Goal: Task Accomplishment & Management: Use online tool/utility

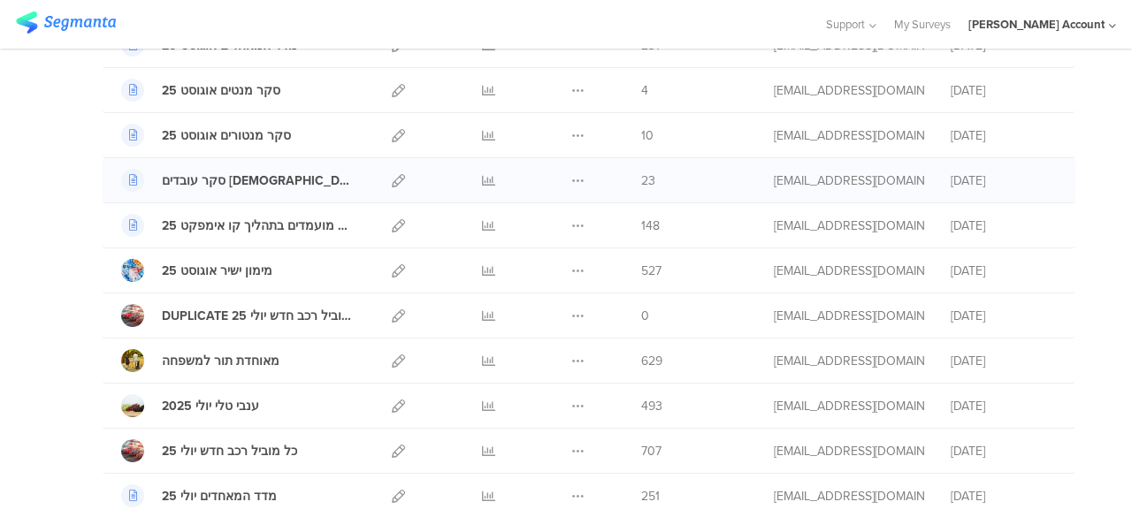
scroll to position [354, 0]
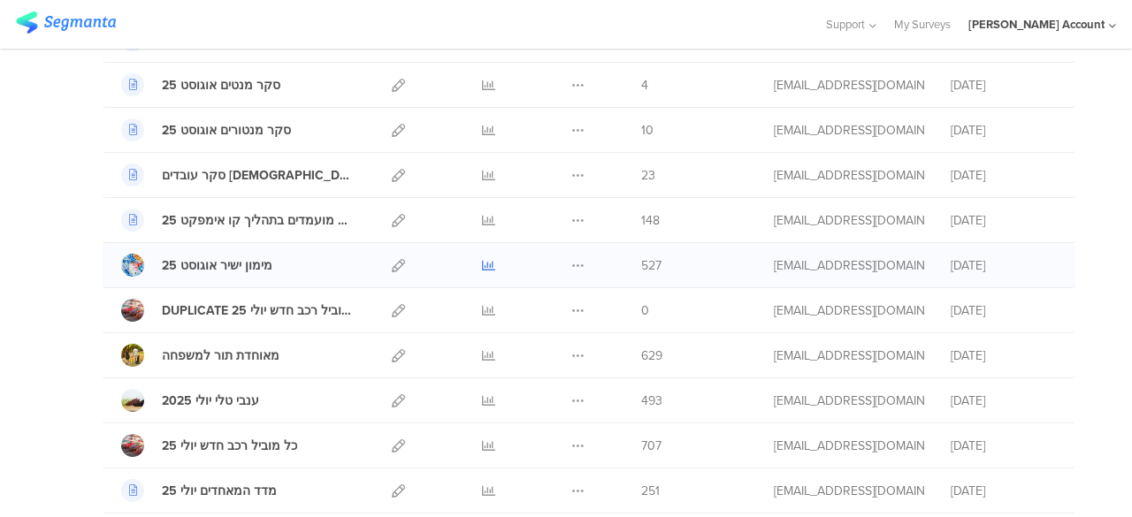
click at [482, 263] on icon at bounding box center [488, 265] width 13 height 13
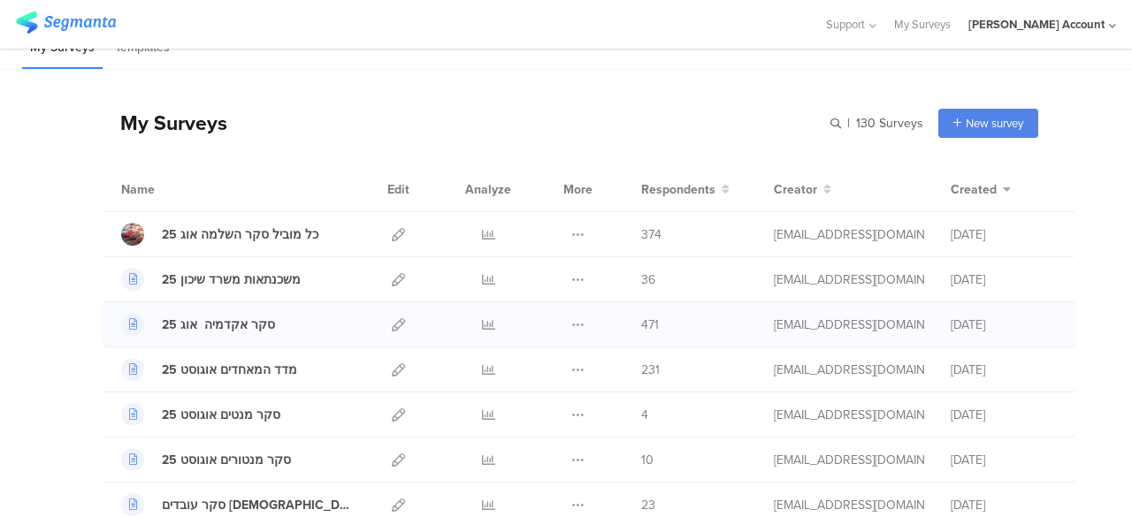
scroll to position [0, 0]
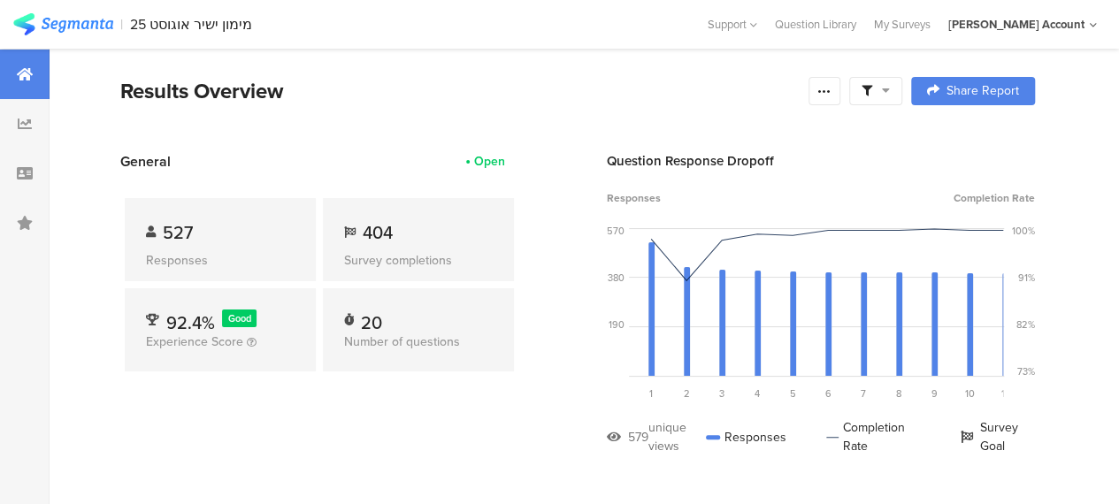
click at [890, 88] on span at bounding box center [875, 91] width 28 height 16
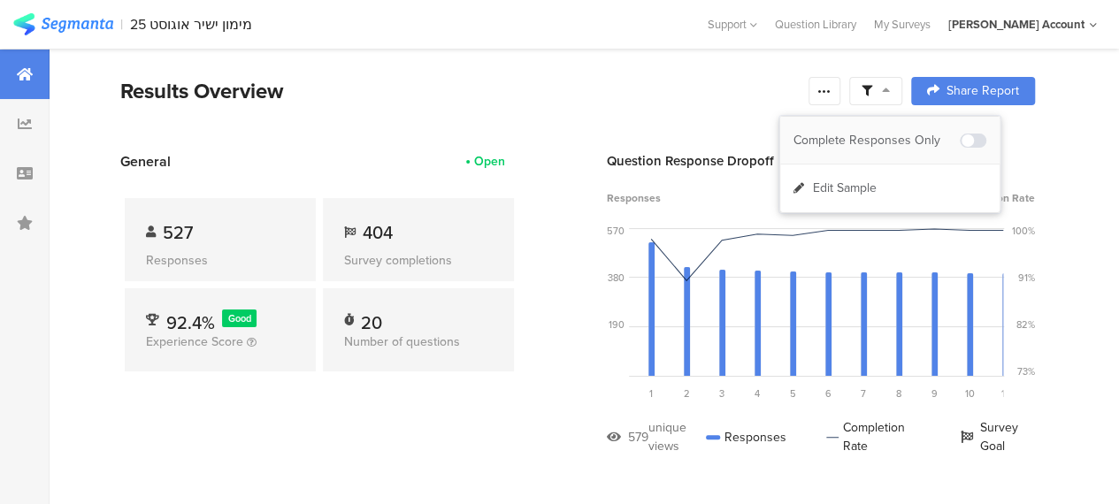
click at [887, 140] on div "Complete Responses Only" at bounding box center [876, 141] width 166 height 18
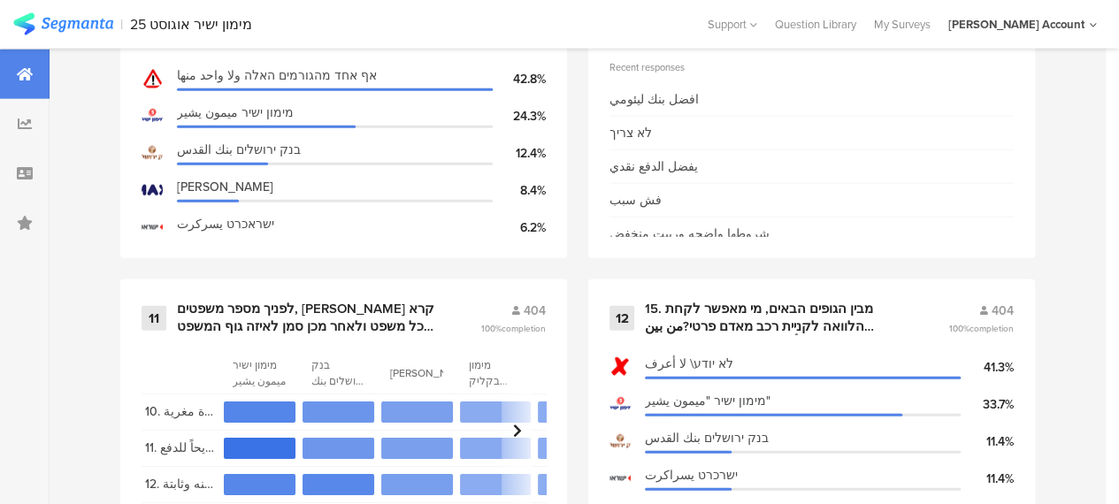
scroll to position [42, 0]
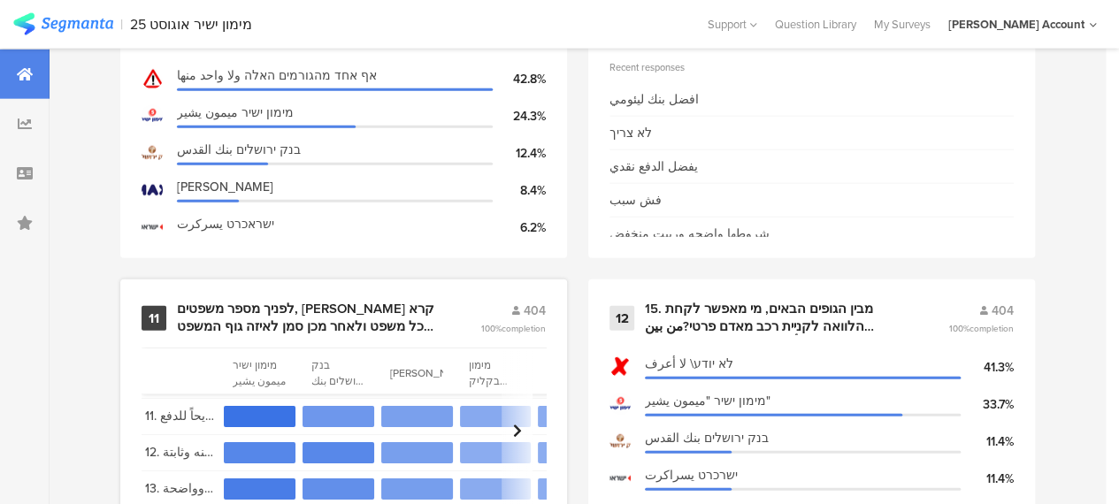
click at [325, 317] on div "לפניך מספר משפטים, [PERSON_NAME] קרא כל משפט ולאחר מכן סמן לאיזה גוף המשפט הזה …" at bounding box center [307, 318] width 261 height 34
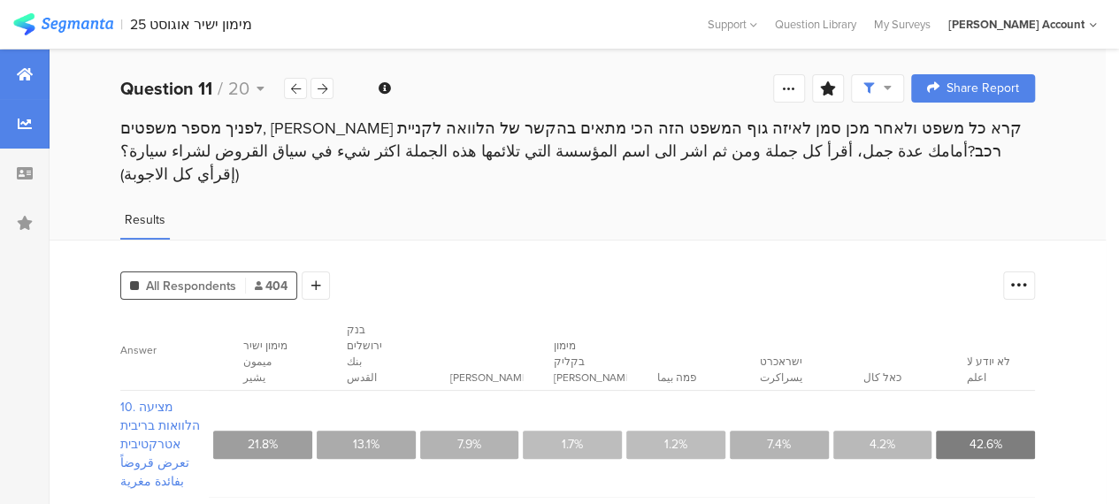
click at [20, 72] on icon at bounding box center [25, 74] width 16 height 14
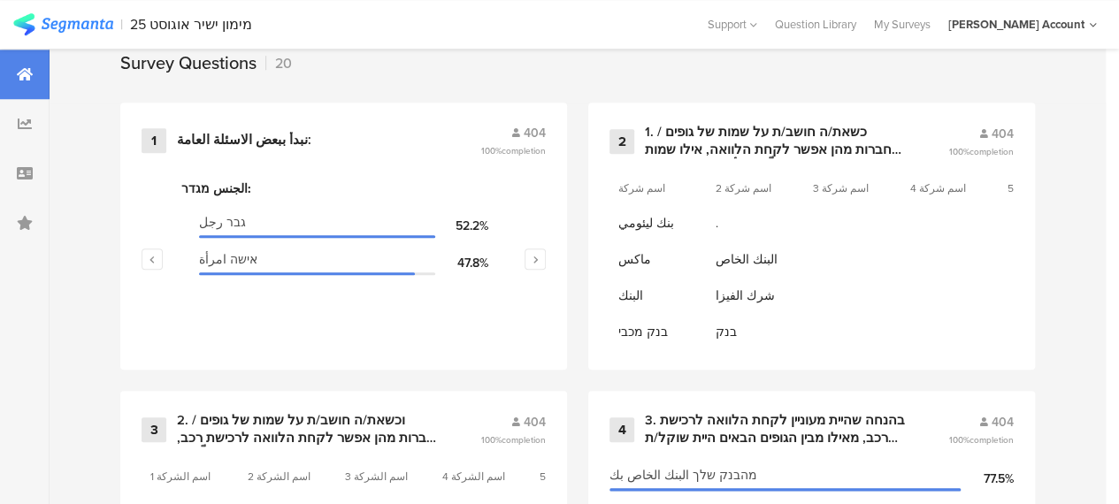
scroll to position [796, 0]
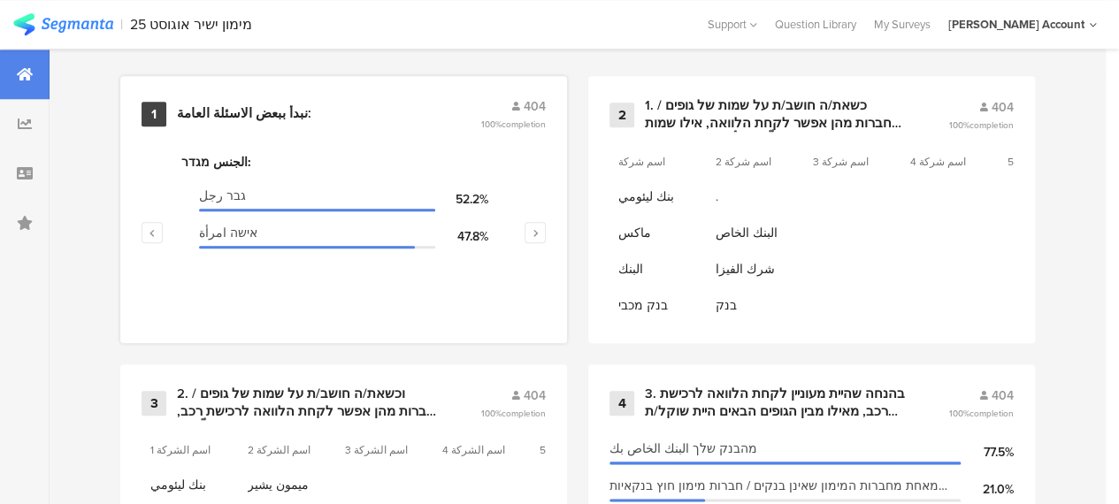
click at [252, 122] on div "نبدأ ببعض الاسئلة العامة:" at bounding box center [244, 114] width 134 height 18
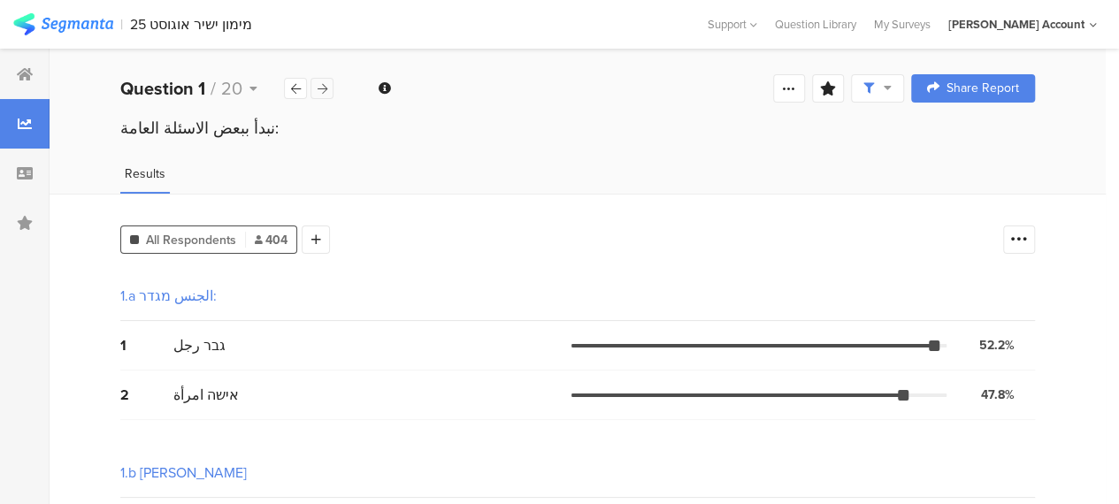
click at [327, 86] on div at bounding box center [321, 88] width 23 height 21
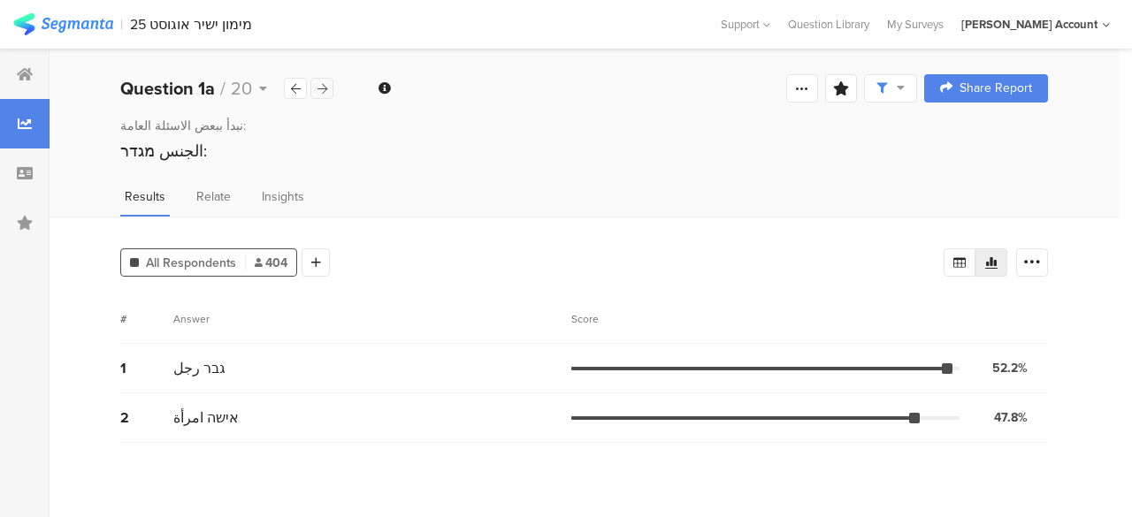
click at [327, 86] on div at bounding box center [321, 88] width 23 height 21
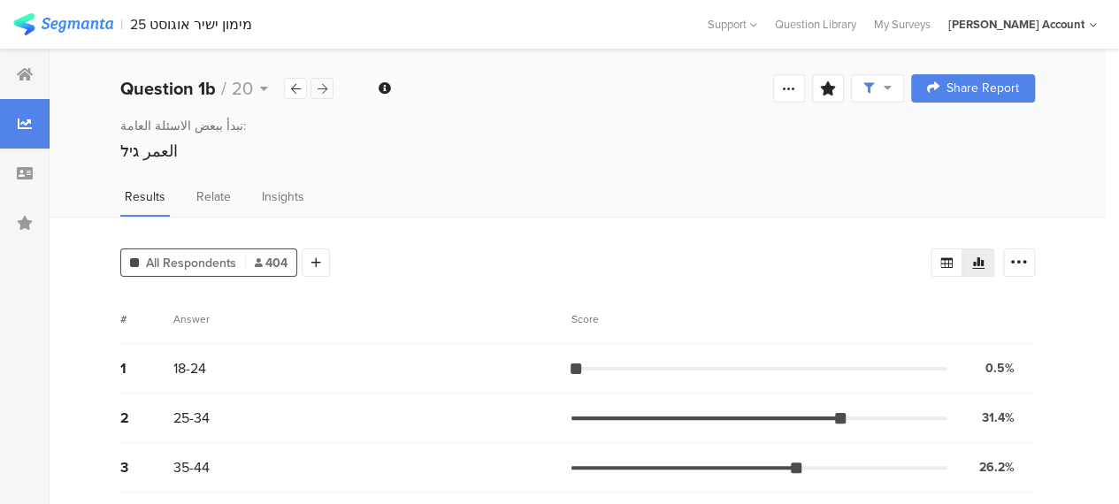
click at [327, 86] on div at bounding box center [321, 88] width 23 height 21
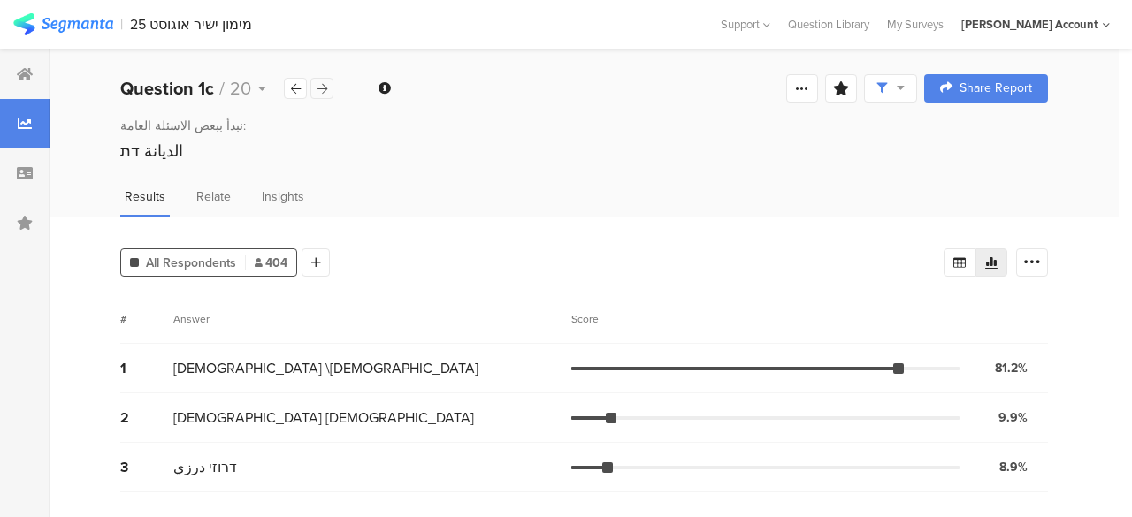
click at [327, 86] on div at bounding box center [321, 88] width 23 height 21
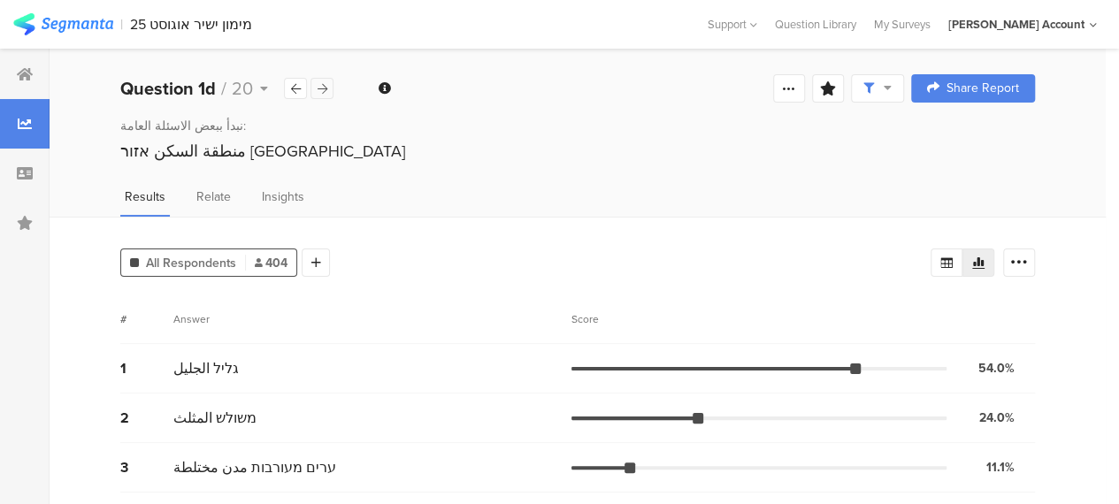
click at [327, 86] on div at bounding box center [321, 88] width 23 height 21
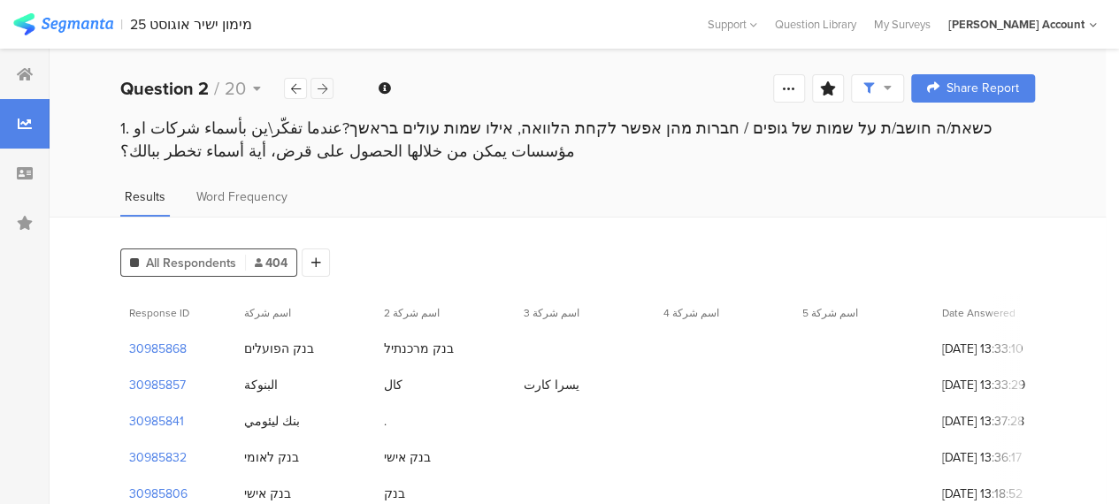
click at [327, 86] on div at bounding box center [321, 88] width 23 height 21
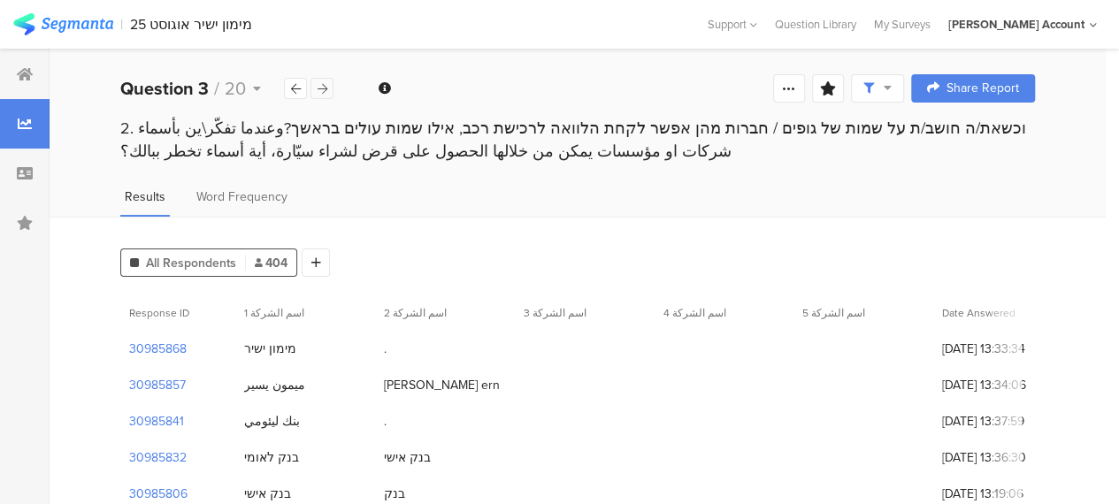
click at [327, 86] on div at bounding box center [321, 88] width 23 height 21
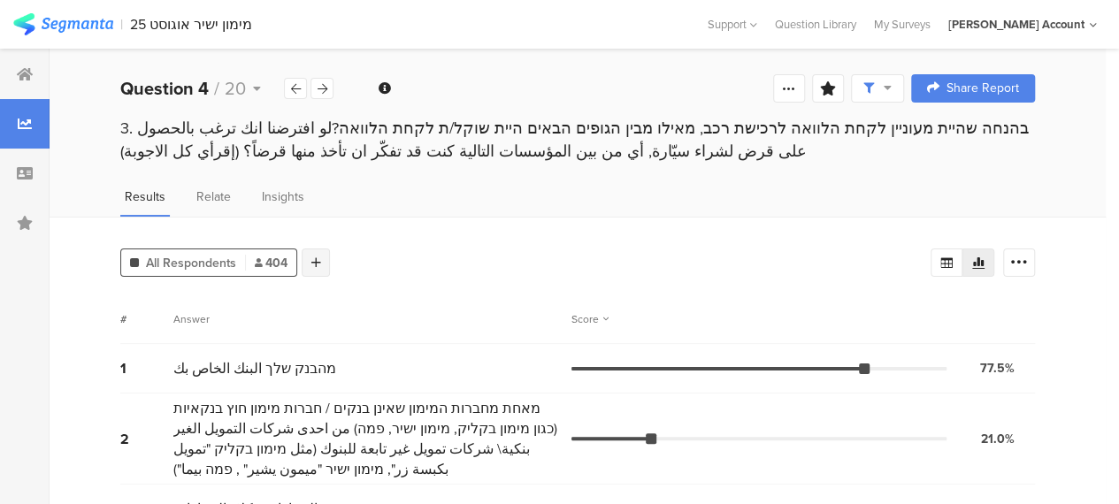
click at [314, 261] on icon at bounding box center [316, 262] width 10 height 12
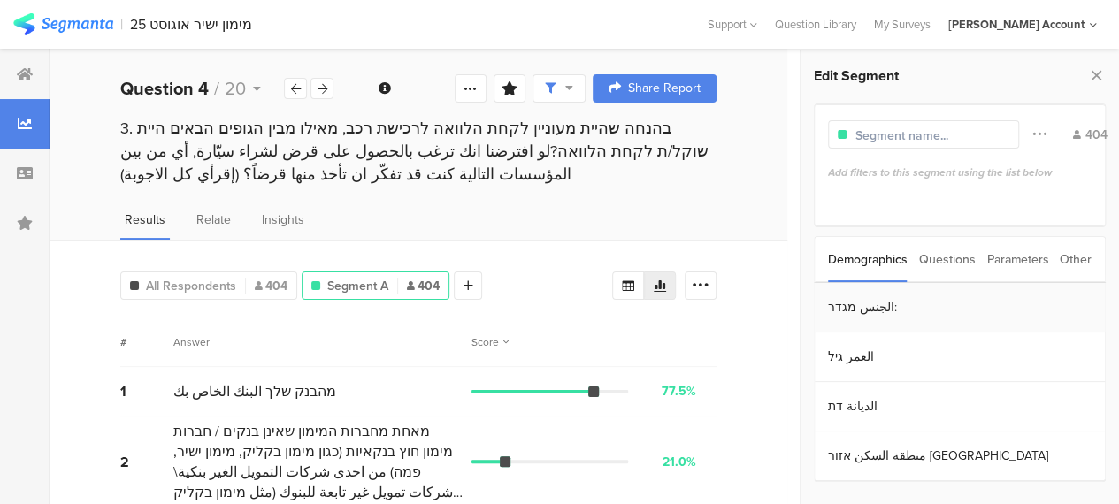
click at [858, 303] on section "الجنس מגדר:" at bounding box center [959, 308] width 290 height 50
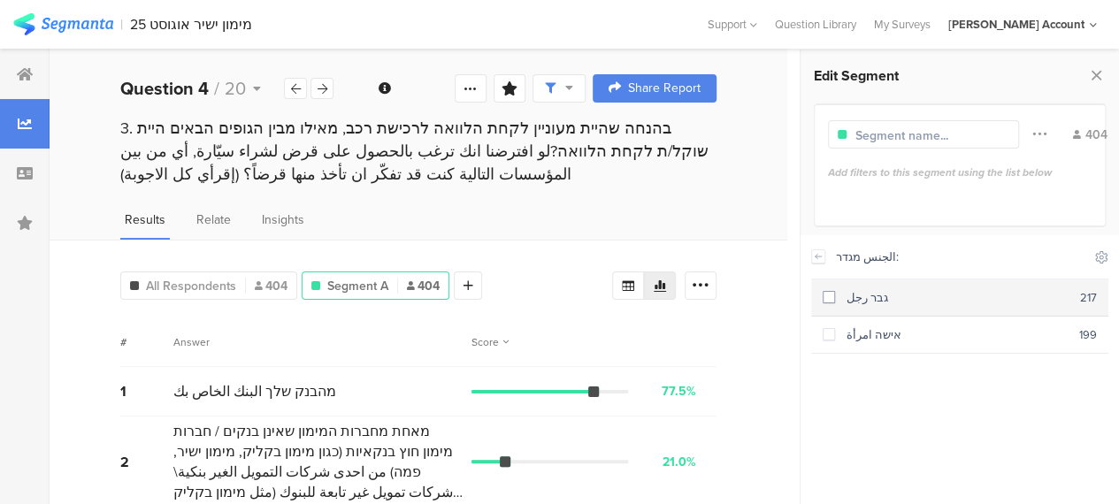
click at [826, 300] on span at bounding box center [828, 297] width 12 height 12
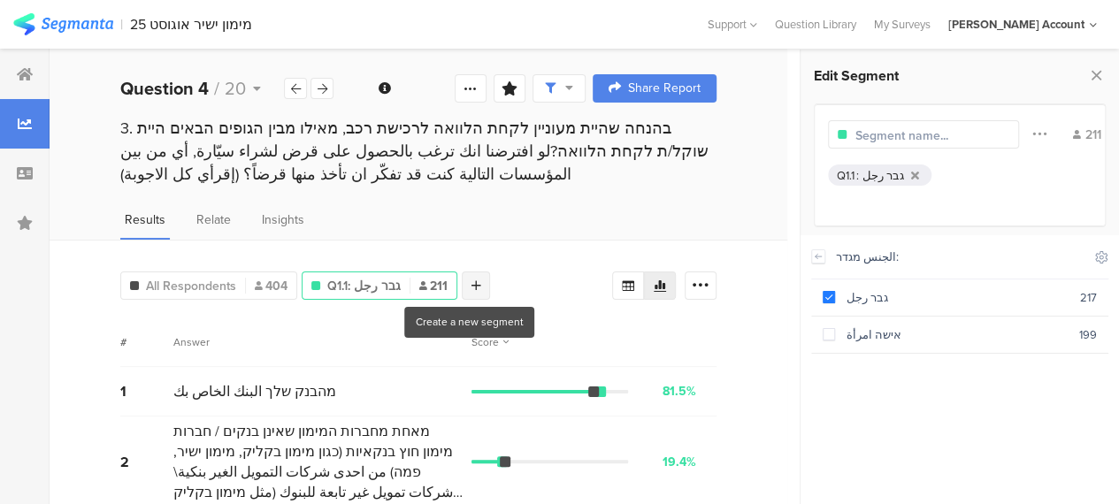
click at [472, 279] on div at bounding box center [476, 285] width 28 height 28
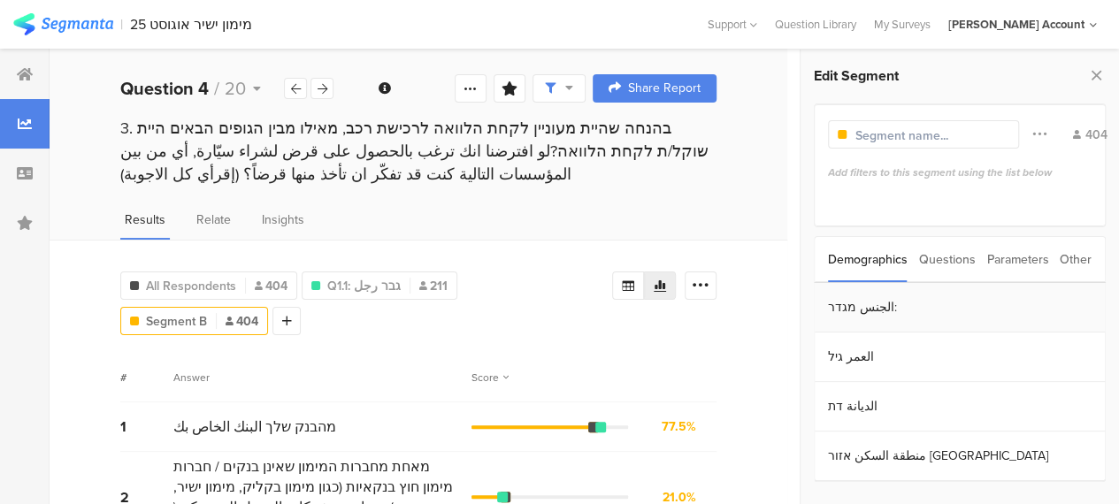
click at [845, 311] on section "الجنس מגדר:" at bounding box center [959, 308] width 290 height 50
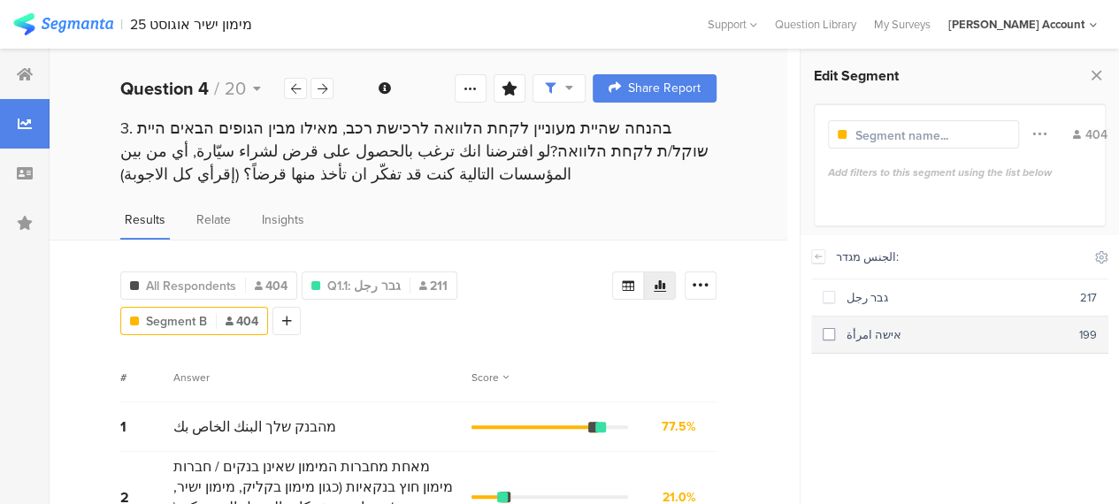
click at [825, 335] on span at bounding box center [828, 334] width 12 height 12
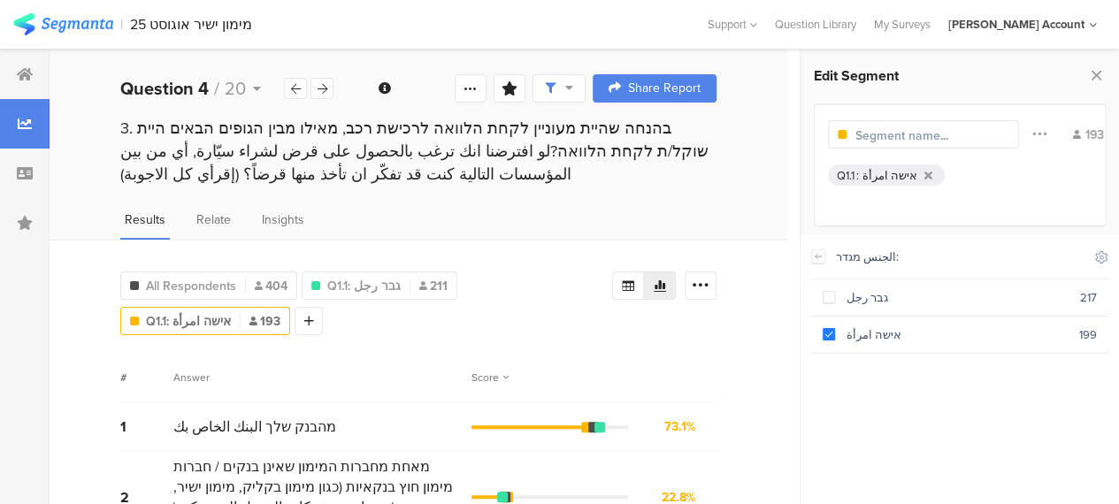
click at [7, 63] on div at bounding box center [25, 75] width 50 height 50
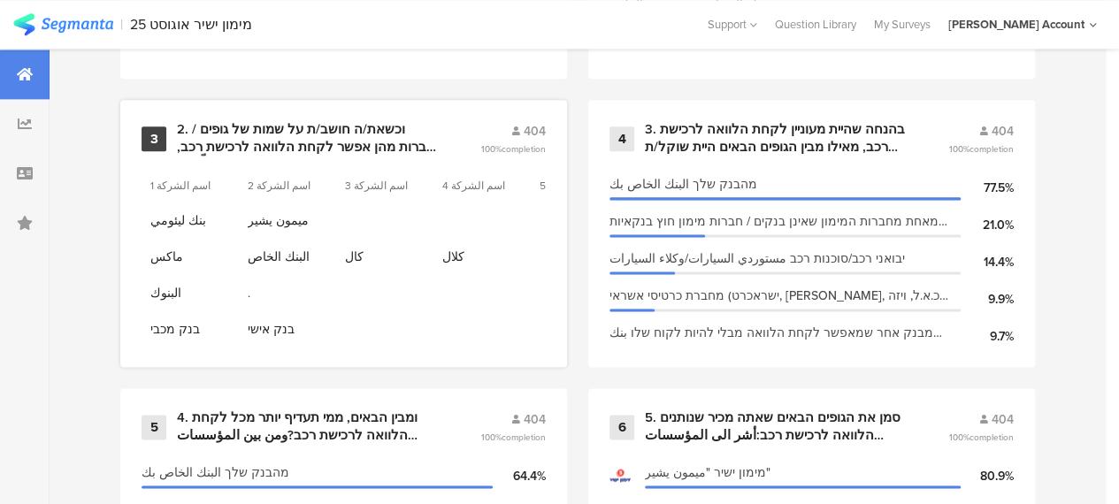
scroll to position [1061, 0]
click at [712, 134] on div "3. בהנחה שהיית מעוניין לקחת הלוואה לרכישת רכב, מאילו מבין הגופים הבאים היית שוק…" at bounding box center [775, 137] width 261 height 34
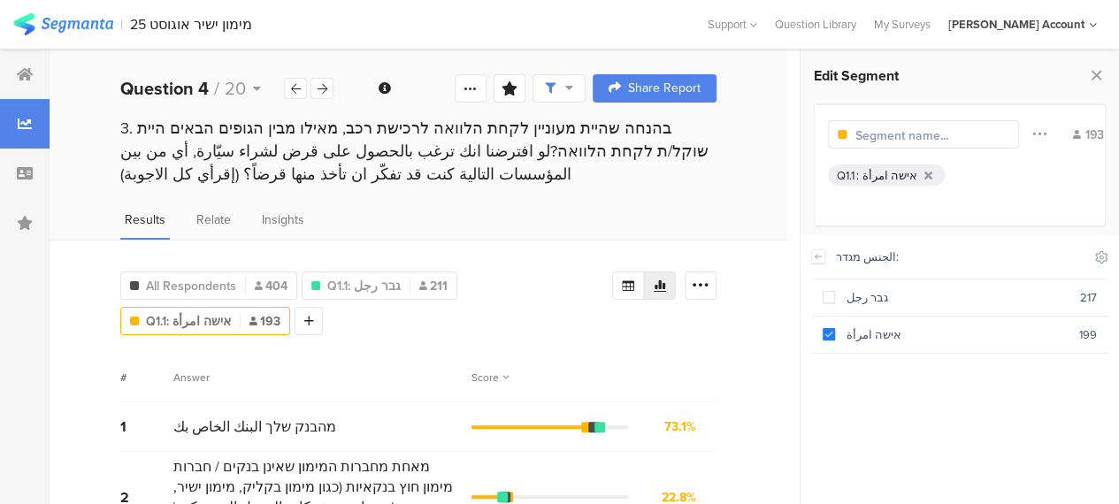
scroll to position [88, 0]
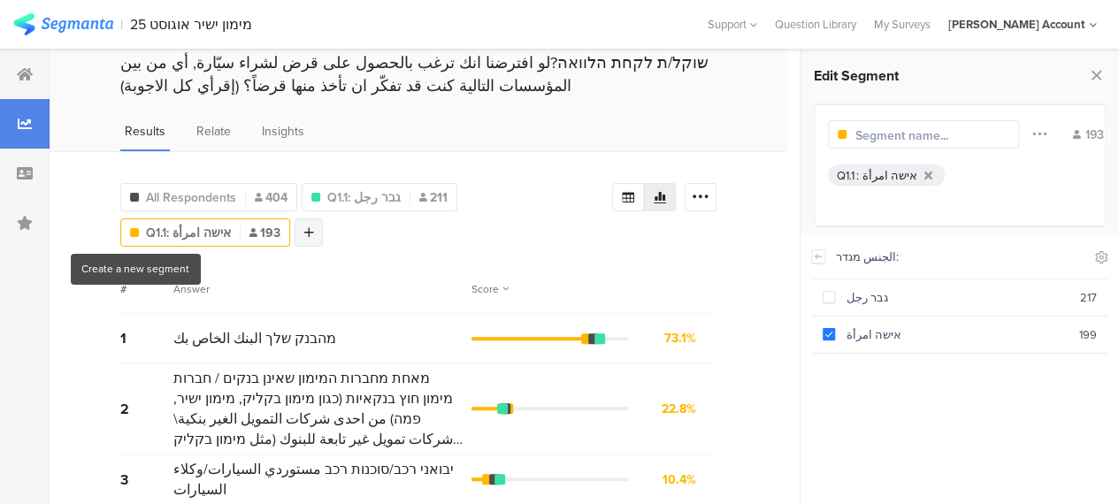
click at [304, 230] on icon at bounding box center [309, 232] width 10 height 12
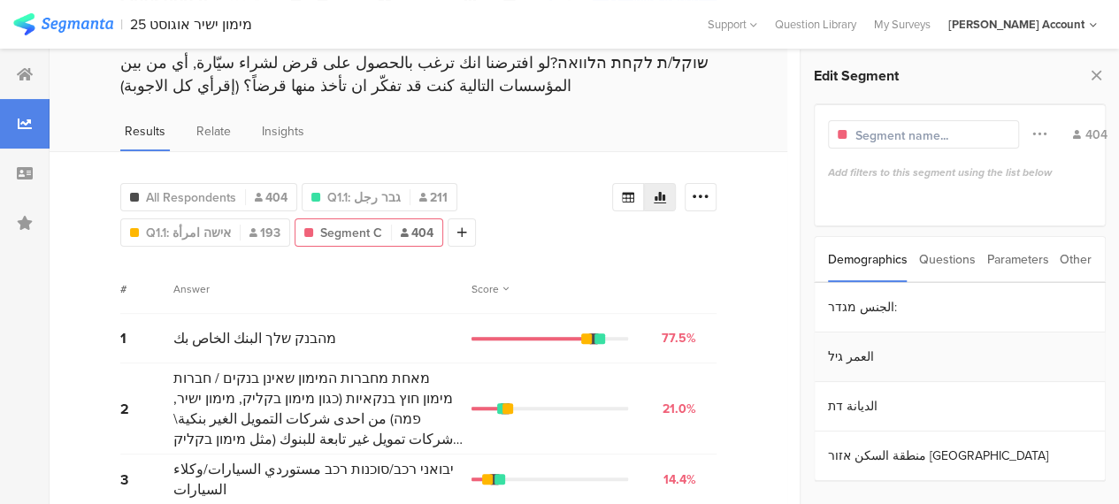
click at [856, 349] on section "العمر גיל" at bounding box center [959, 358] width 290 height 50
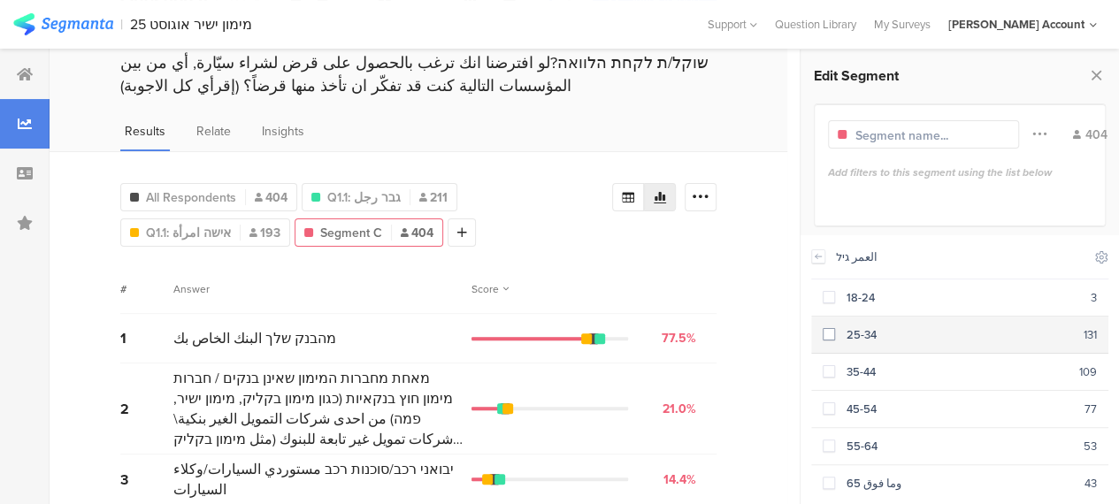
click at [826, 333] on span at bounding box center [828, 334] width 12 height 12
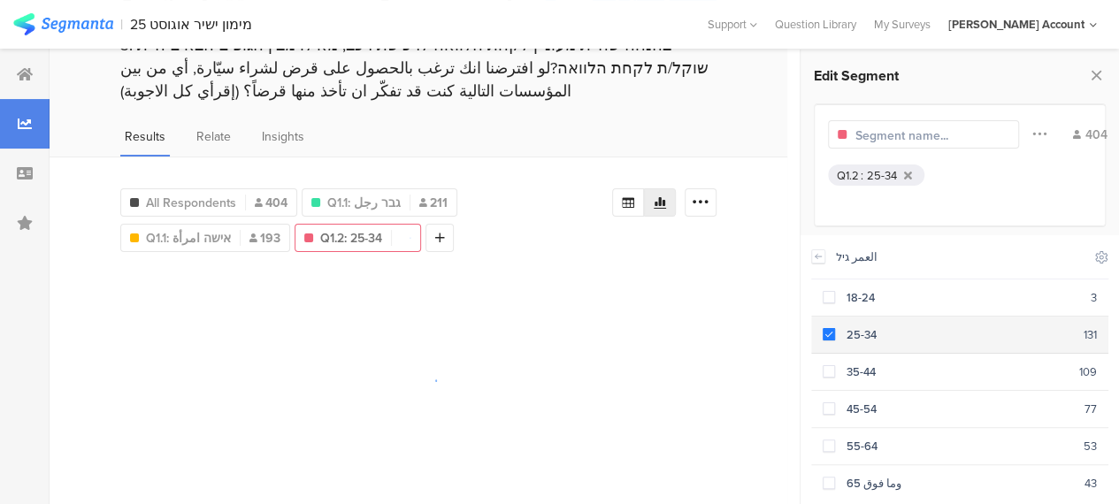
scroll to position [80, 0]
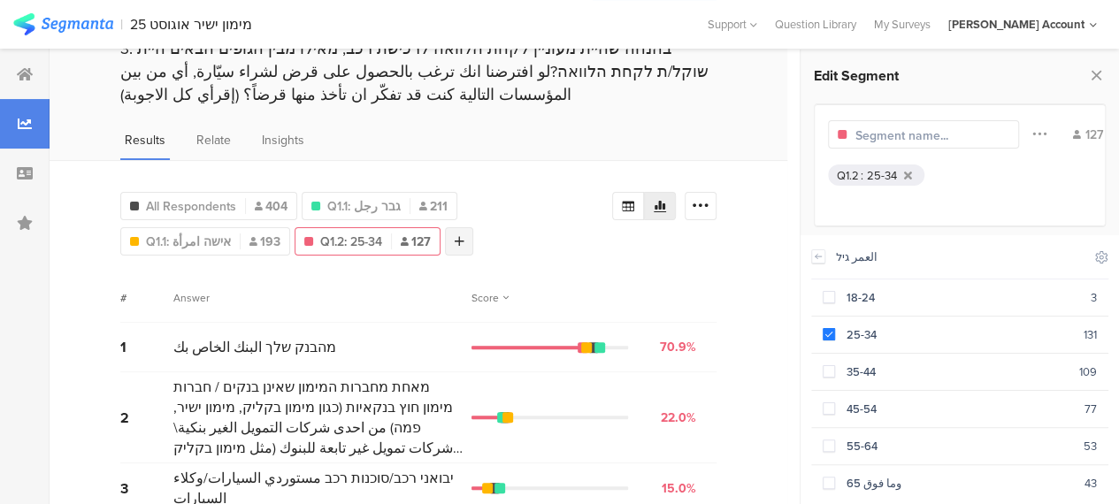
scroll to position [88, 0]
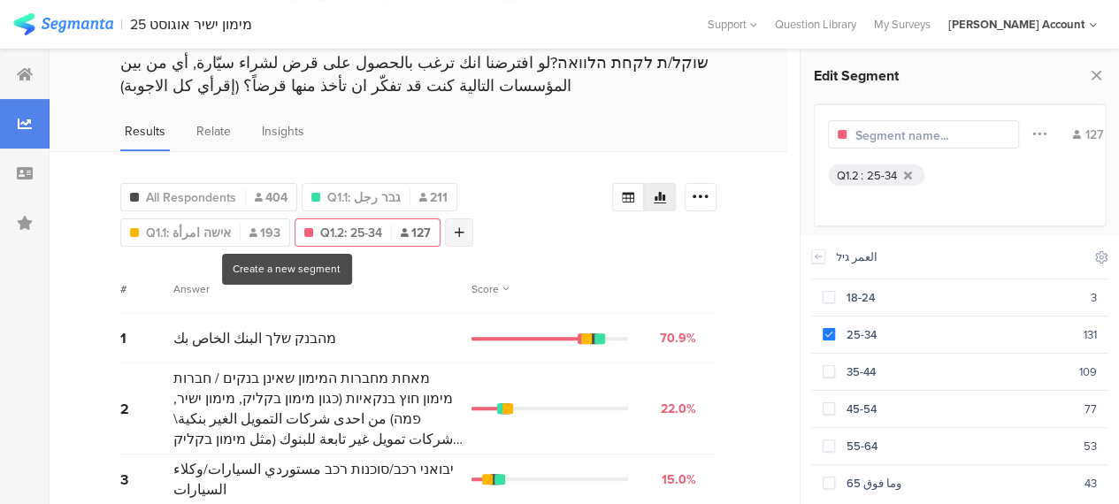
click at [455, 233] on icon at bounding box center [460, 232] width 10 height 12
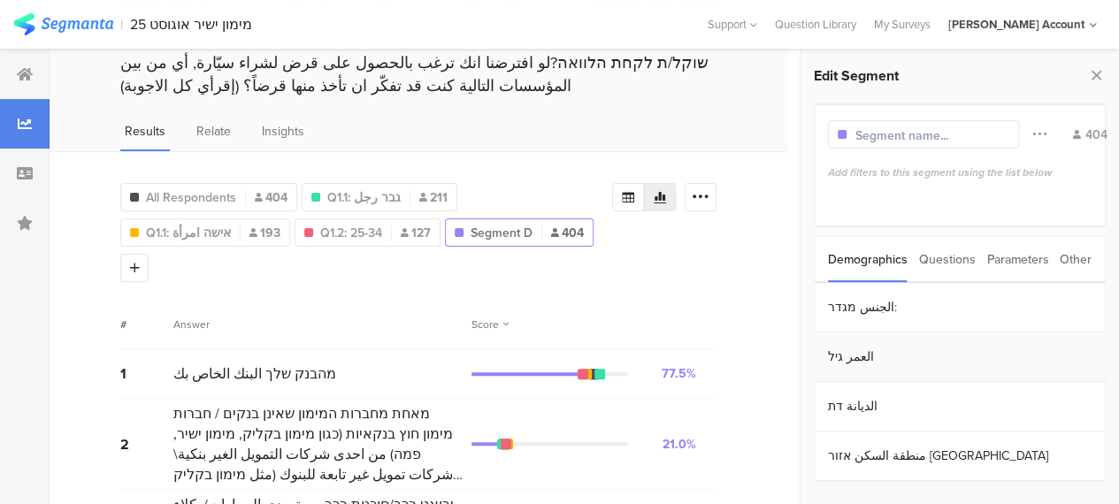
click at [841, 358] on section "العمر גיל" at bounding box center [959, 358] width 290 height 50
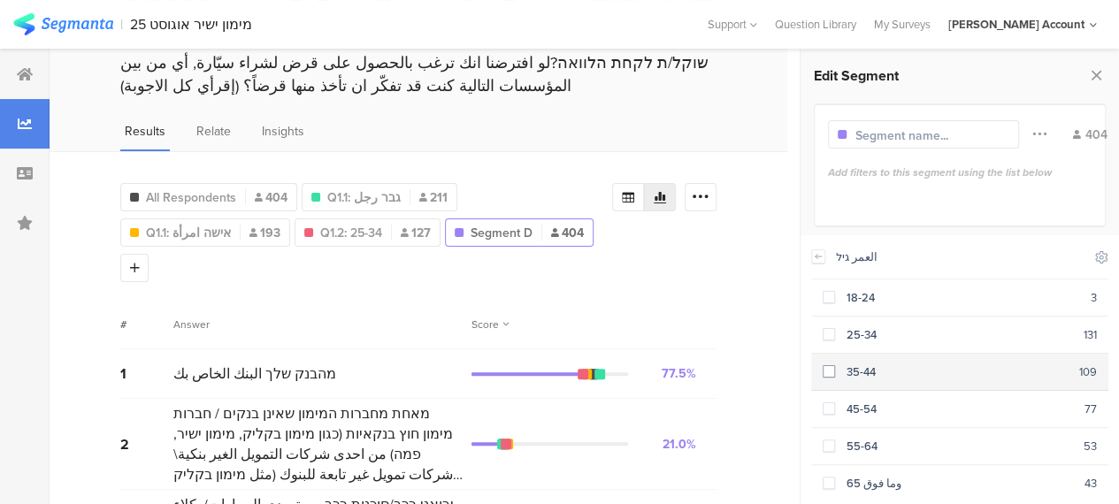
click at [834, 368] on span at bounding box center [828, 371] width 12 height 12
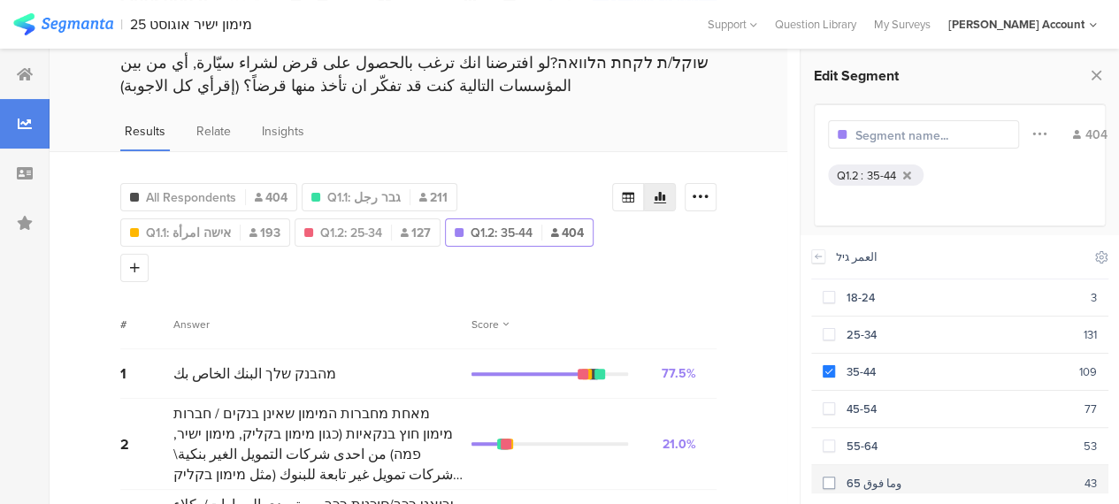
scroll to position [80, 0]
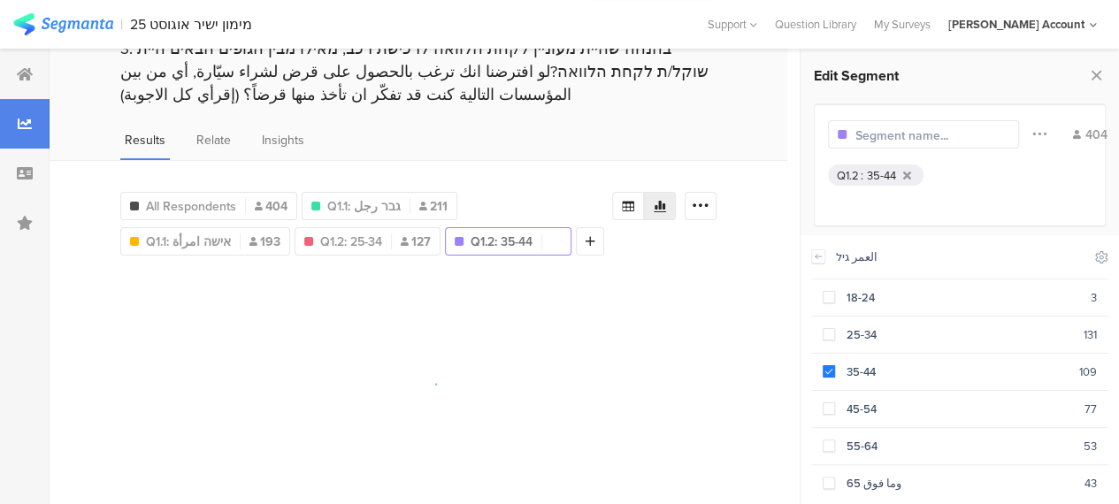
scroll to position [88, 0]
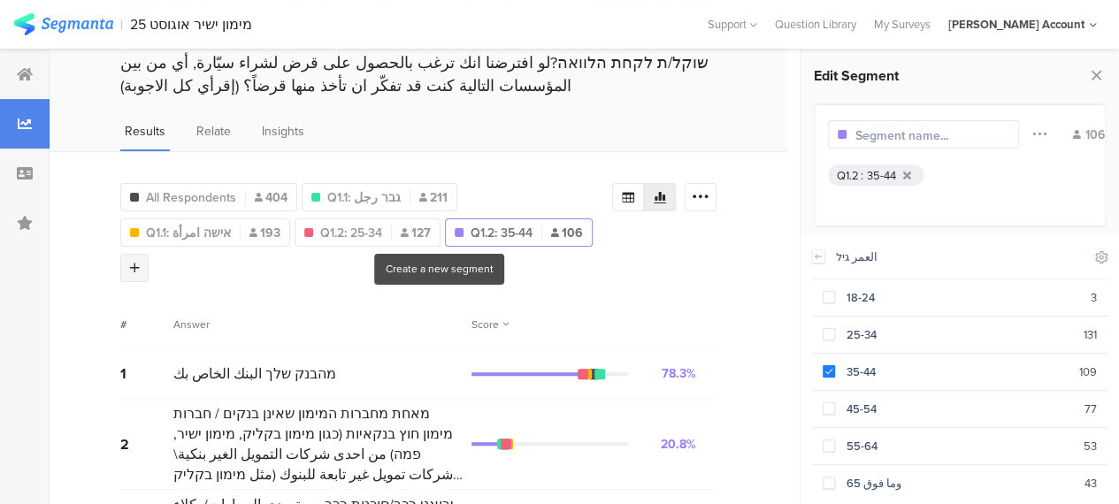
click at [140, 262] on icon at bounding box center [135, 268] width 10 height 12
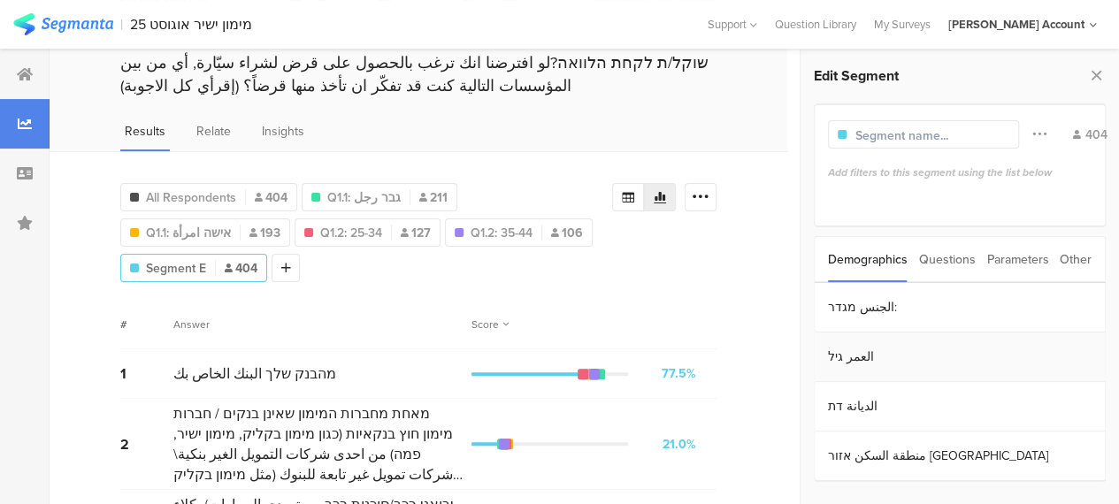
click at [844, 358] on section "العمر גיל" at bounding box center [959, 358] width 290 height 50
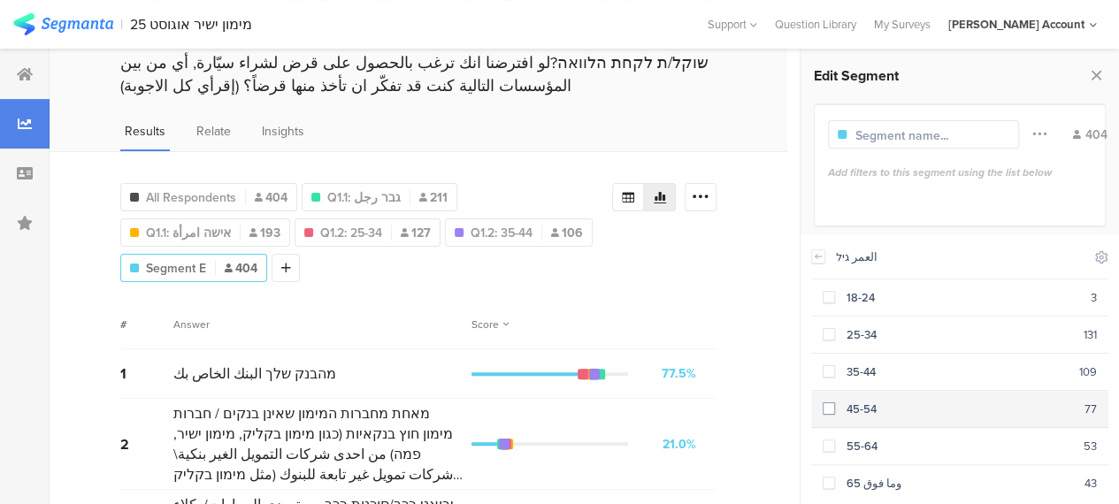
click at [831, 409] on span at bounding box center [828, 408] width 12 height 12
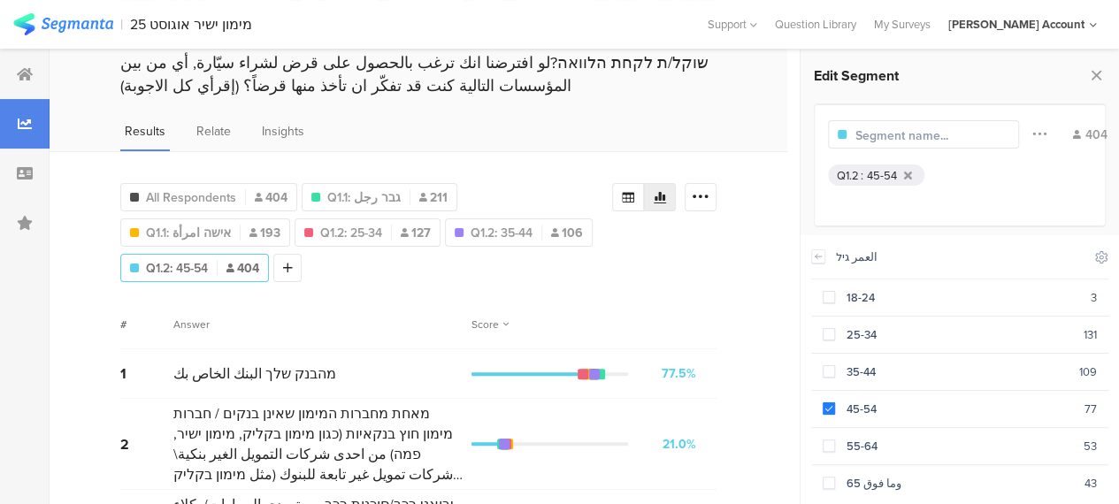
scroll to position [80, 0]
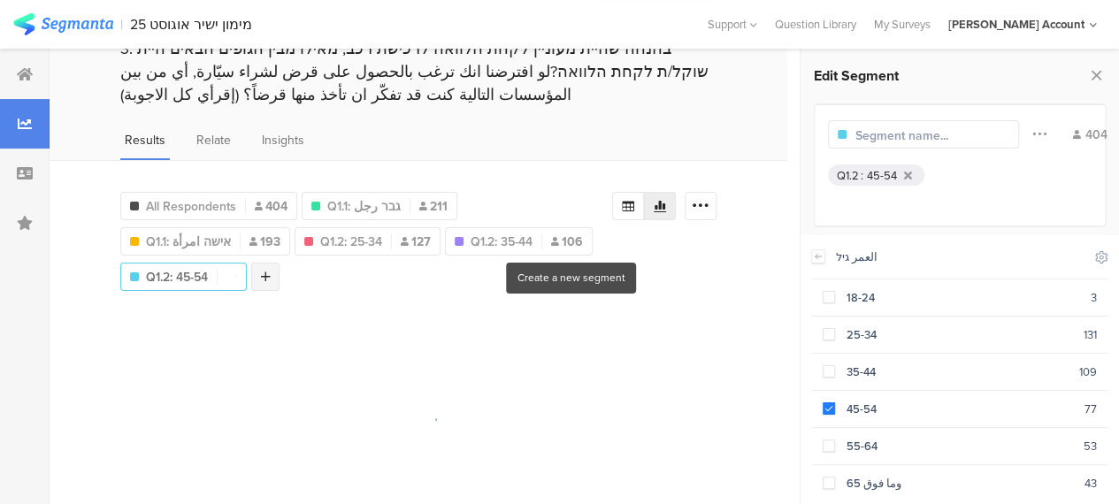
click at [271, 271] on icon at bounding box center [266, 277] width 10 height 12
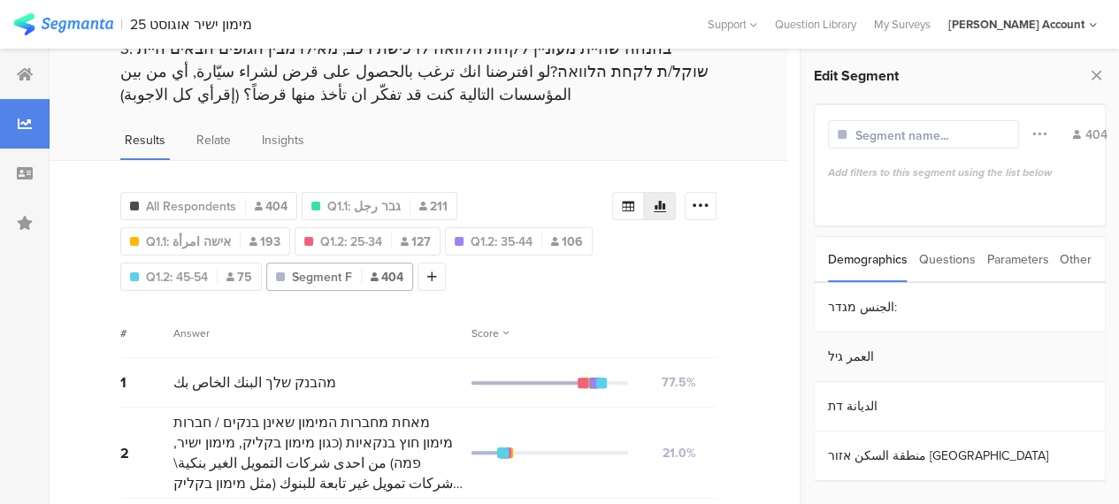
click at [840, 351] on section "العمر גיל" at bounding box center [959, 358] width 290 height 50
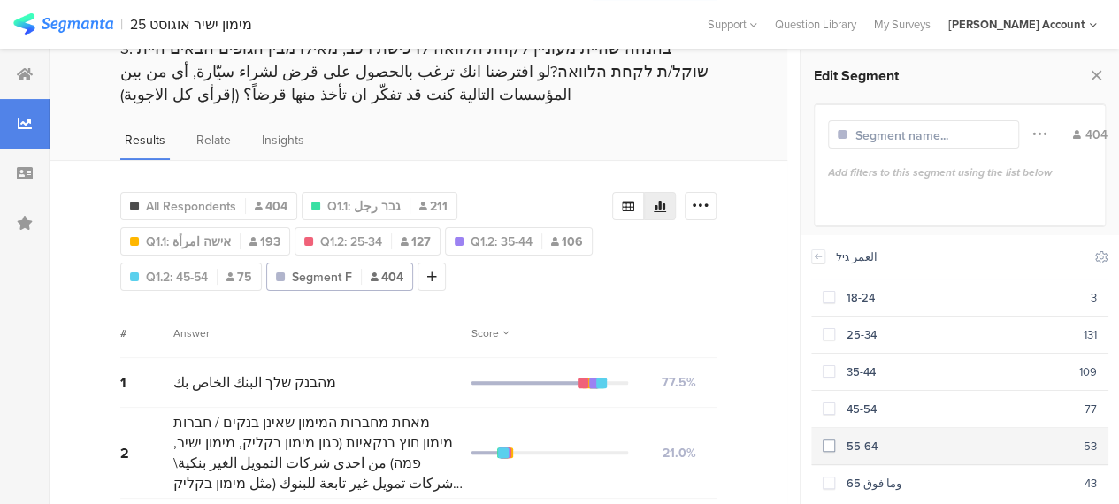
click at [835, 438] on div "55-64" at bounding box center [959, 446] width 248 height 17
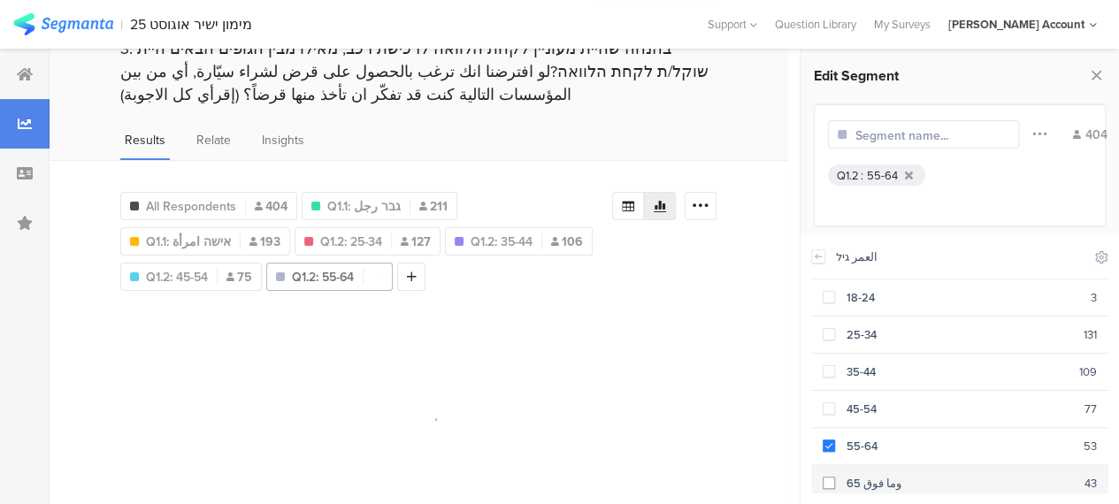
click at [823, 478] on span at bounding box center [828, 483] width 12 height 12
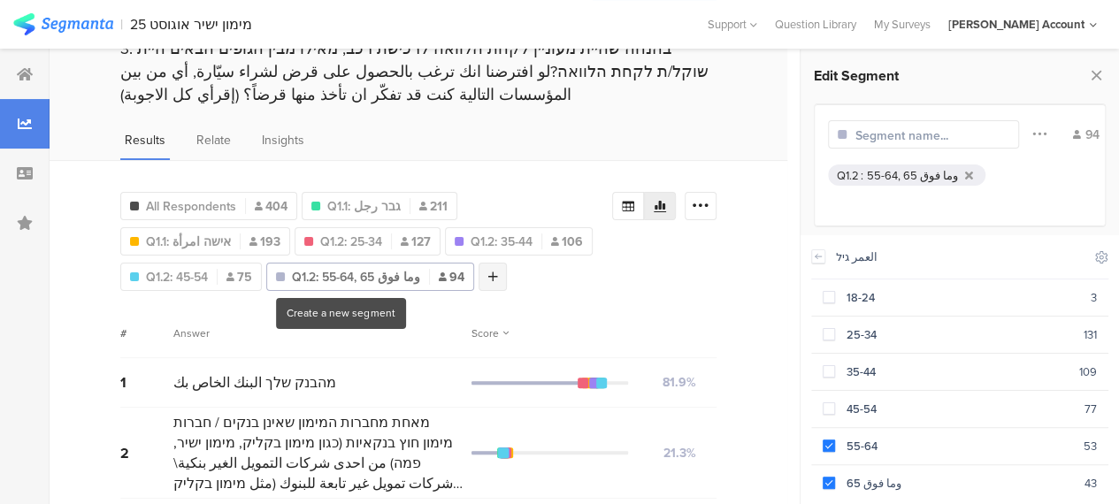
click at [488, 271] on icon at bounding box center [493, 277] width 10 height 12
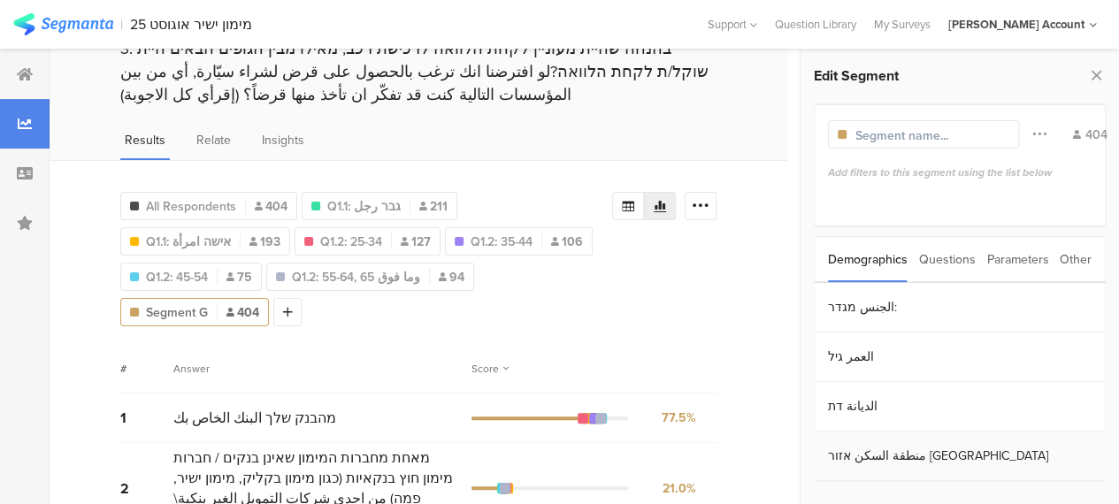
click at [851, 450] on section "منطقة السكن אזור [GEOGRAPHIC_DATA]" at bounding box center [959, 457] width 290 height 50
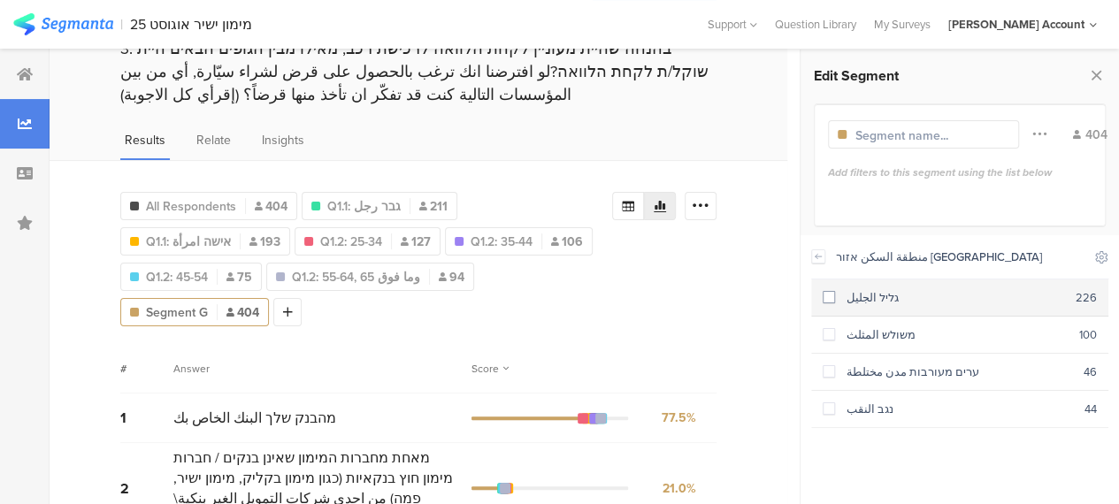
click at [829, 302] on span at bounding box center [828, 297] width 12 height 12
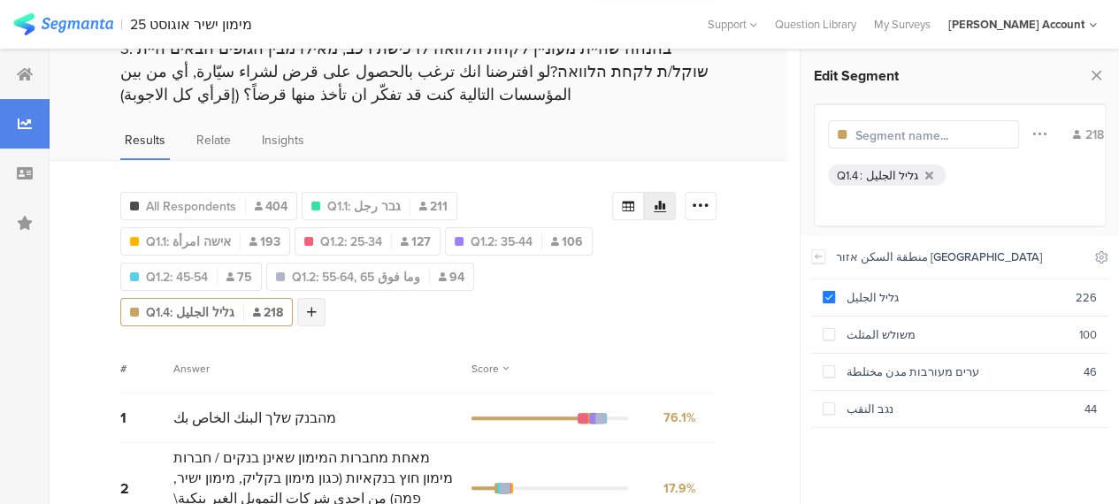
click at [325, 298] on div at bounding box center [311, 312] width 28 height 28
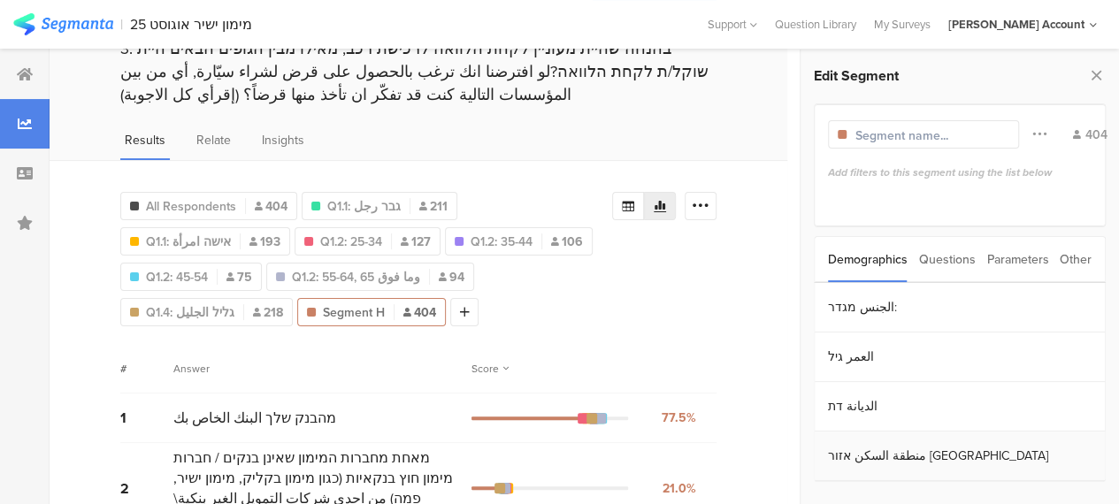
click at [849, 447] on section "منطقة السكن אזור [GEOGRAPHIC_DATA]" at bounding box center [959, 457] width 290 height 50
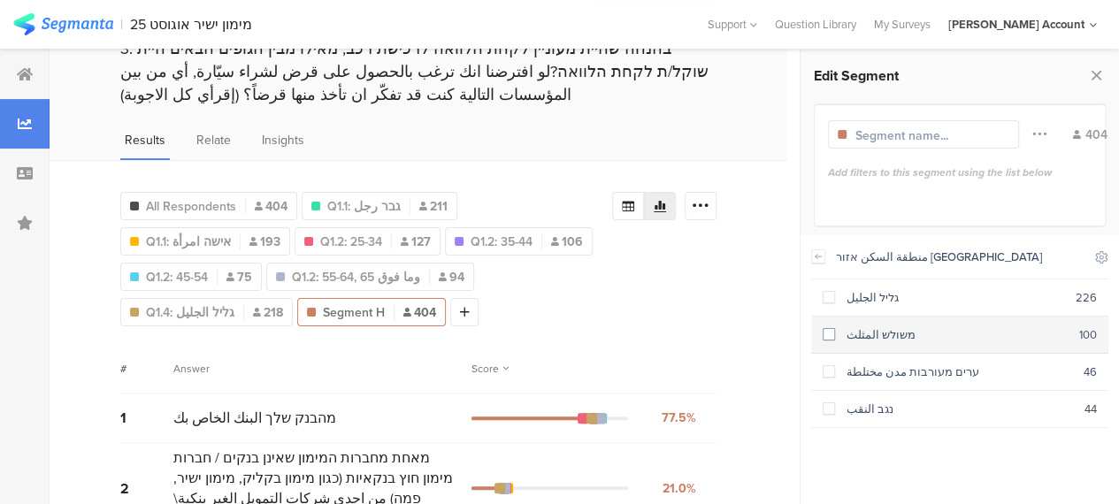
click at [828, 334] on span at bounding box center [828, 334] width 12 height 12
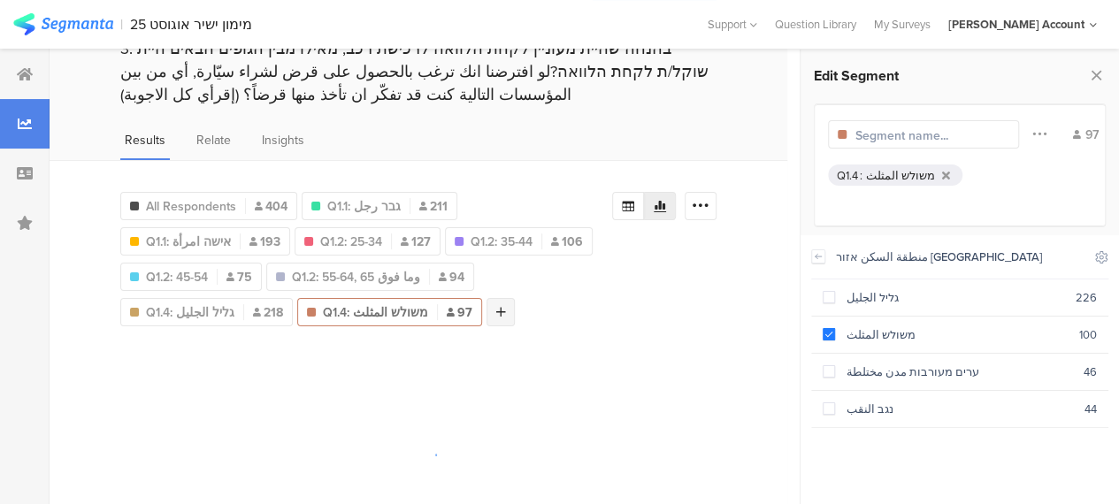
click at [486, 305] on div at bounding box center [500, 312] width 28 height 28
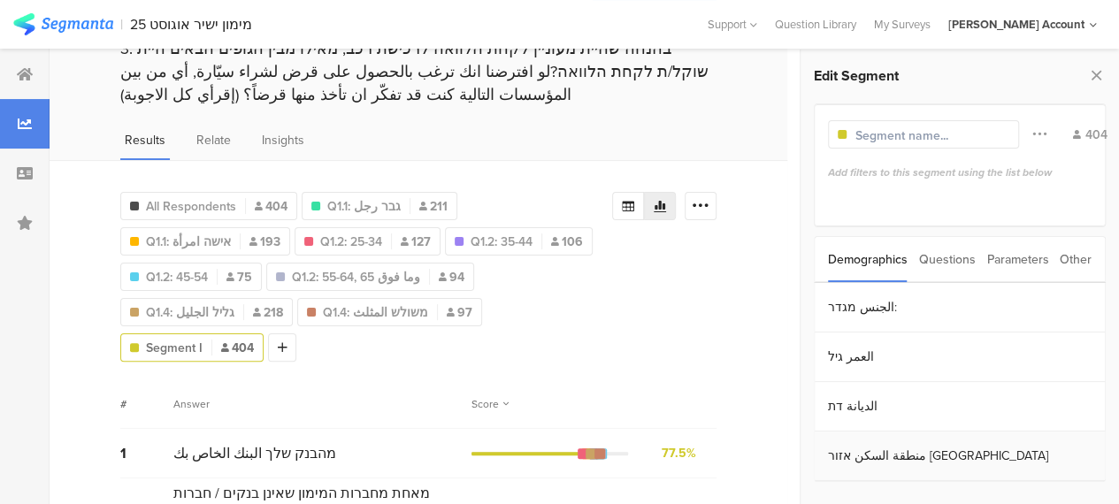
click at [849, 457] on section "منطقة السكن אזור [GEOGRAPHIC_DATA]" at bounding box center [959, 457] width 290 height 50
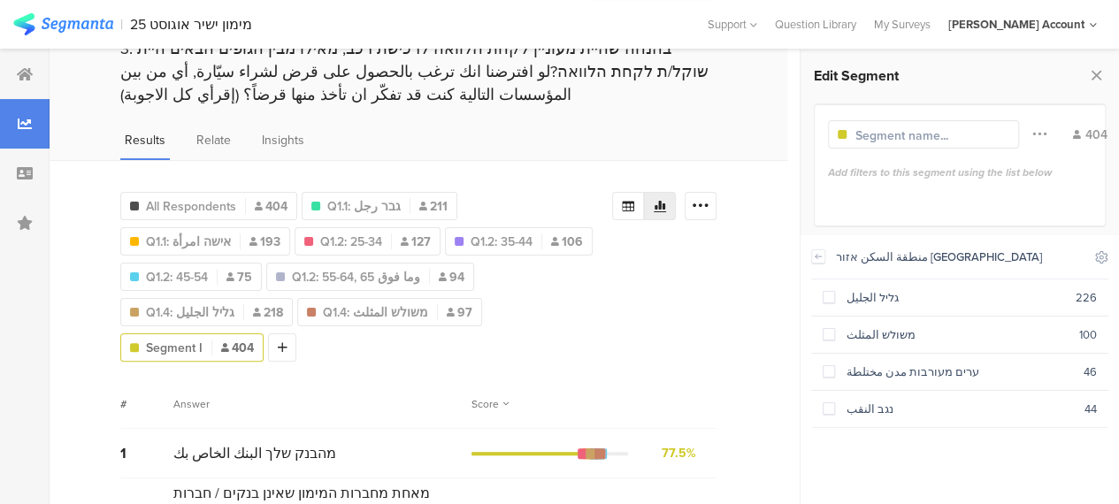
drag, startPoint x: 835, startPoint y: 404, endPoint x: 795, endPoint y: 407, distance: 39.9
click at [834, 404] on section "נגב النقب 44" at bounding box center [959, 409] width 297 height 37
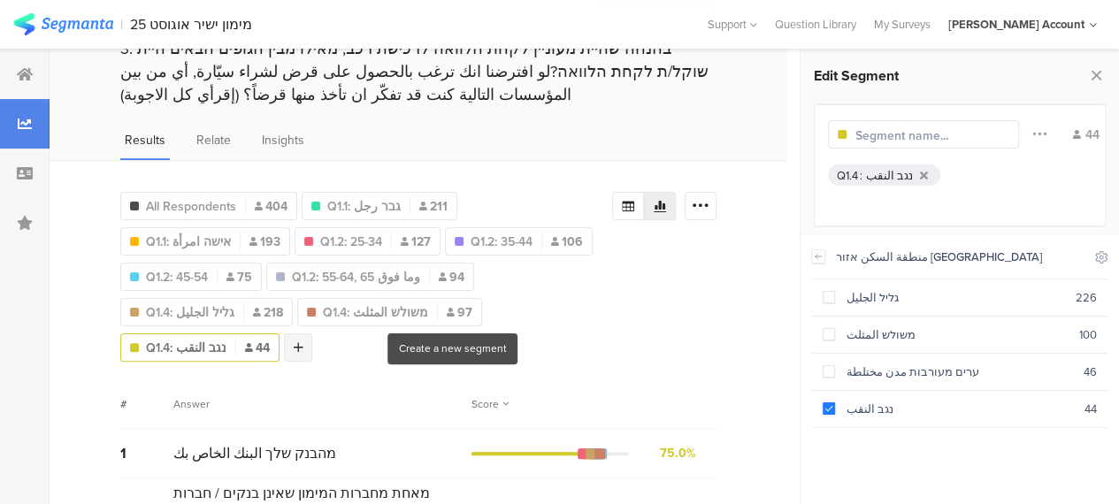
click at [312, 333] on div at bounding box center [298, 347] width 28 height 28
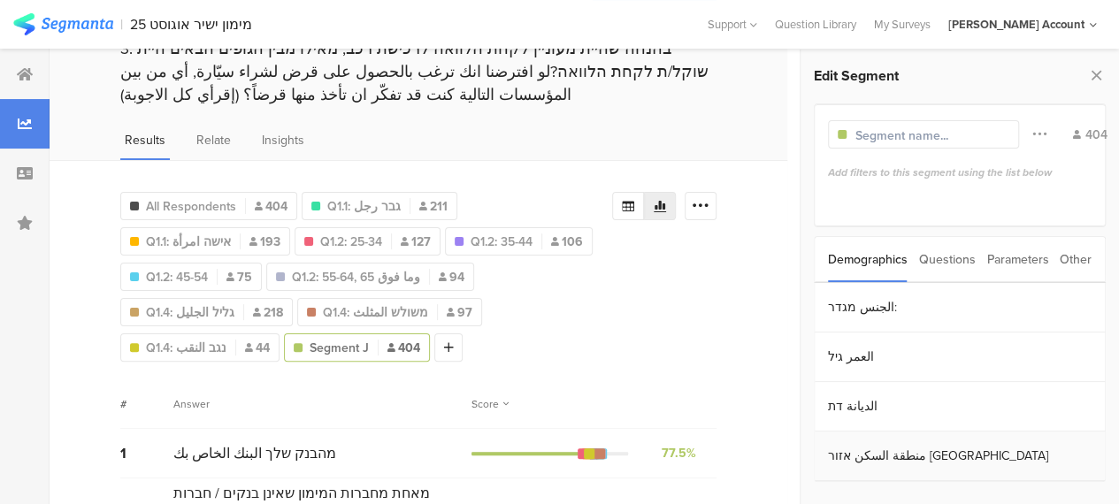
click at [861, 454] on section "منطقة السكن אזור [GEOGRAPHIC_DATA]" at bounding box center [959, 457] width 290 height 50
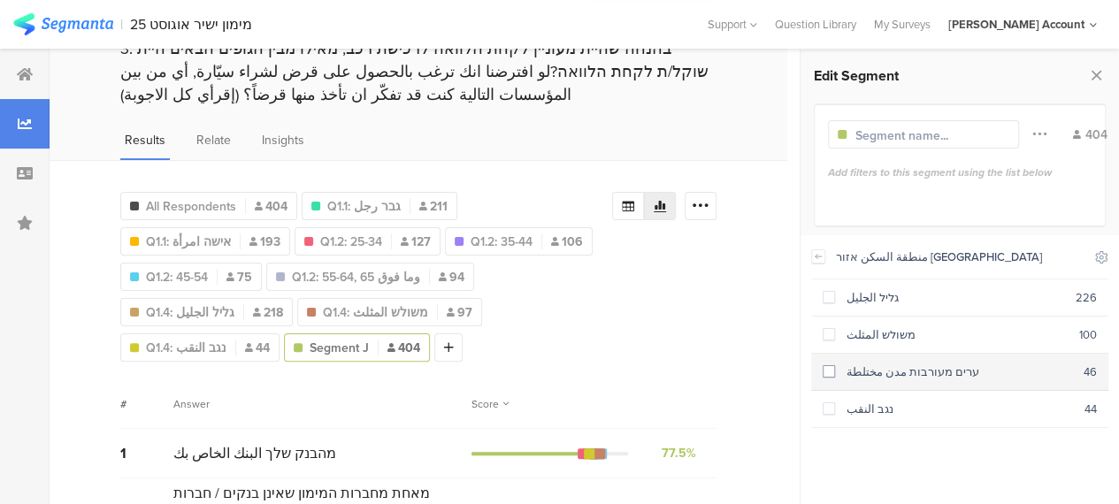
click at [828, 365] on span at bounding box center [828, 371] width 12 height 12
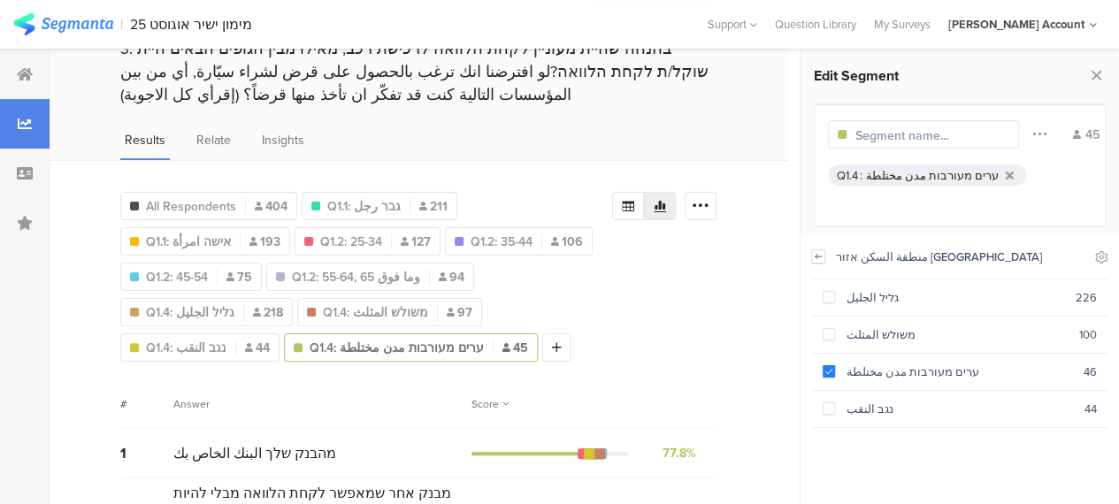
click at [820, 256] on icon at bounding box center [818, 256] width 6 height 4
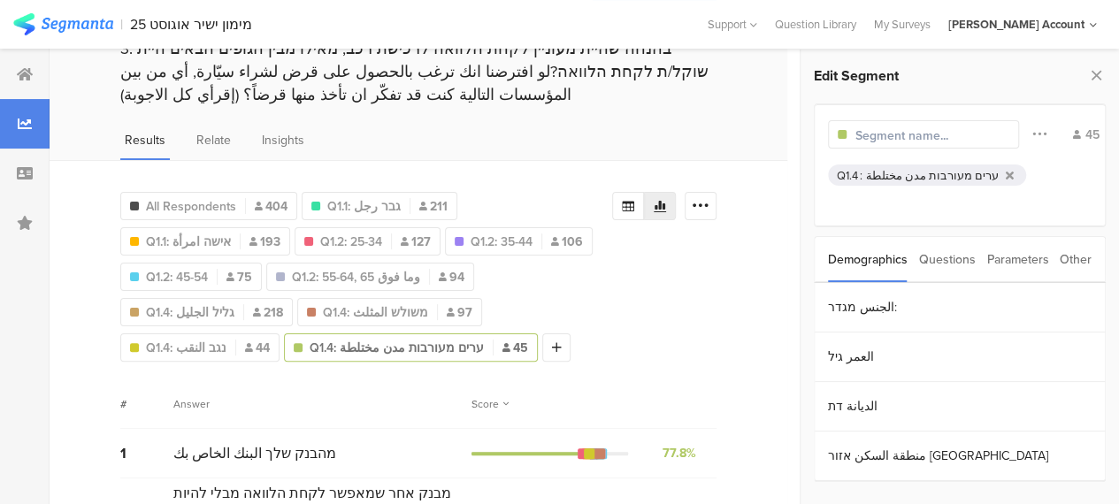
click at [942, 257] on div "Questions" at bounding box center [947, 259] width 57 height 45
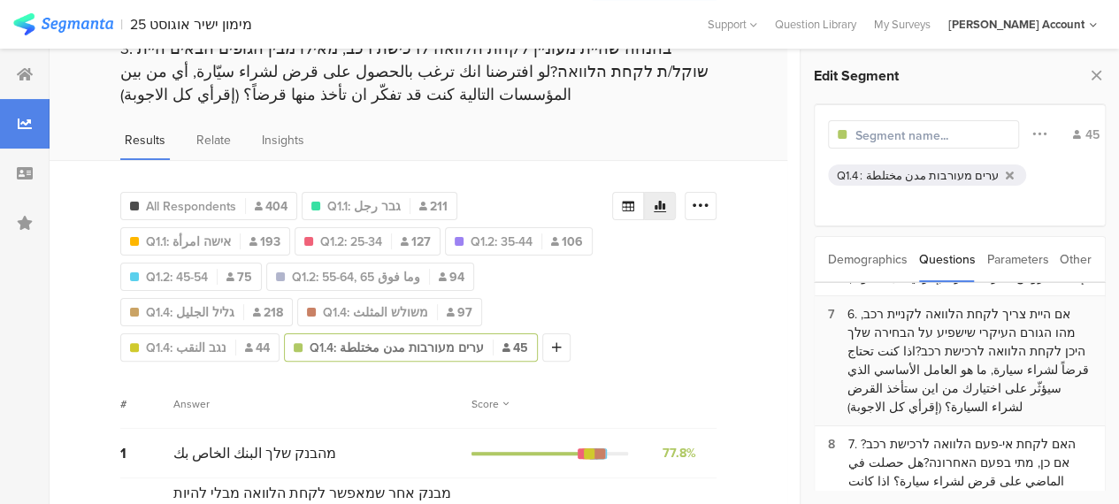
scroll to position [619, 0]
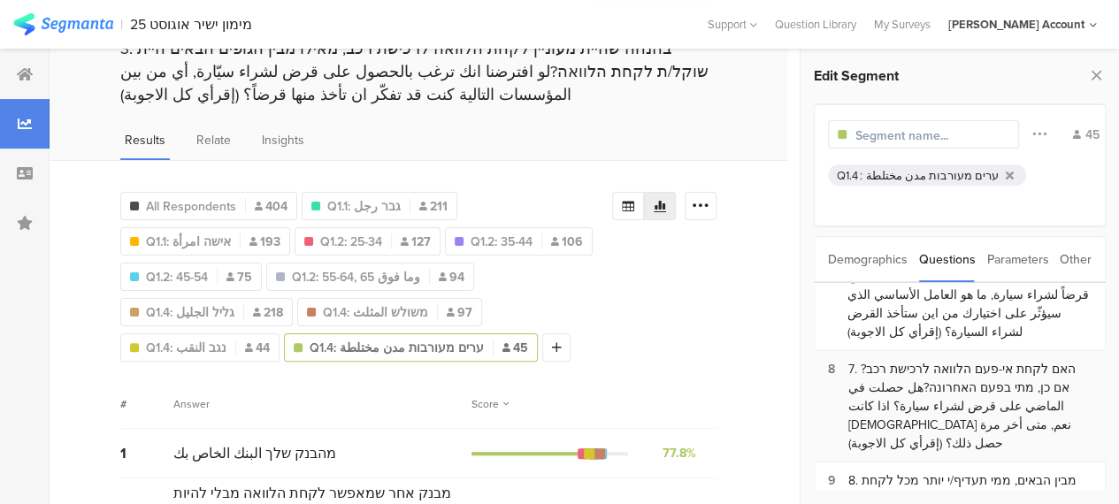
click at [961, 360] on div "7. האם לקחת אי-פעם הלוואה לרכישת רכב? אם כן, מתי בפעם האחרונה?هل حصلت في الماضي…" at bounding box center [969, 406] width 243 height 93
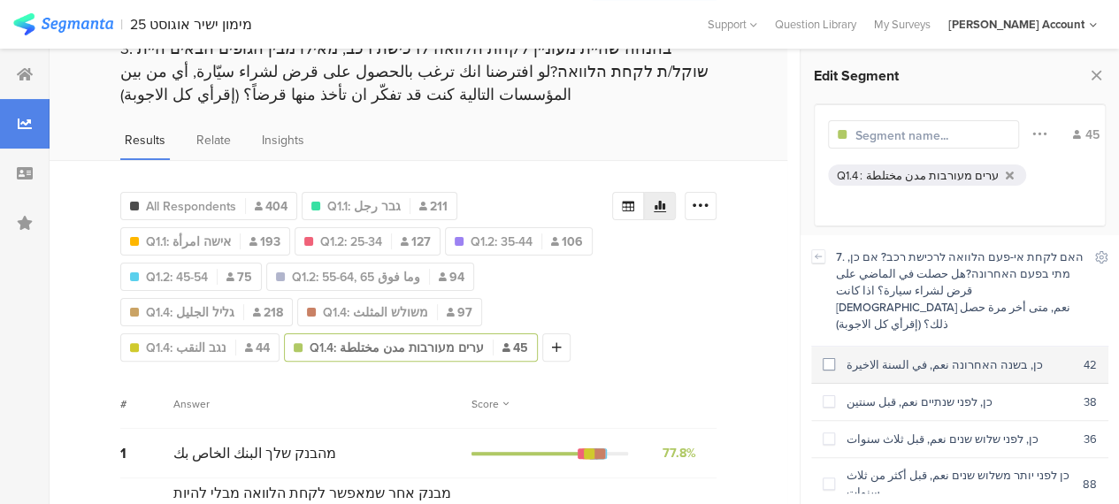
click at [831, 358] on span at bounding box center [828, 364] width 12 height 12
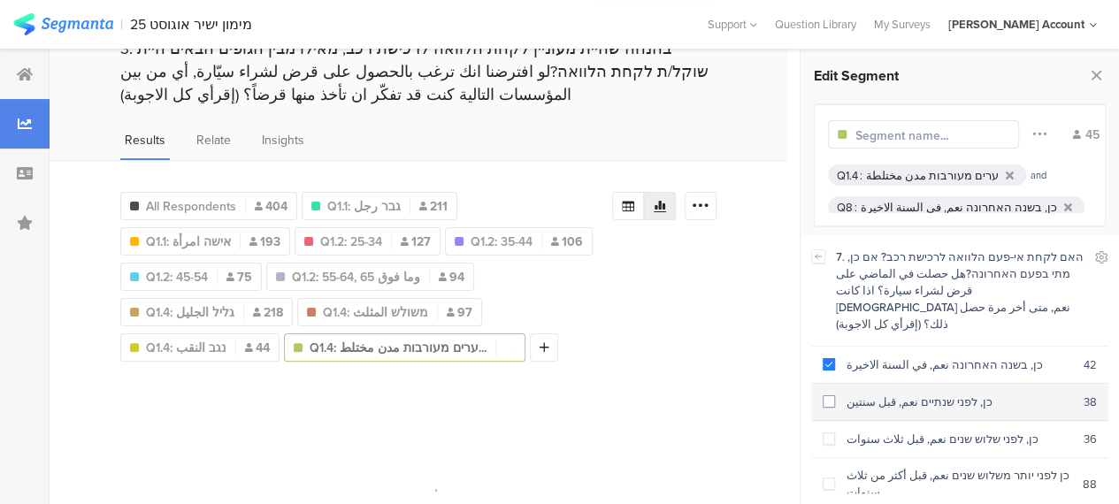
click at [826, 395] on span at bounding box center [828, 401] width 12 height 12
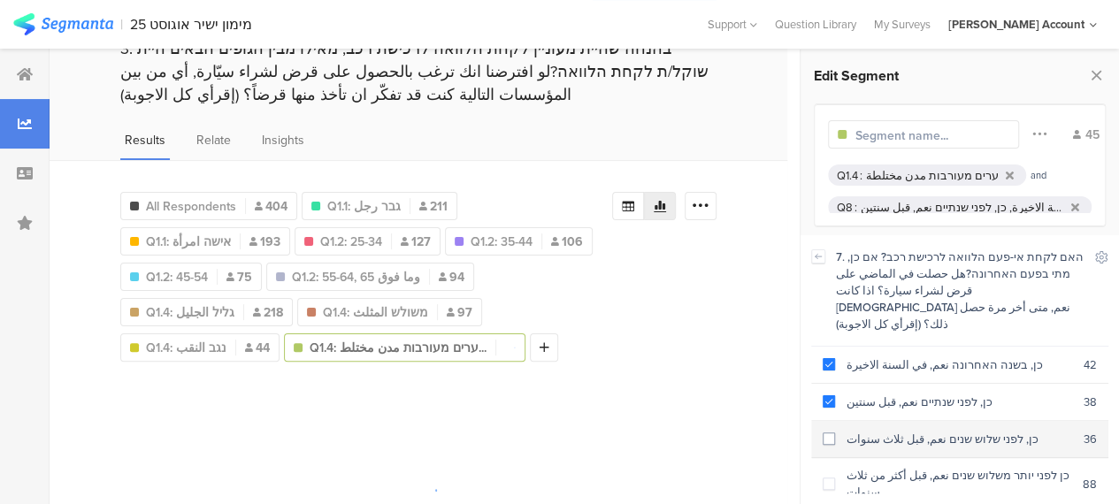
click at [828, 432] on span at bounding box center [828, 438] width 12 height 12
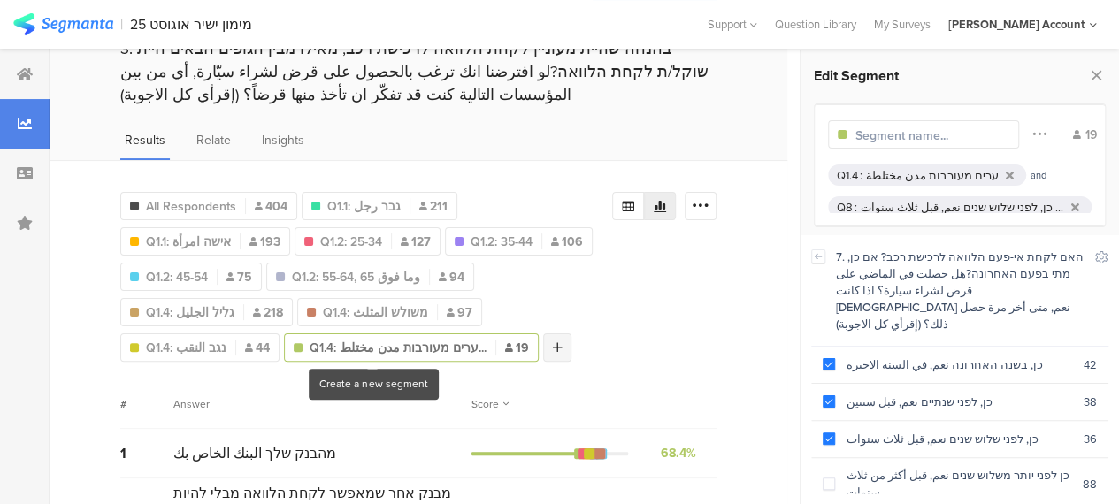
click at [553, 347] on icon at bounding box center [558, 347] width 10 height 12
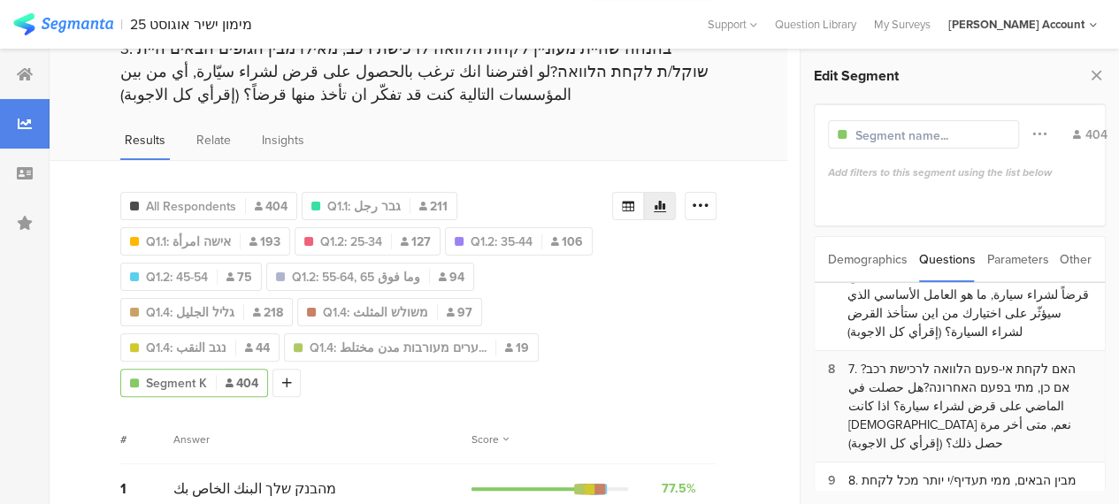
click at [893, 360] on div "7. האם לקחת אי-פעם הלוואה לרכישת רכב? אם כן, מתי בפעם האחרונה?هل حصلت في الماضي…" at bounding box center [969, 406] width 243 height 93
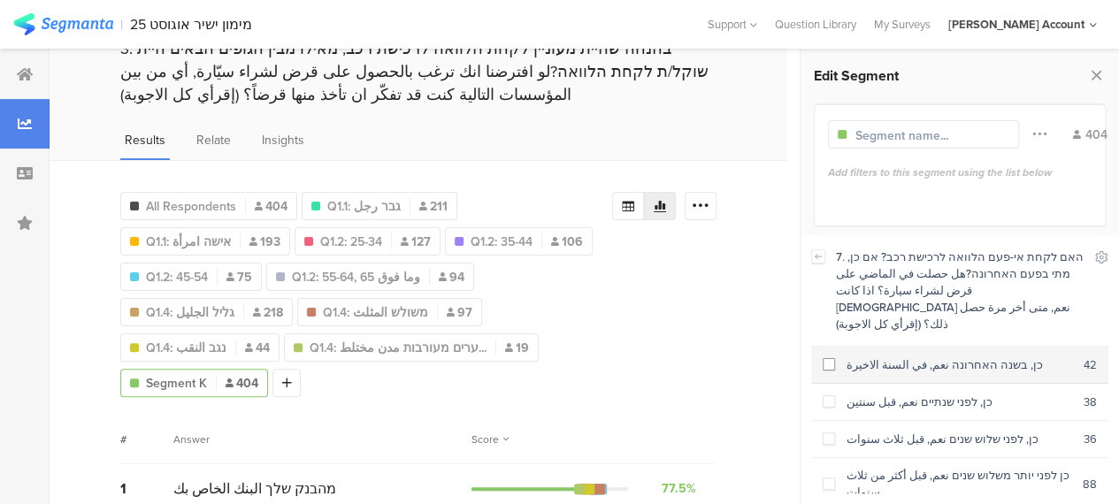
click at [824, 358] on span at bounding box center [828, 364] width 12 height 12
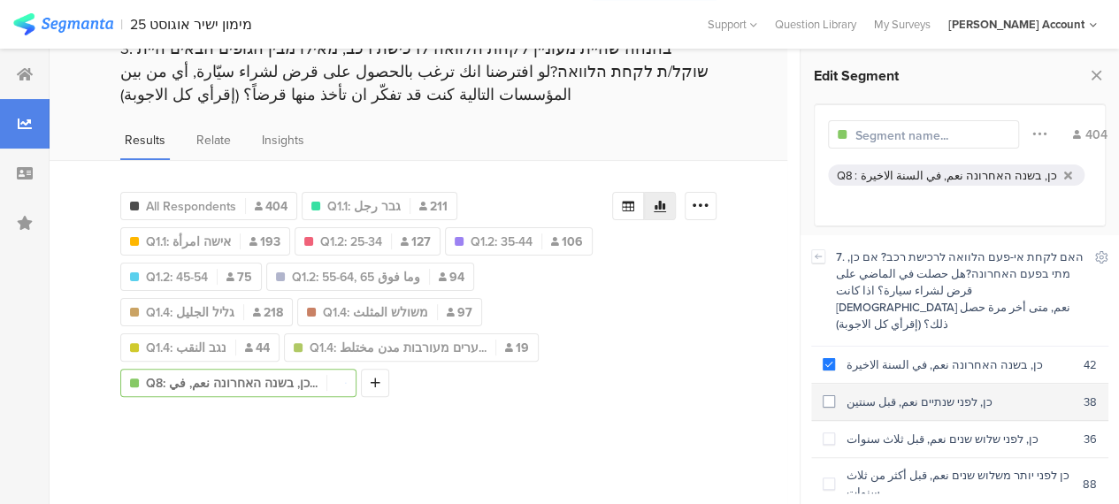
click at [835, 394] on div "כן, לפני שנתיים نعم, قبل سنتين" at bounding box center [959, 402] width 248 height 17
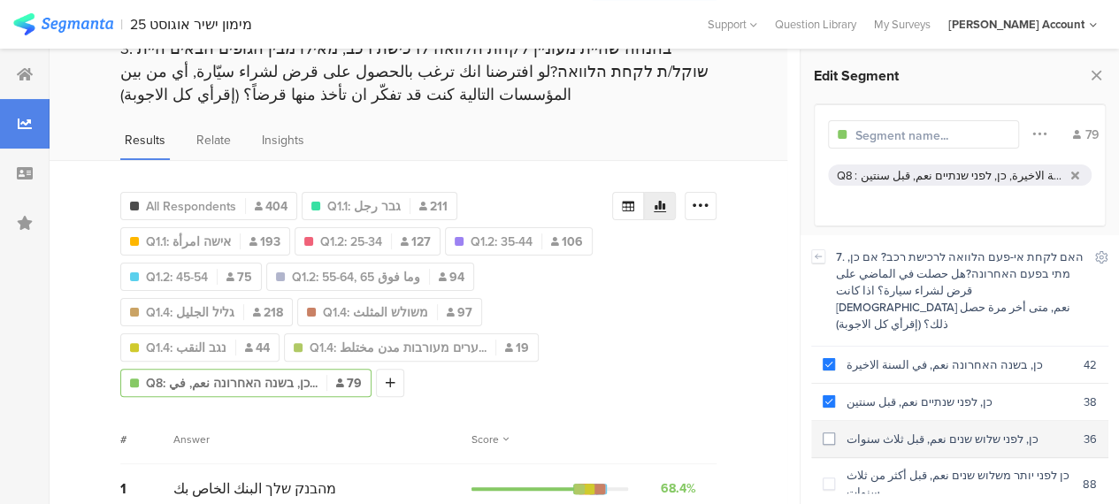
click at [829, 432] on span at bounding box center [828, 438] width 12 height 12
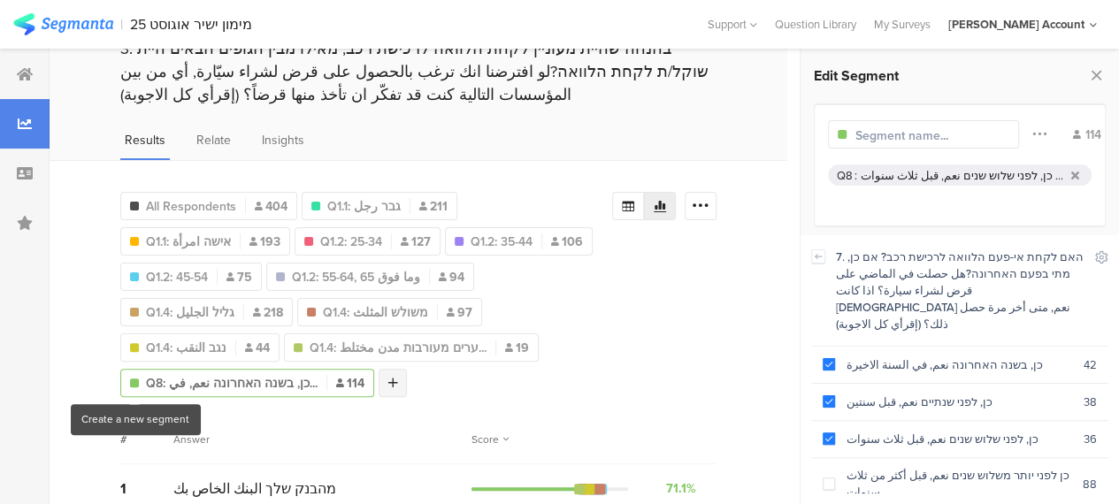
click at [388, 378] on icon at bounding box center [393, 383] width 10 height 12
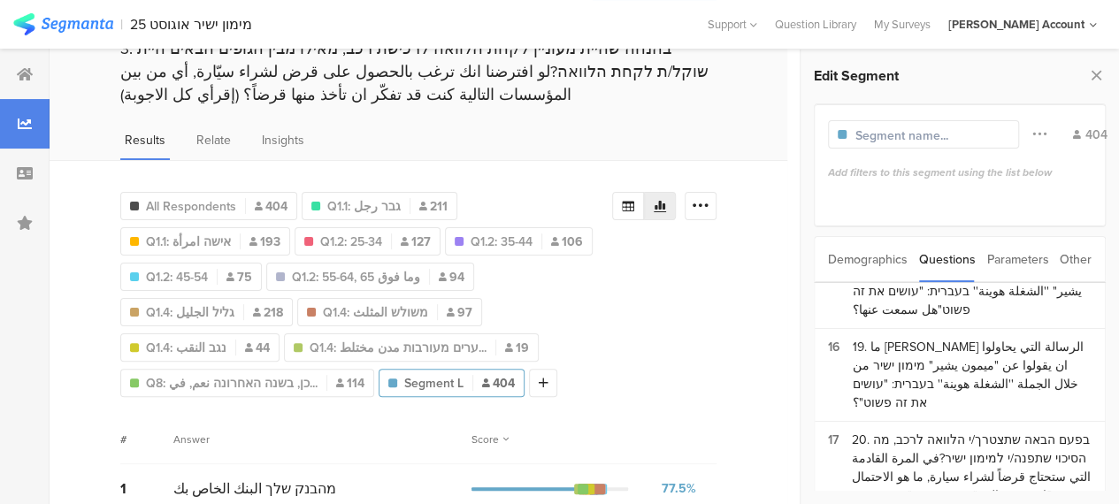
scroll to position [1528, 0]
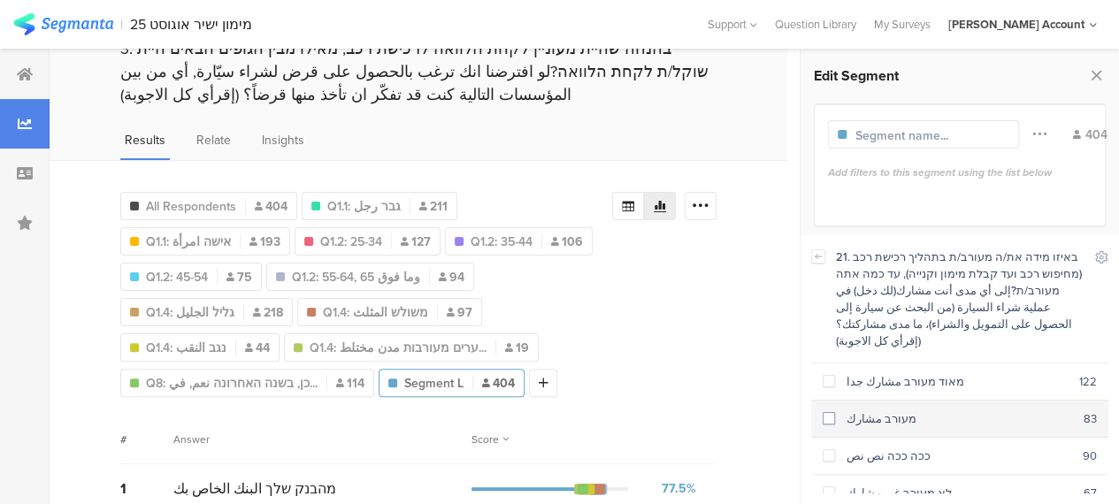
drag, startPoint x: 824, startPoint y: 361, endPoint x: 833, endPoint y: 383, distance: 23.8
click at [827, 375] on span at bounding box center [828, 381] width 12 height 12
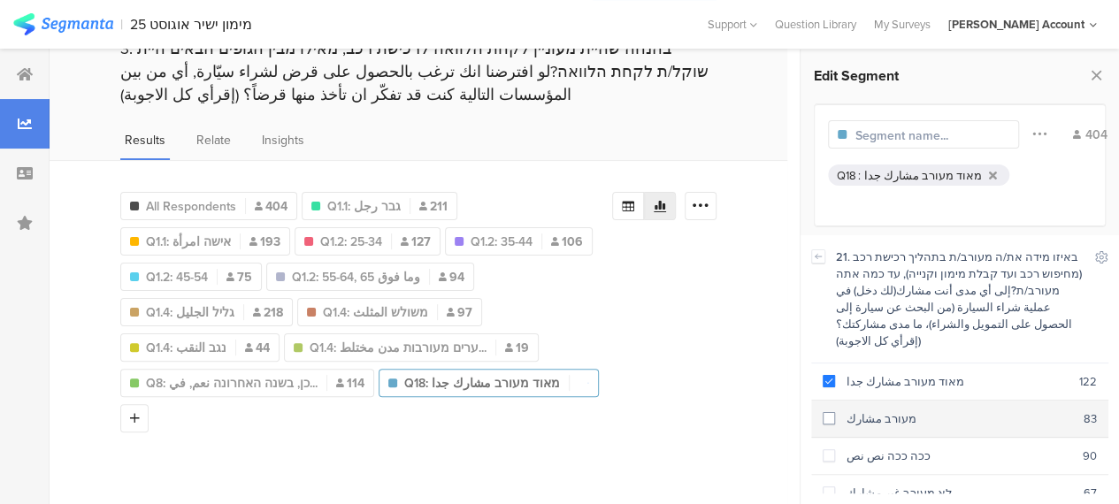
click at [835, 410] on div "מעורב مشارك" at bounding box center [959, 418] width 248 height 17
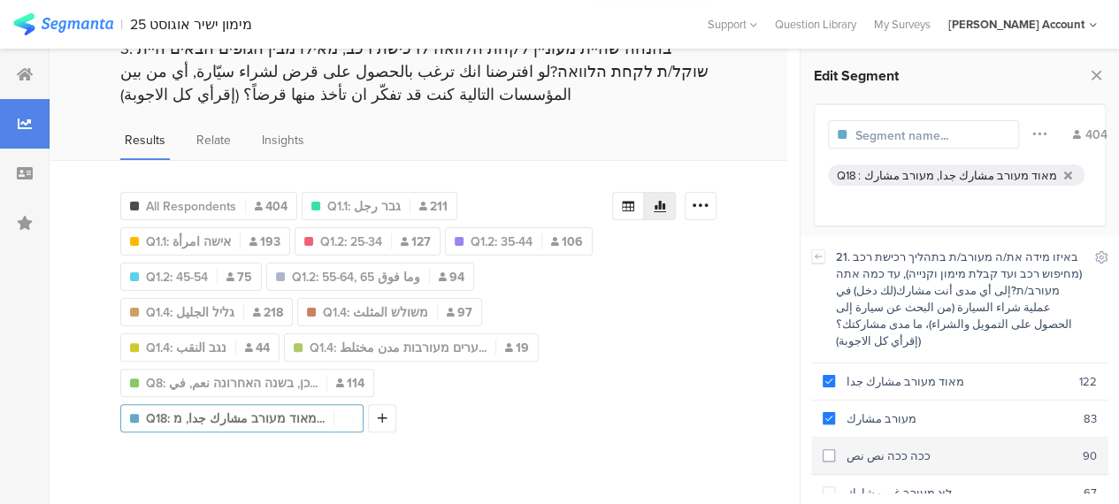
click at [833, 449] on span at bounding box center [828, 455] width 12 height 12
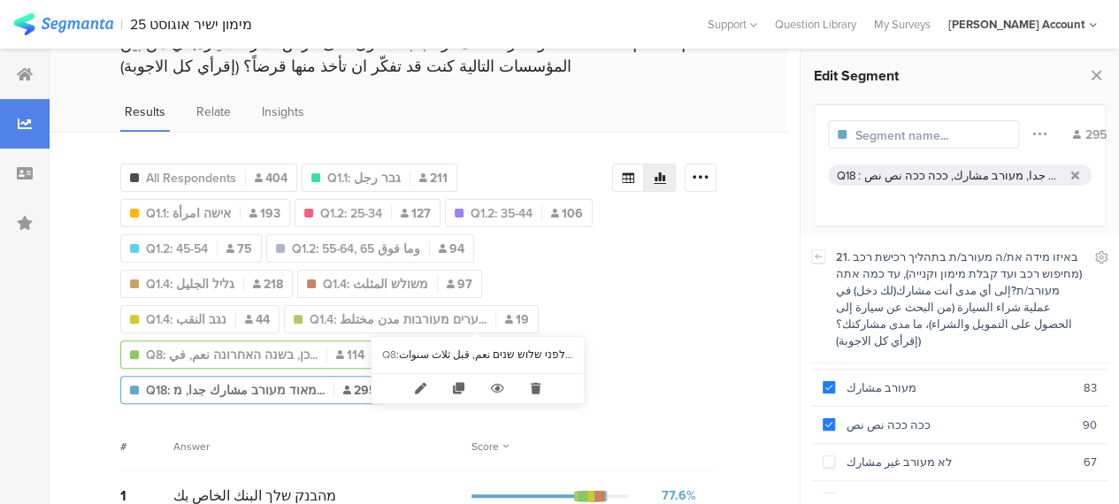
scroll to position [80, 0]
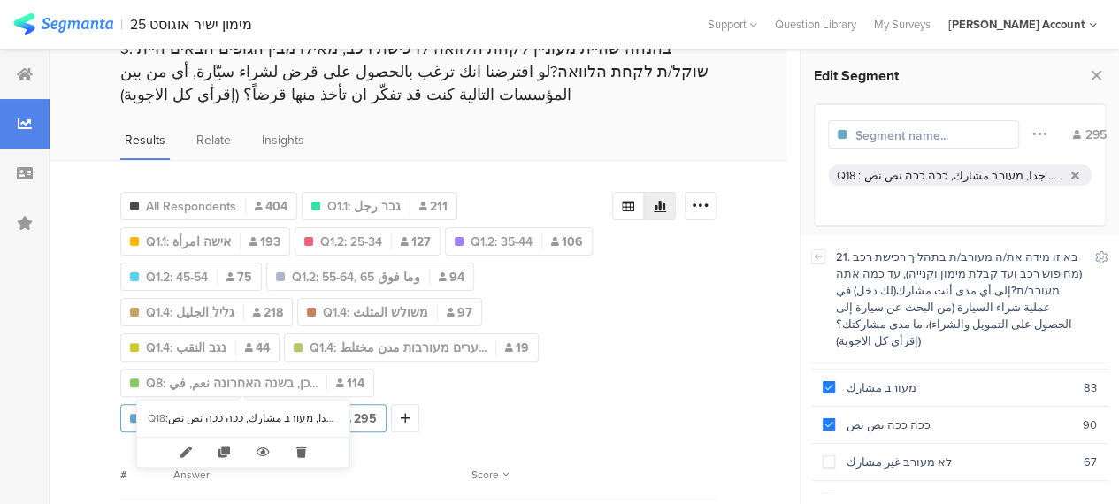
click at [283, 409] on span "Q18: מאוד מעורב مشارك جدا, מ..." at bounding box center [235, 418] width 179 height 19
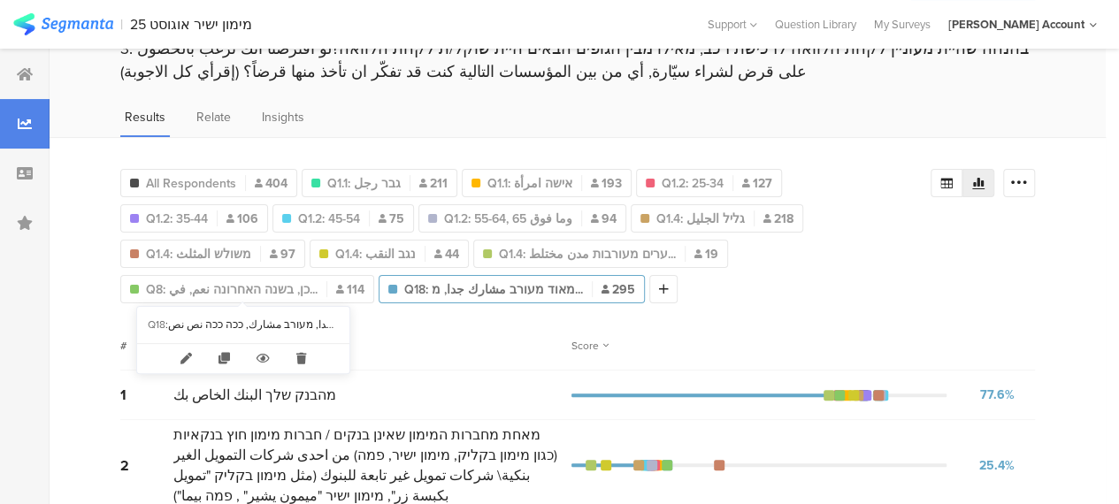
click at [404, 287] on span "Q18: מאוד מעורב مشارك جدا, מ..." at bounding box center [493, 289] width 179 height 19
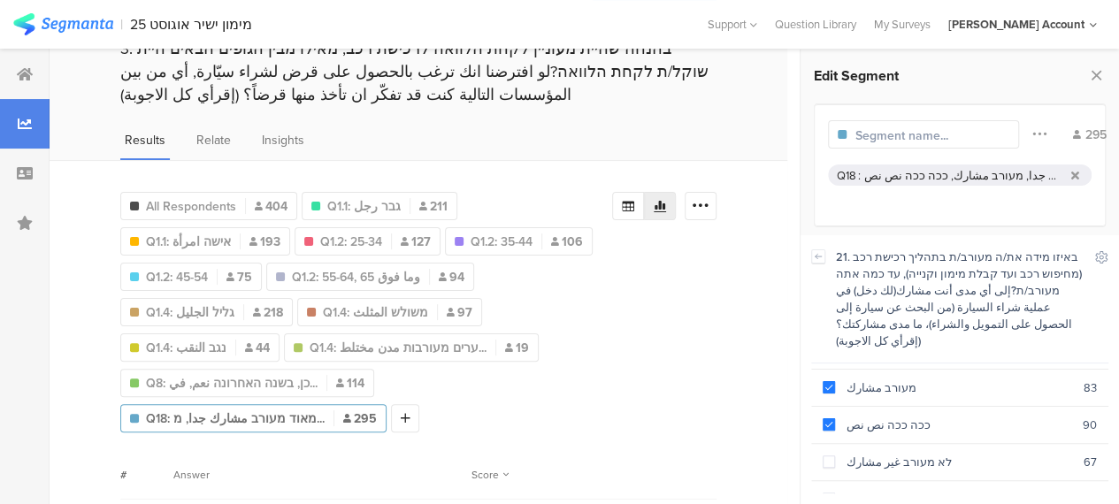
click at [945, 130] on input "text" at bounding box center [932, 135] width 154 height 19
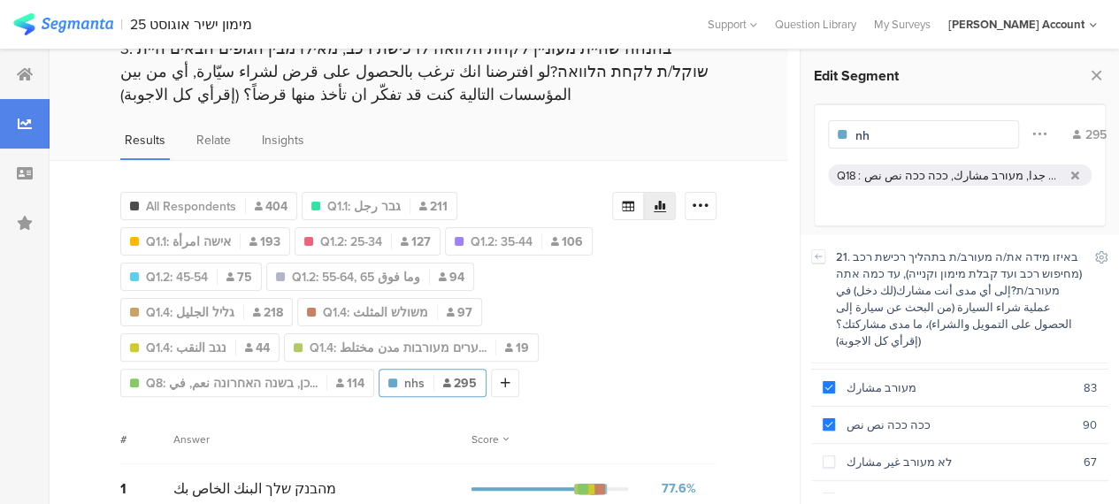
type input "n"
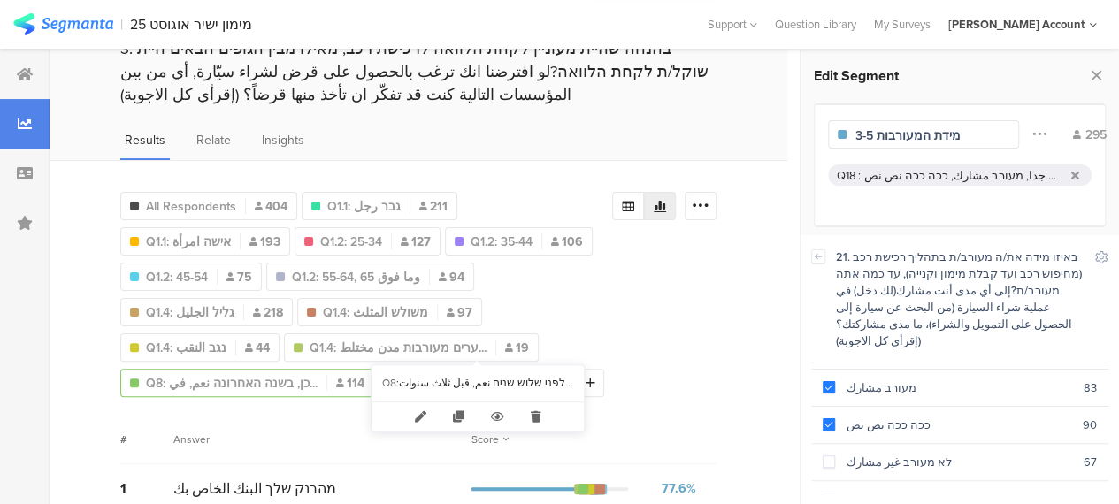
type input "מידת המעורבות 3-5"
click at [317, 374] on span "Q8: כן, בשנה האחרונה نعم, في..." at bounding box center [232, 383] width 172 height 19
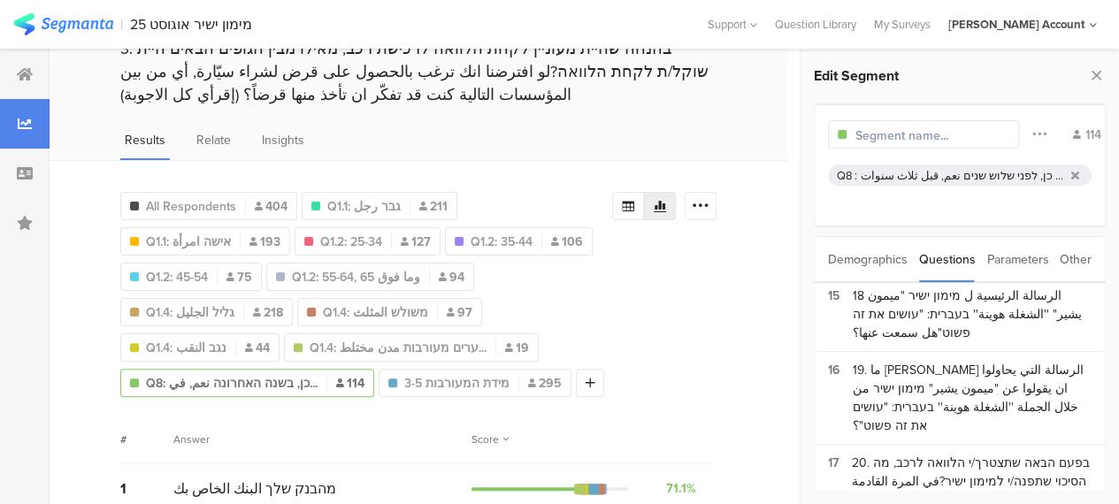
click at [929, 134] on input "text" at bounding box center [932, 135] width 154 height 19
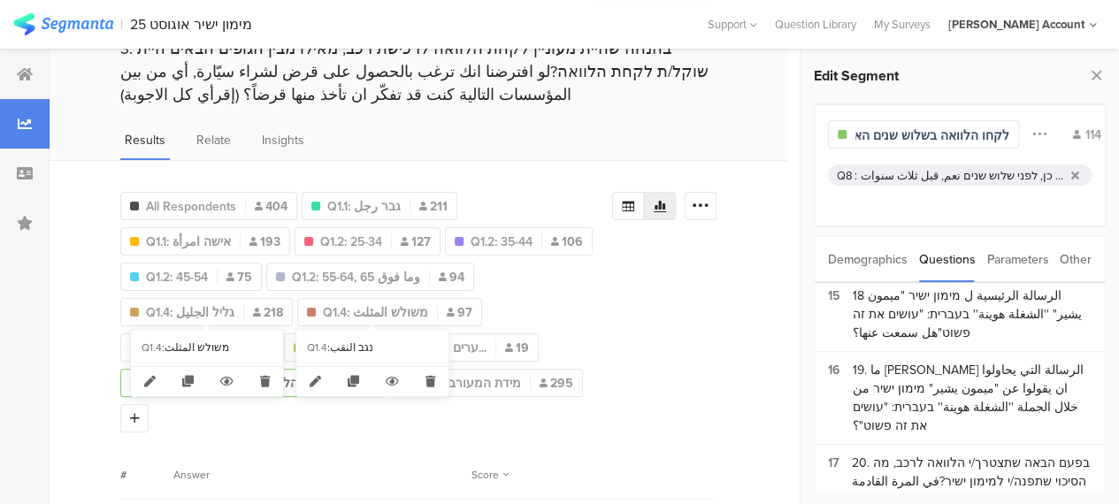
type input "לקחו הלוואה בשלוש שנים האחרונו"
click at [261, 341] on div "משולש المثلث" at bounding box center [218, 347] width 108 height 15
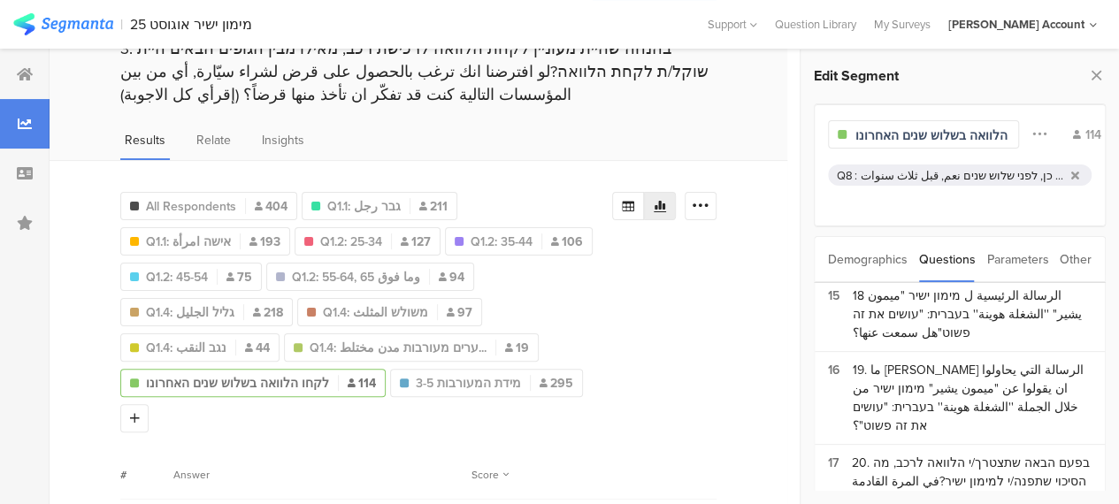
click at [714, 392] on div "All Respondents 404 Q1.1 : גבר رجل Q1.1: גבר رجل 211 Q1.1: אישה امرأة 193 Q1.2:…" at bounding box center [418, 309] width 596 height 248
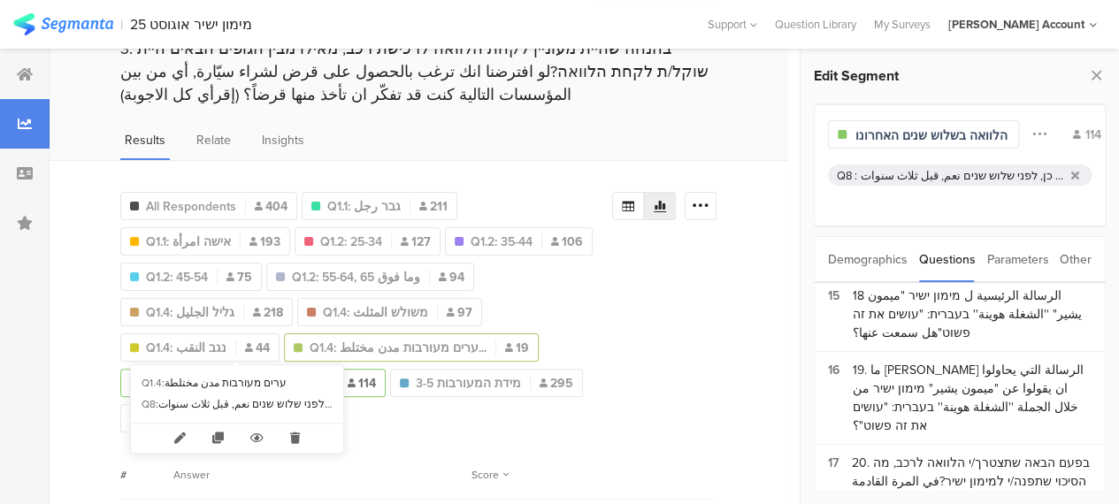
click at [310, 348] on span "Q1.4: ערים מעורבות مدن مختلط..." at bounding box center [398, 348] width 177 height 19
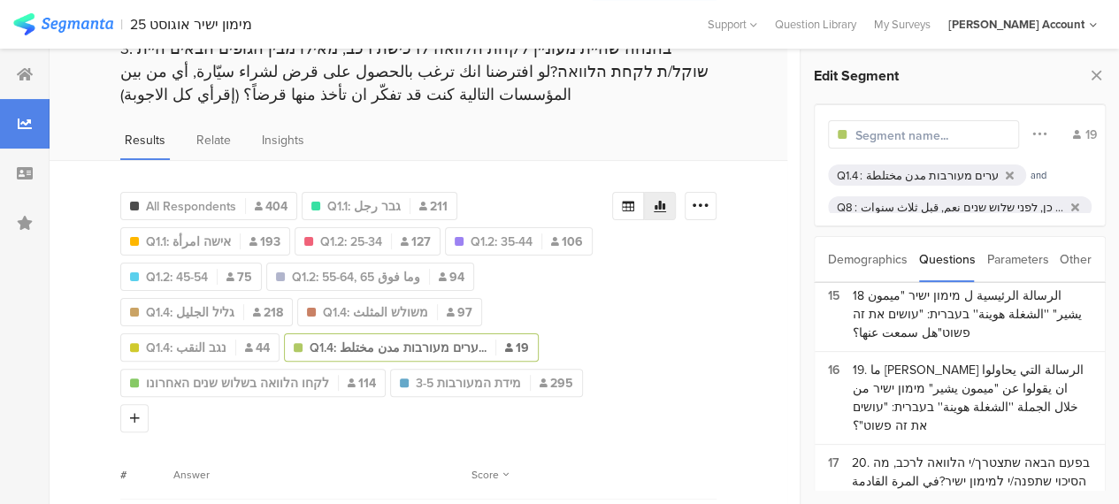
click at [938, 135] on input "text" at bounding box center [932, 135] width 154 height 19
type input "ערים מעורבות"
click at [1071, 204] on icon at bounding box center [1075, 207] width 8 height 11
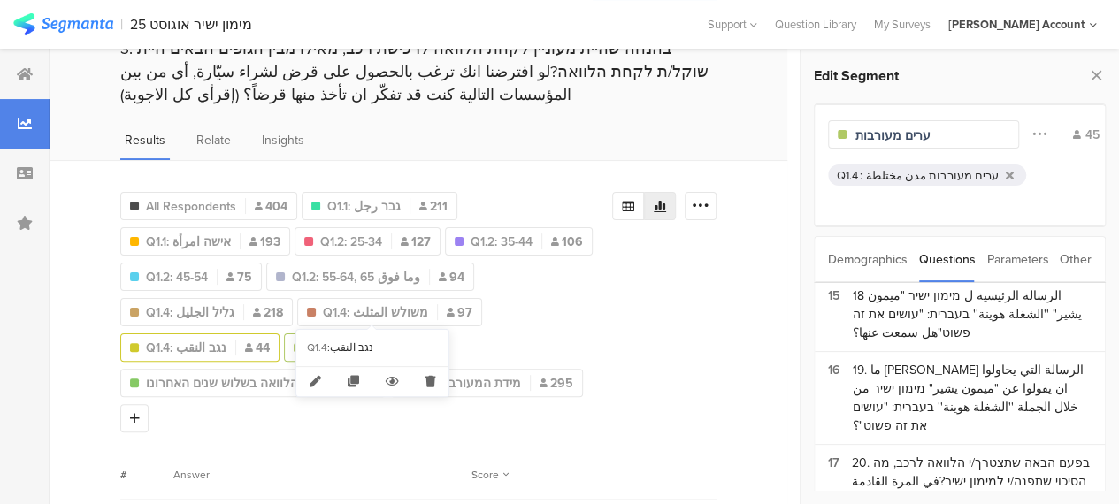
click at [226, 339] on span "Q1.4: נגב النقب" at bounding box center [186, 348] width 80 height 19
click at [929, 134] on input "text" at bounding box center [932, 135] width 154 height 19
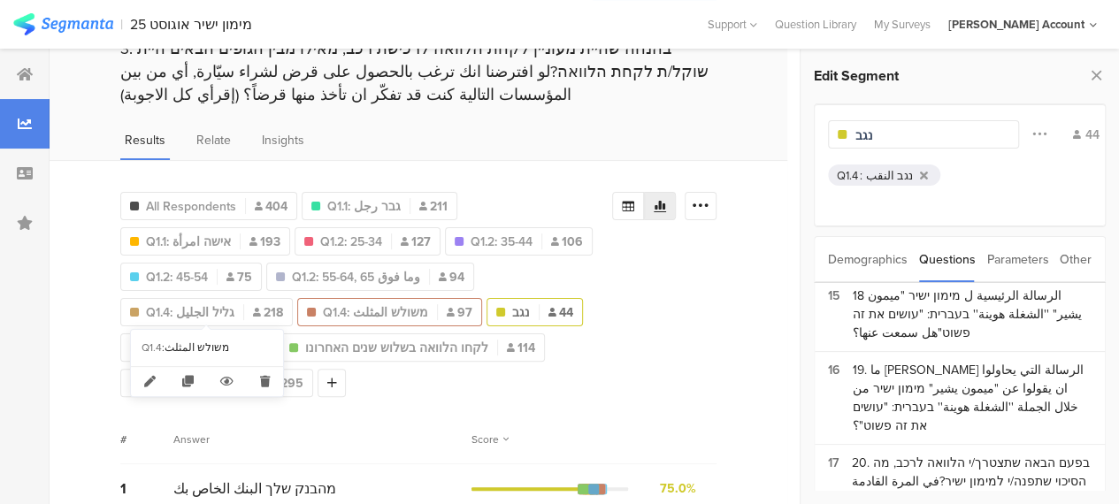
type input "נגב"
click at [323, 303] on span "Q1.4: משולש المثلث" at bounding box center [375, 312] width 105 height 19
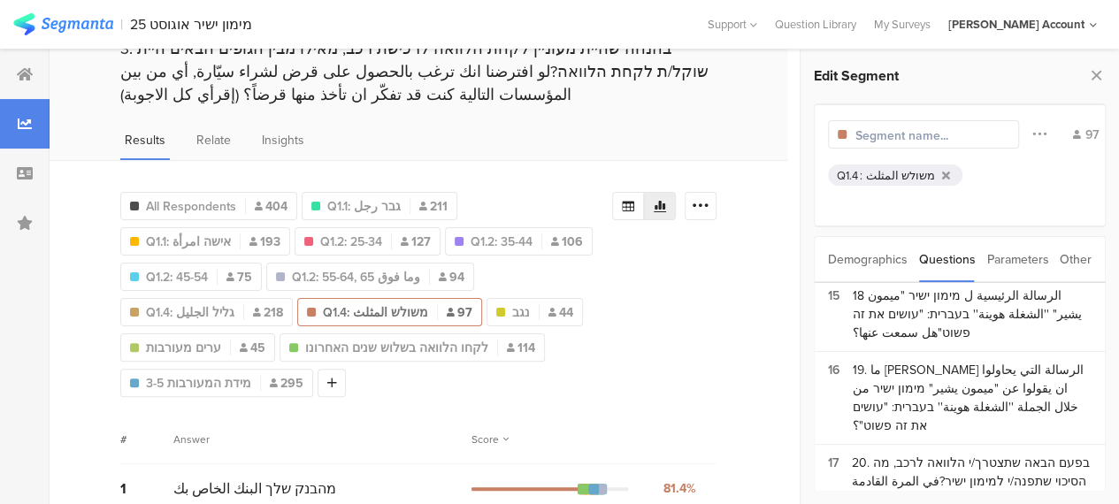
click at [875, 130] on input "text" at bounding box center [932, 135] width 154 height 19
type input "משולש"
click at [424, 269] on div "Q1.2 : 45-54" at bounding box center [494, 277] width 152 height 36
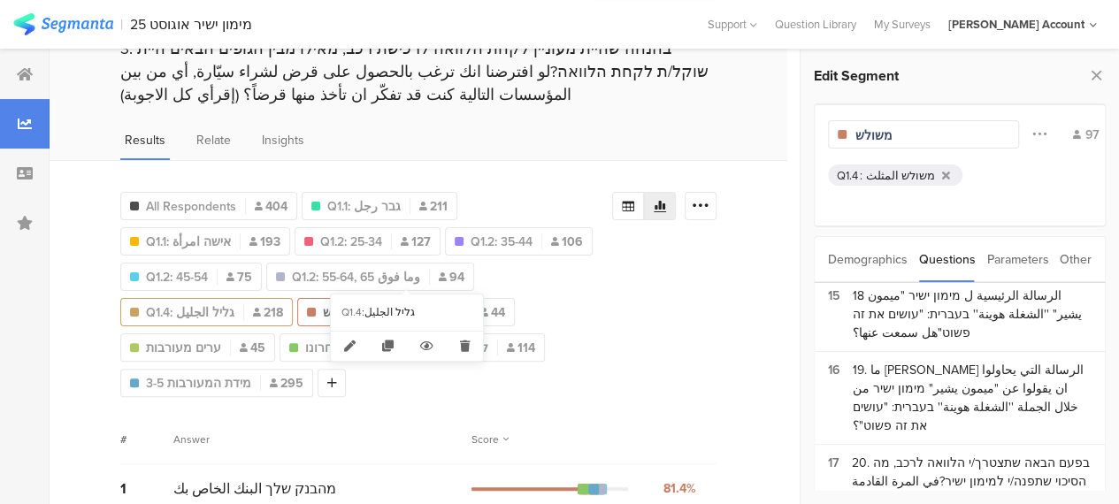
click at [234, 303] on span "Q1.4: גליל الجليل" at bounding box center [190, 312] width 88 height 19
click at [904, 134] on input "text" at bounding box center [932, 135] width 154 height 19
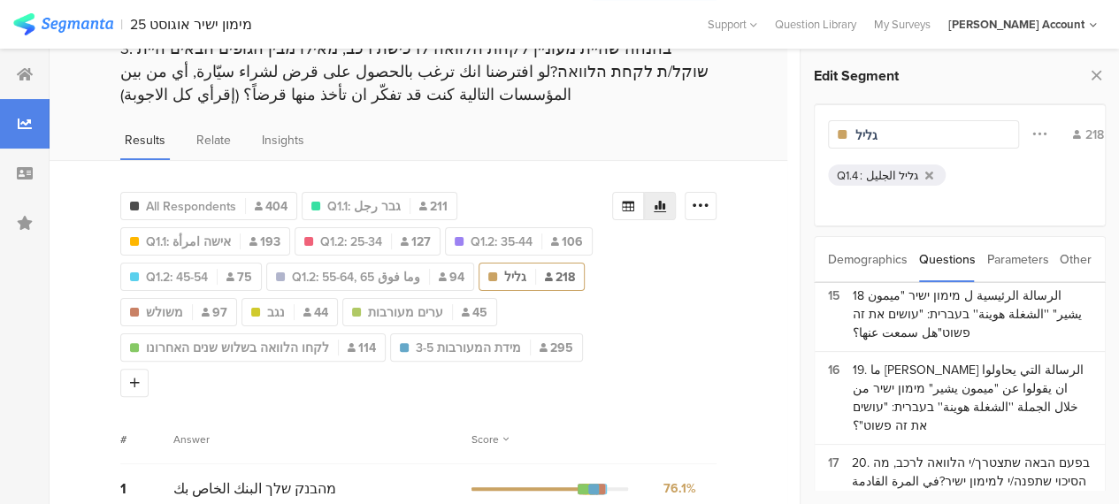
type input "גליל"
click at [292, 273] on span "Q1.2: 55-64, 65 وما فوق" at bounding box center [356, 277] width 128 height 19
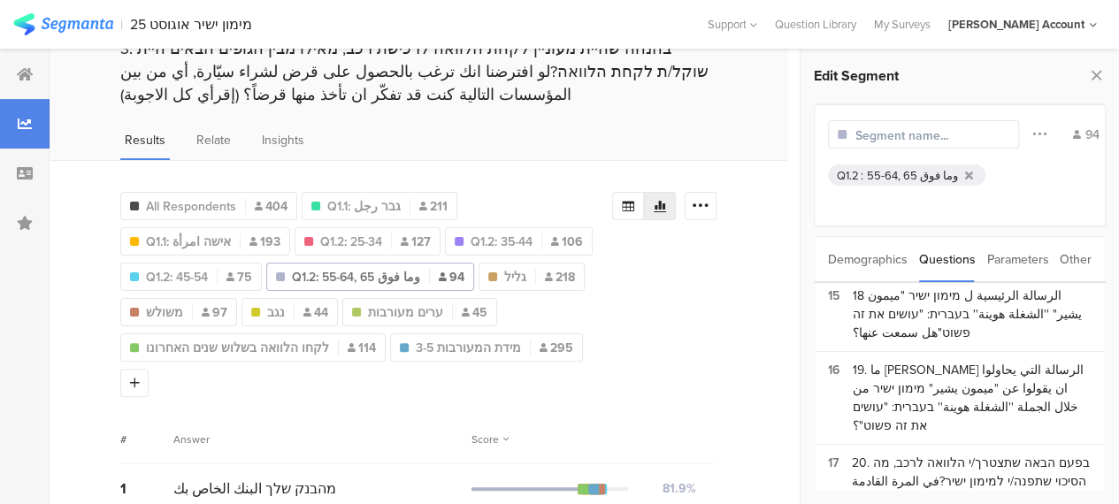
click at [872, 136] on input "text" at bounding box center [932, 135] width 154 height 19
click at [310, 349] on span "לקחו הלוואה בשלוש שנים האחרונו" at bounding box center [237, 348] width 183 height 19
type input "לקחו הלוואה בשלוש שנים האחרונו"
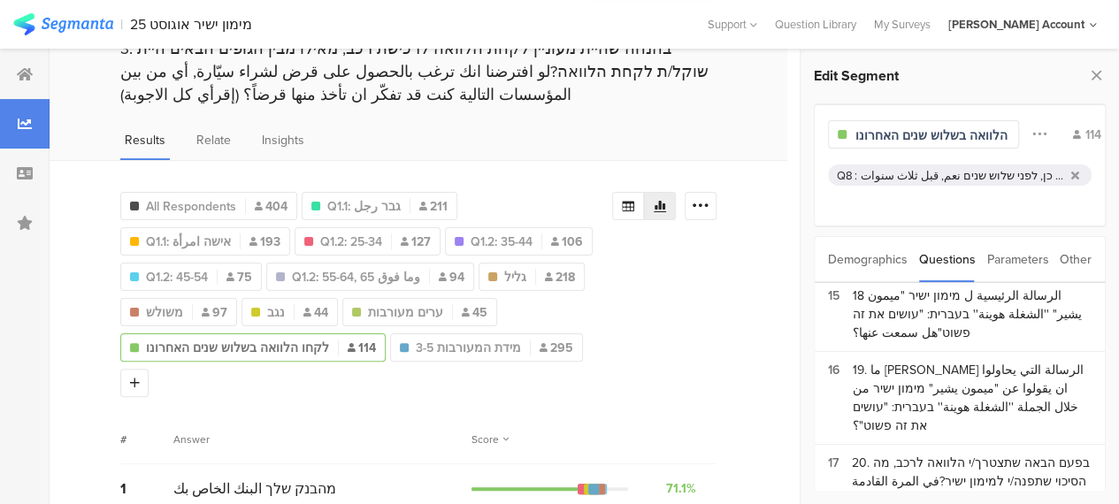
click at [852, 138] on div "לקחו הלוואה בשלוש שנים האחרונו" at bounding box center [923, 134] width 191 height 28
click at [853, 134] on div "לקחו הלוואה בשלוש שנים האחרונו" at bounding box center [923, 134] width 191 height 28
click at [859, 134] on input "לקחו הלוואה בשלוש שנים האחרונו" at bounding box center [932, 135] width 154 height 19
click at [292, 275] on span "Q1.2: 55-64, 65 وما فوق" at bounding box center [356, 277] width 128 height 19
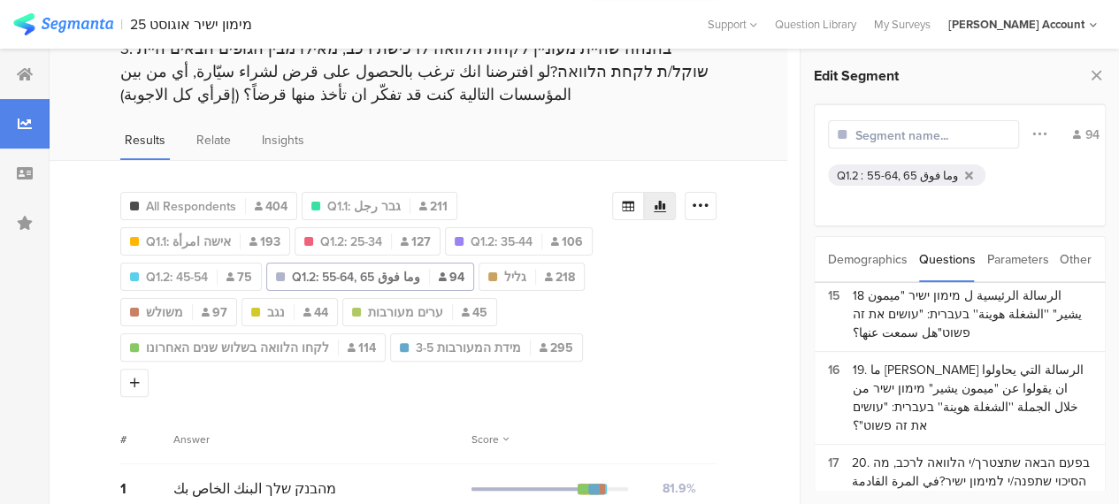
click at [868, 134] on input "text" at bounding box center [932, 135] width 154 height 19
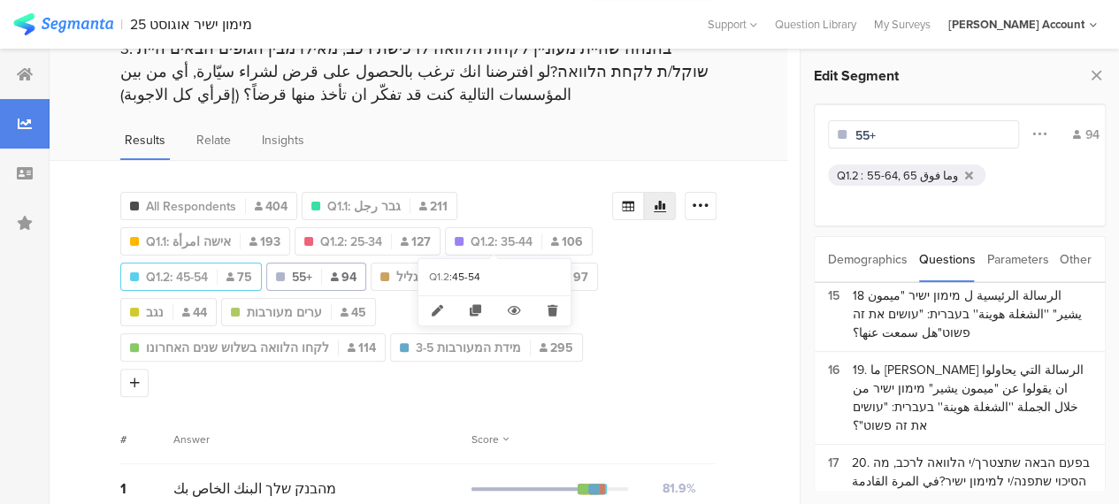
type input "55+"
click at [208, 268] on span "Q1.2: 45-54" at bounding box center [177, 277] width 62 height 19
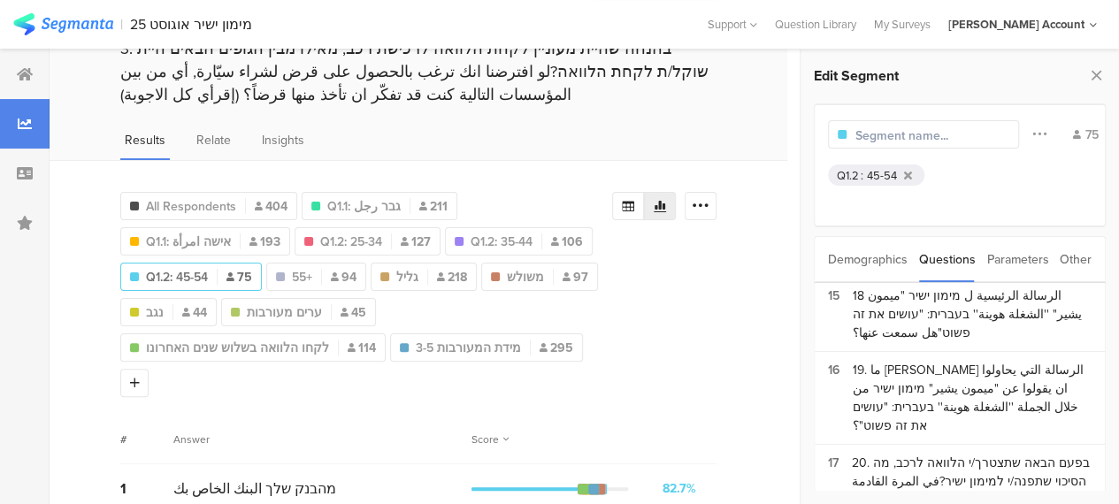
click at [870, 134] on input "text" at bounding box center [932, 135] width 154 height 19
type input "45-54"
click at [470, 235] on span "Q1.2: 35-44" at bounding box center [501, 242] width 62 height 19
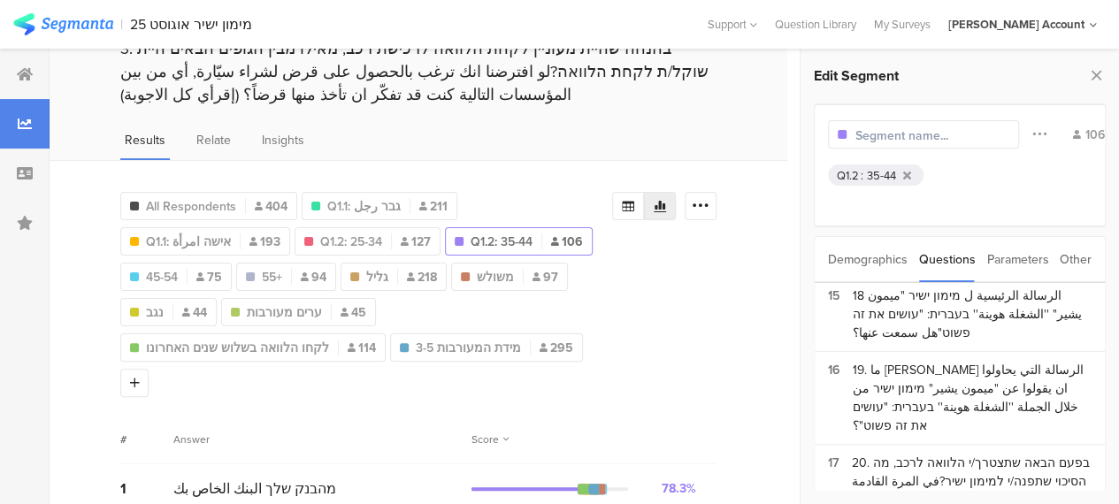
click at [870, 134] on input "text" at bounding box center [932, 135] width 154 height 19
type input "35-44"
click at [320, 233] on span "Q1.2: 25-34" at bounding box center [351, 242] width 62 height 19
click at [858, 141] on input "text" at bounding box center [932, 135] width 154 height 19
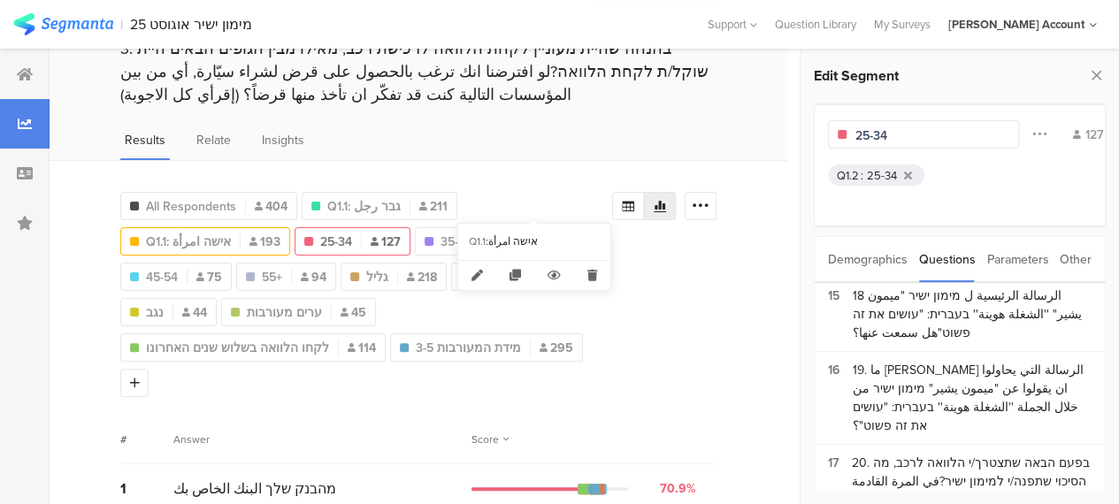
type input "25-34"
click at [231, 233] on span "Q1.1: אישה امرأة" at bounding box center [188, 242] width 85 height 19
click at [890, 138] on input "text" at bounding box center [932, 135] width 154 height 19
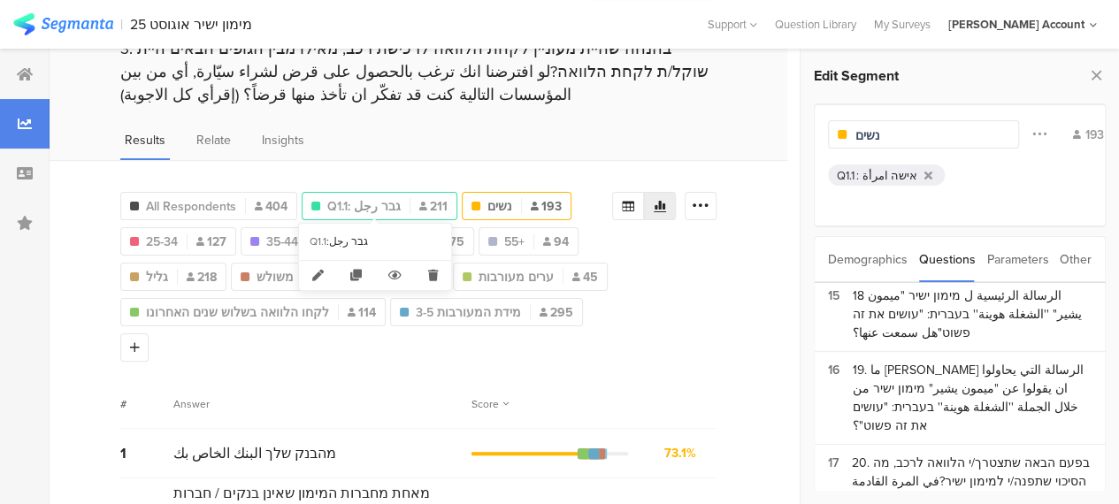
type input "נשים"
click at [382, 197] on span "Q1.1: גבר رجل" at bounding box center [363, 206] width 73 height 19
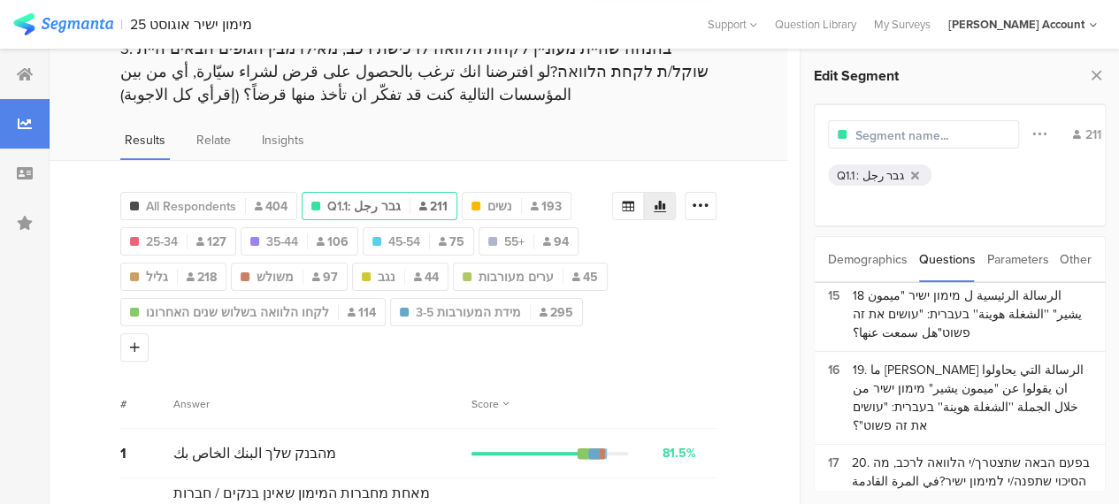
click at [879, 134] on input "text" at bounding box center [932, 135] width 154 height 19
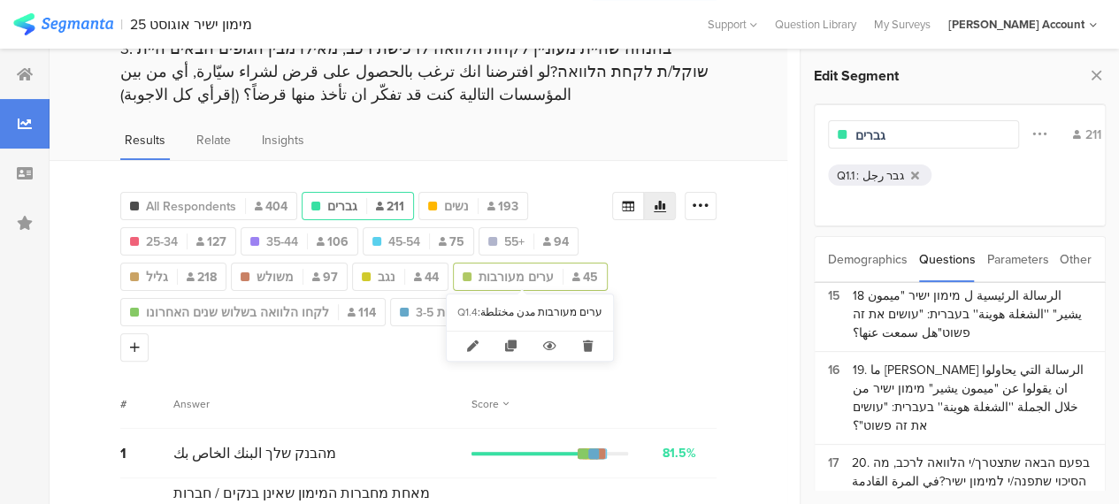
click at [508, 271] on span "ערים מעורבות" at bounding box center [515, 277] width 75 height 19
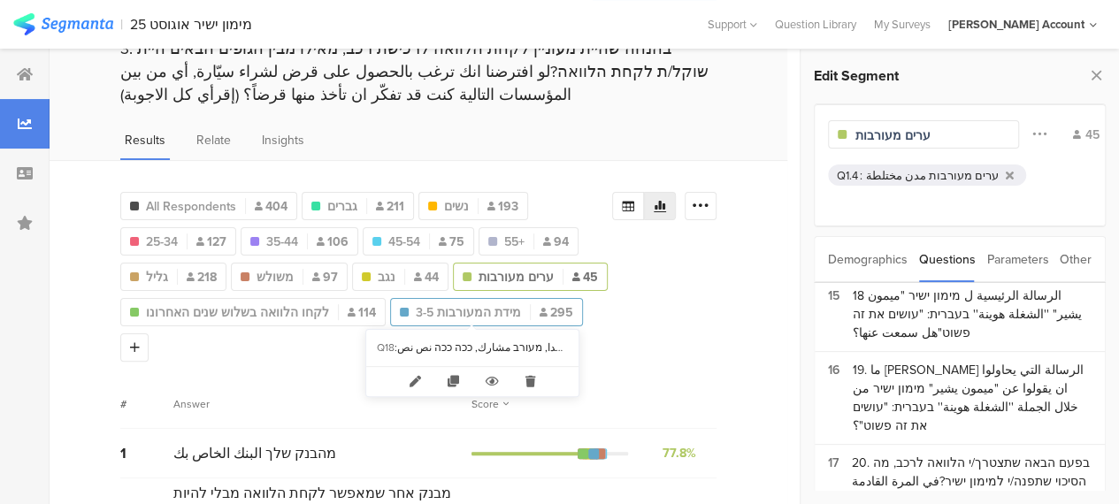
click at [433, 310] on span "מידת המעורבות 3-5" at bounding box center [468, 312] width 105 height 19
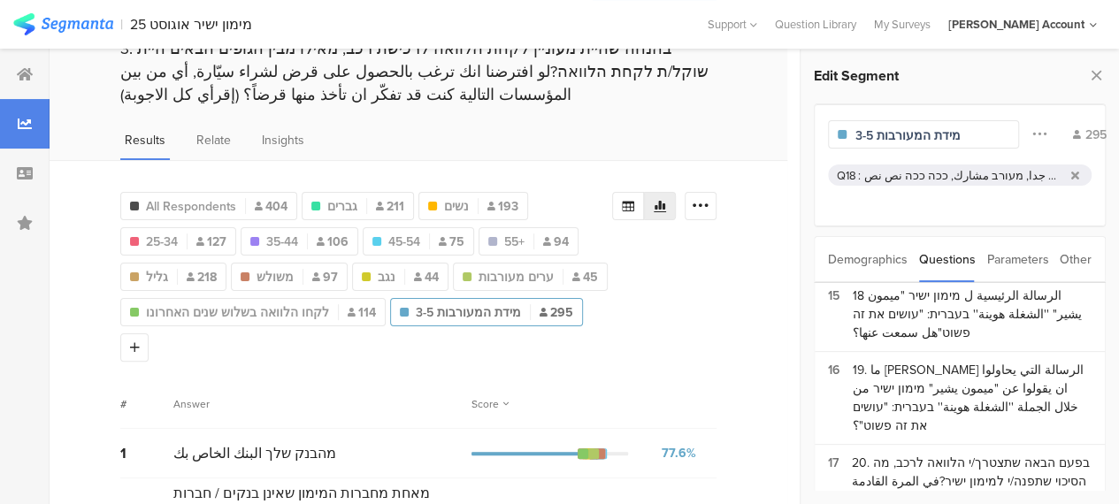
click at [893, 136] on input "מידת המעורבות 3-5" at bounding box center [932, 135] width 154 height 19
drag, startPoint x: 875, startPoint y: 133, endPoint x: 888, endPoint y: 152, distance: 23.5
click at [877, 135] on input "מידת המעורבות 3-5" at bounding box center [932, 135] width 154 height 19
click at [853, 135] on div "מידת המעורבות(3-5" at bounding box center [923, 134] width 191 height 28
click at [856, 137] on input "מידת המעורבות(3-5" at bounding box center [932, 135] width 154 height 19
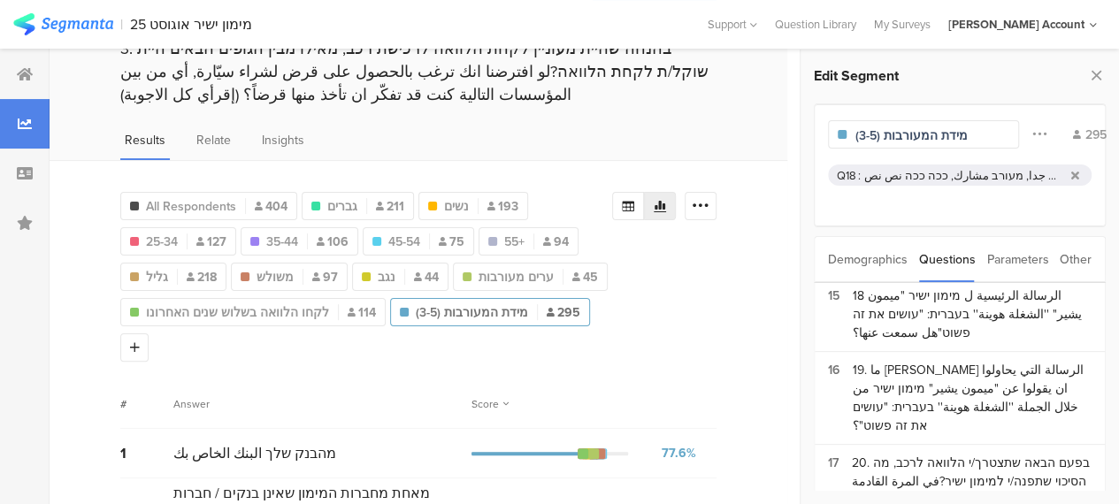
click at [964, 178] on div "מאוד מעורב مشارك جدا, מעורב مشارك, ככה ככה نص نص" at bounding box center [964, 175] width 200 height 17
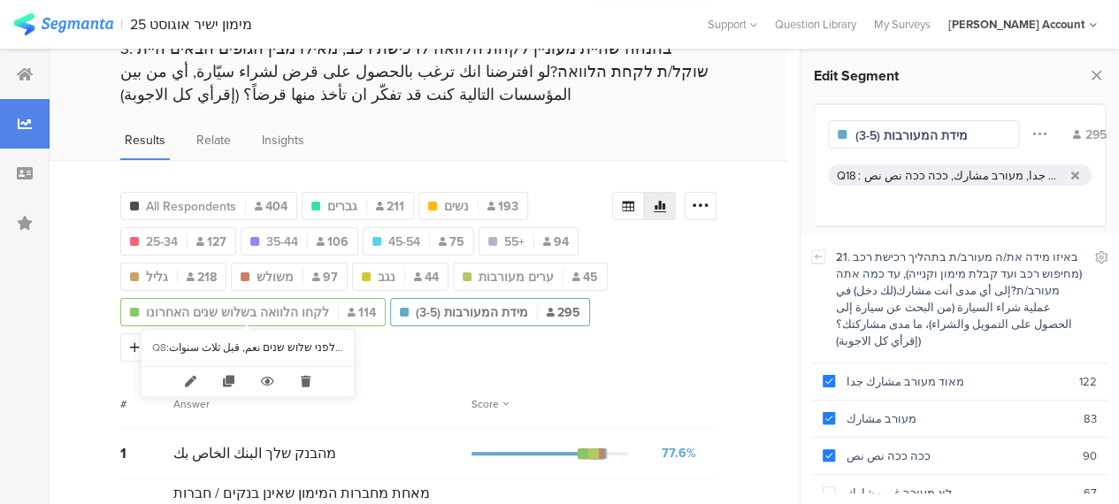
click at [268, 307] on span "לקחו הלוואה בשלוש שנים האחרונו" at bounding box center [237, 312] width 183 height 19
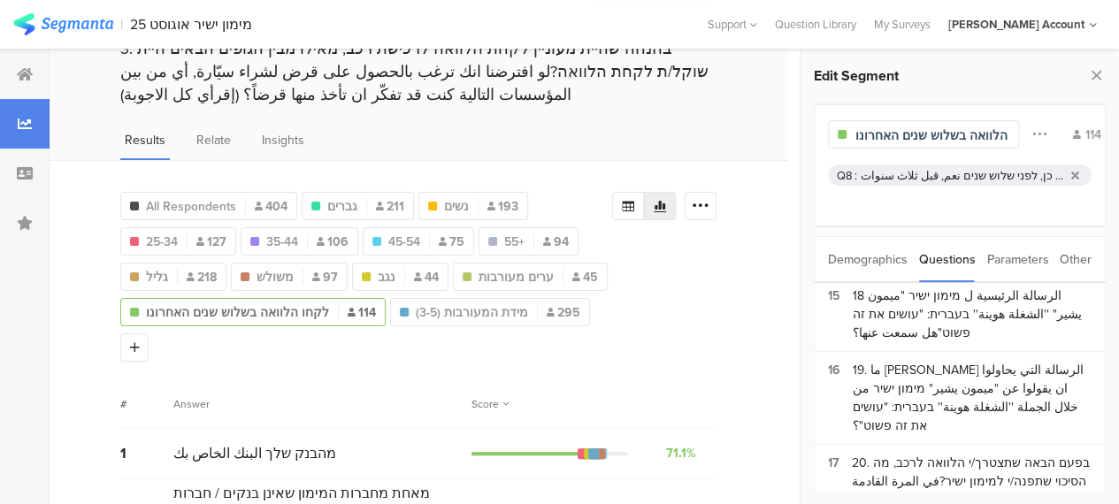
click at [901, 175] on div "כן, בשנה האחרונה نعم, في السنة الاخيرة, כן, לפני שנתיים نعم, قبل سنتين, כן, לפנ…" at bounding box center [961, 175] width 203 height 17
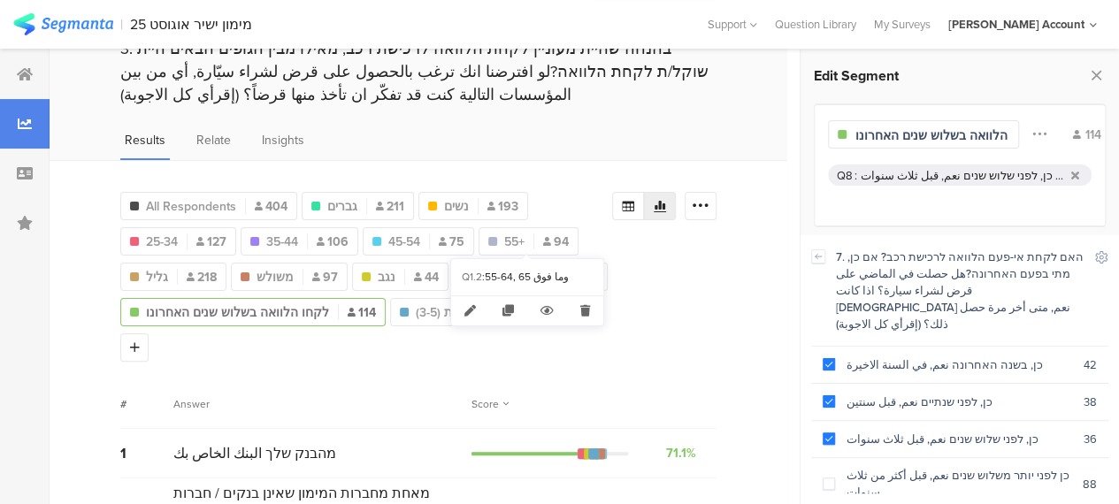
click at [515, 274] on div "55-64, 65 وما فوق" at bounding box center [539, 277] width 108 height 15
click at [499, 271] on span "ערים מעורבות" at bounding box center [515, 277] width 75 height 19
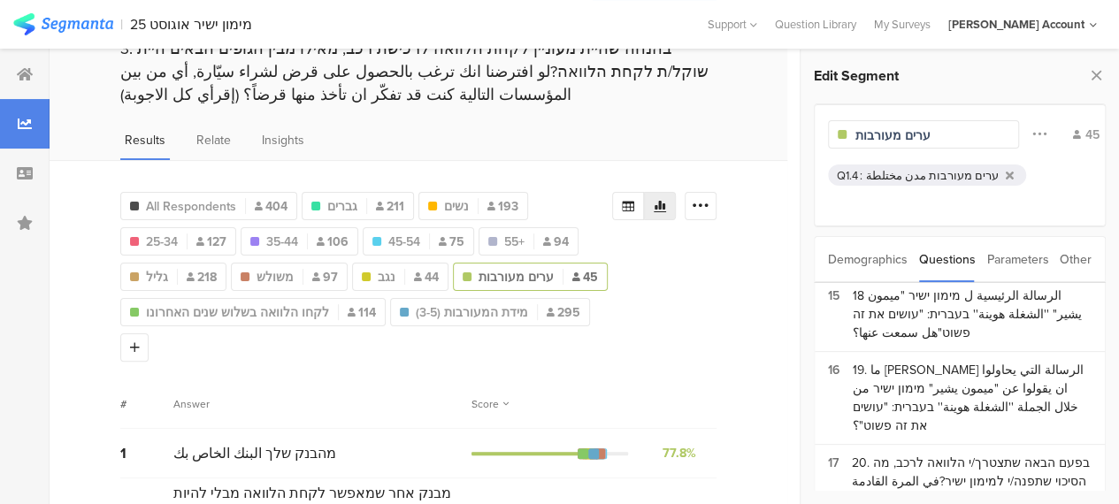
click at [875, 172] on div "ערים מעורבות مدن مختلطة" at bounding box center [932, 175] width 133 height 17
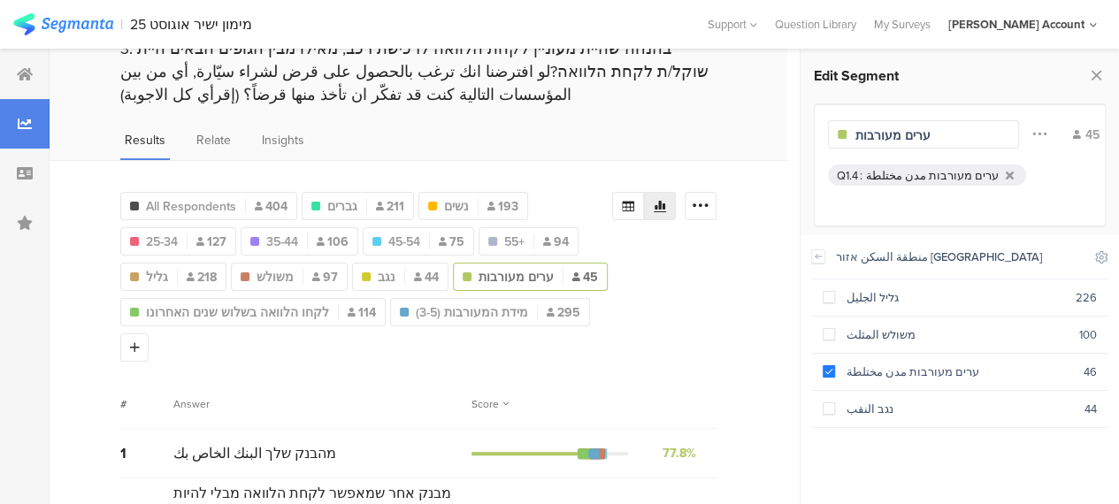
drag, startPoint x: 654, startPoint y: 333, endPoint x: 617, endPoint y: 333, distance: 37.1
click at [378, 268] on span "נגב" at bounding box center [387, 277] width 18 height 19
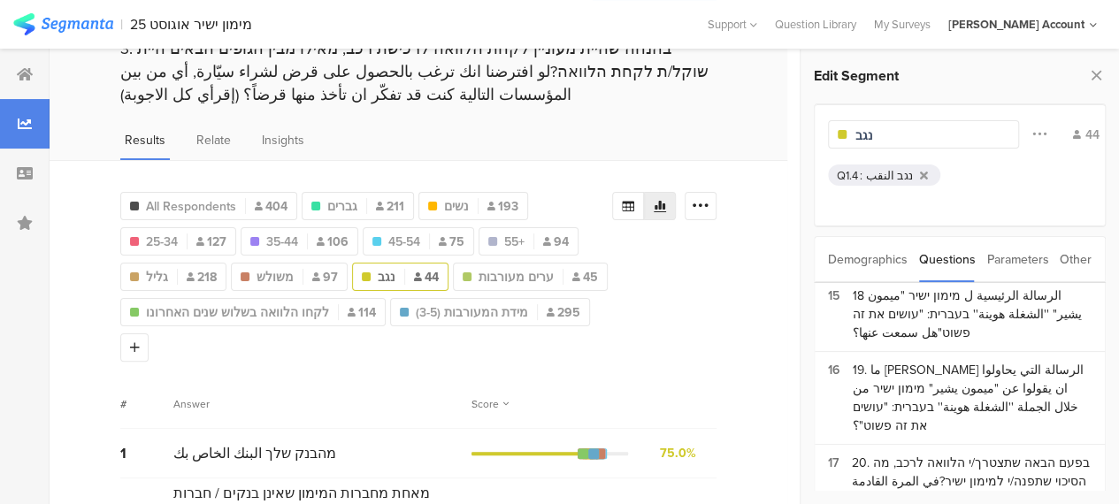
click at [876, 172] on div "נגב النقب" at bounding box center [889, 175] width 47 height 17
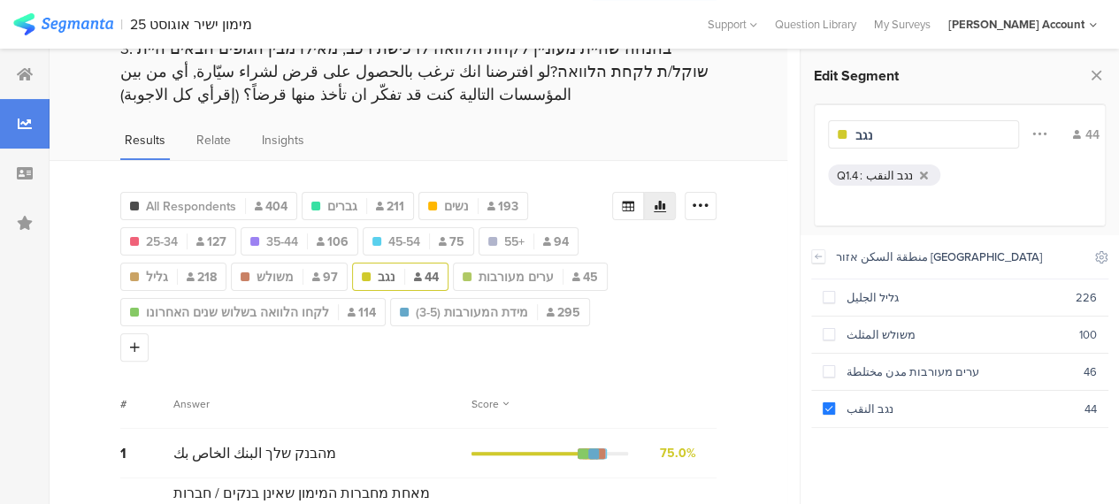
click at [716, 318] on div "All Respondents 404 גברים 211 נשים 193 25-34 127 35-44 106 45-54 75 55+ 94 גליל…" at bounding box center [418, 273] width 596 height 177
click at [272, 274] on span "משולש" at bounding box center [274, 277] width 37 height 19
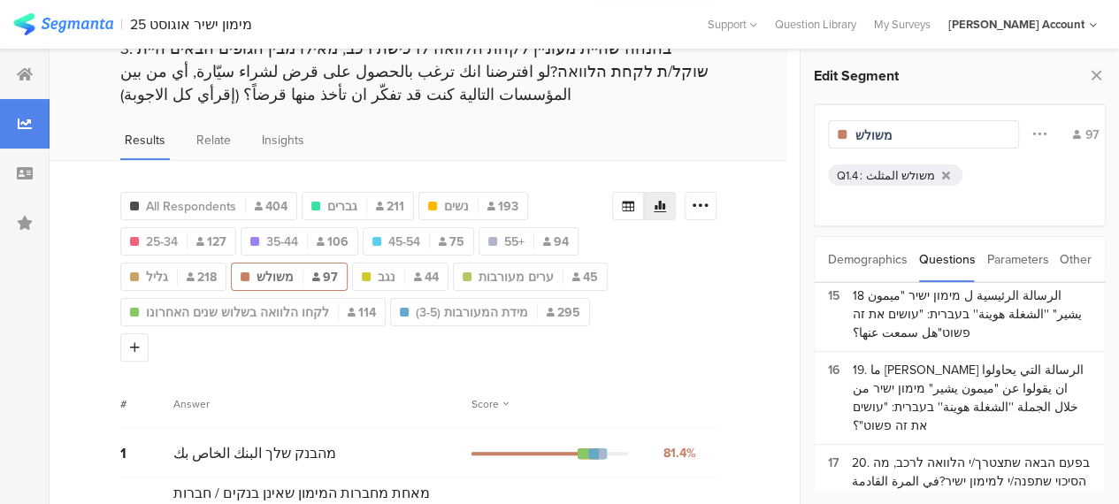
click at [888, 172] on div "משולש المثلث" at bounding box center [900, 175] width 69 height 17
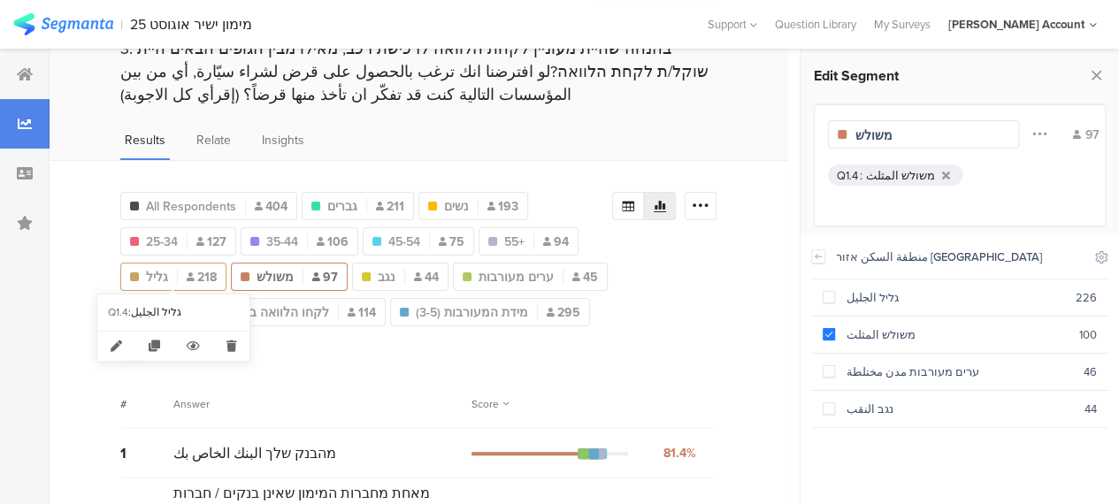
click at [154, 275] on span "גליל" at bounding box center [157, 277] width 22 height 19
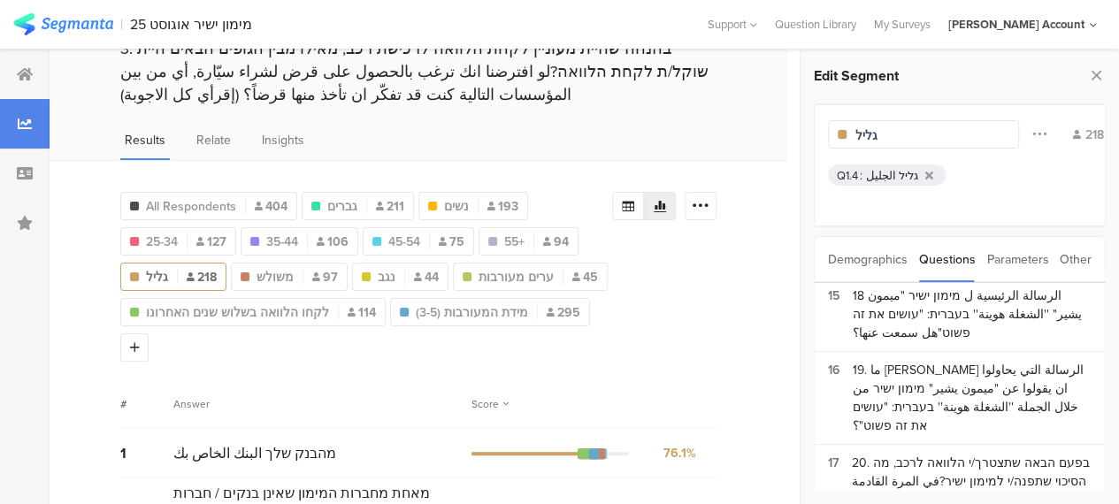
click at [879, 171] on div "גליל الجليل" at bounding box center [892, 175] width 52 height 17
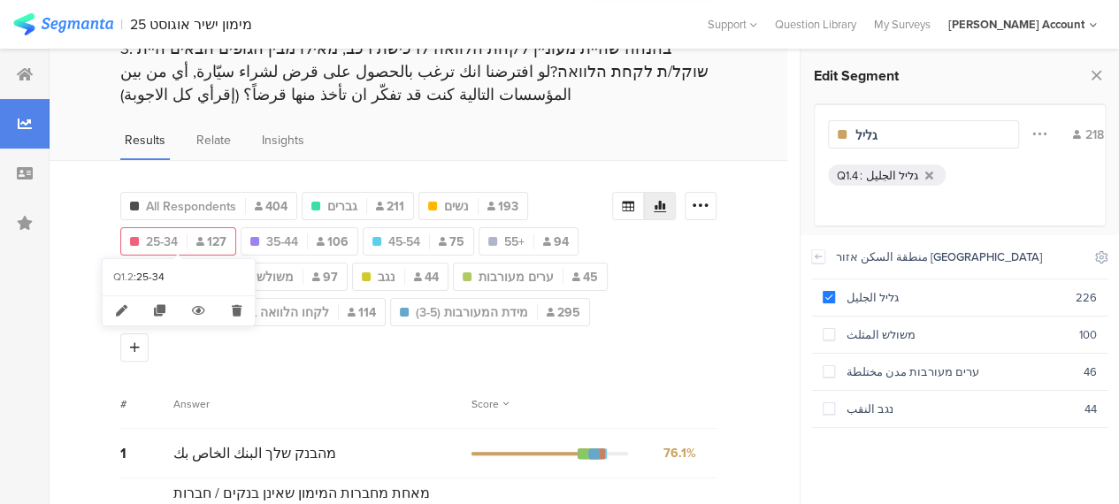
click at [164, 241] on span "25-34" at bounding box center [162, 242] width 32 height 19
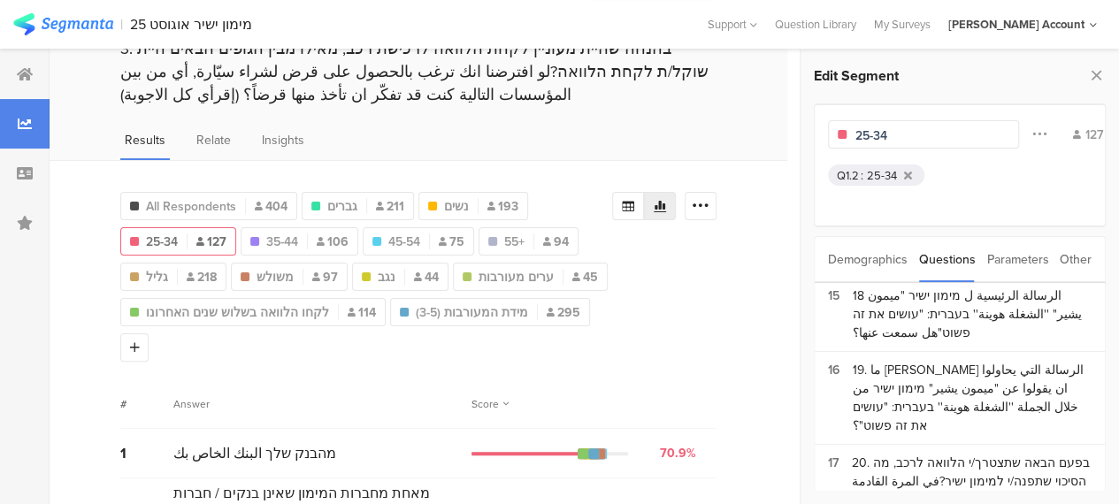
click at [868, 172] on div "25-34" at bounding box center [882, 175] width 30 height 17
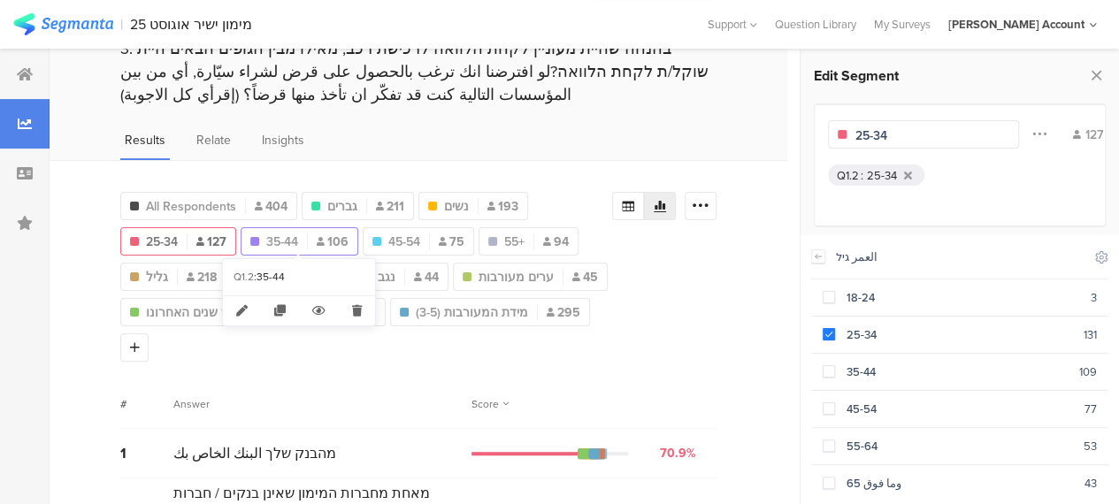
click at [273, 233] on span "35-44" at bounding box center [282, 242] width 32 height 19
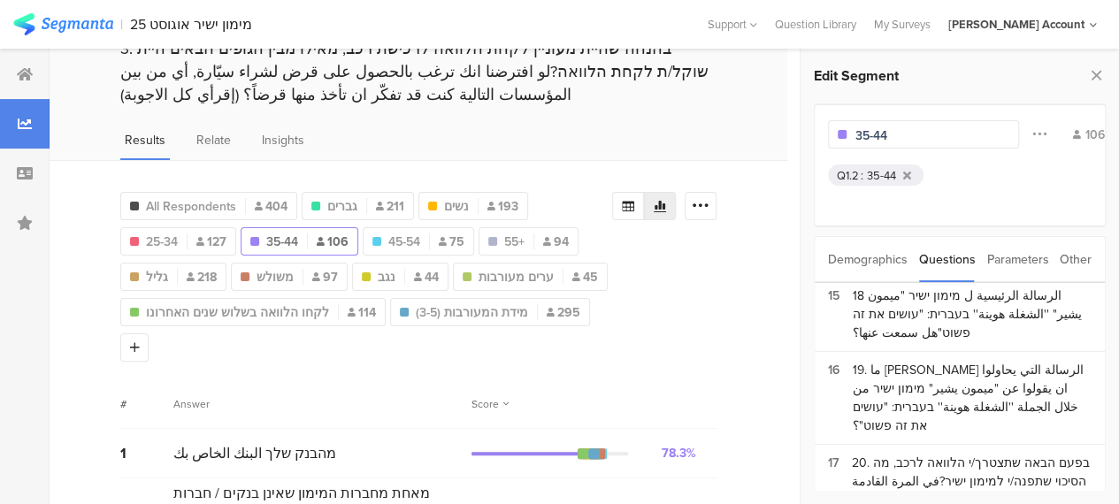
click at [278, 240] on span "35-44" at bounding box center [282, 242] width 32 height 19
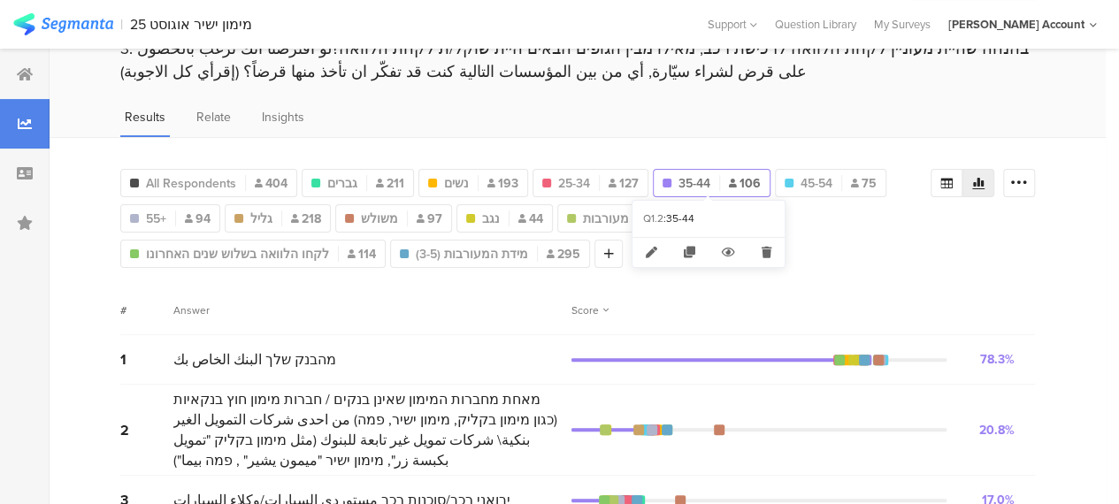
click at [694, 180] on span "35-44" at bounding box center [694, 183] width 32 height 19
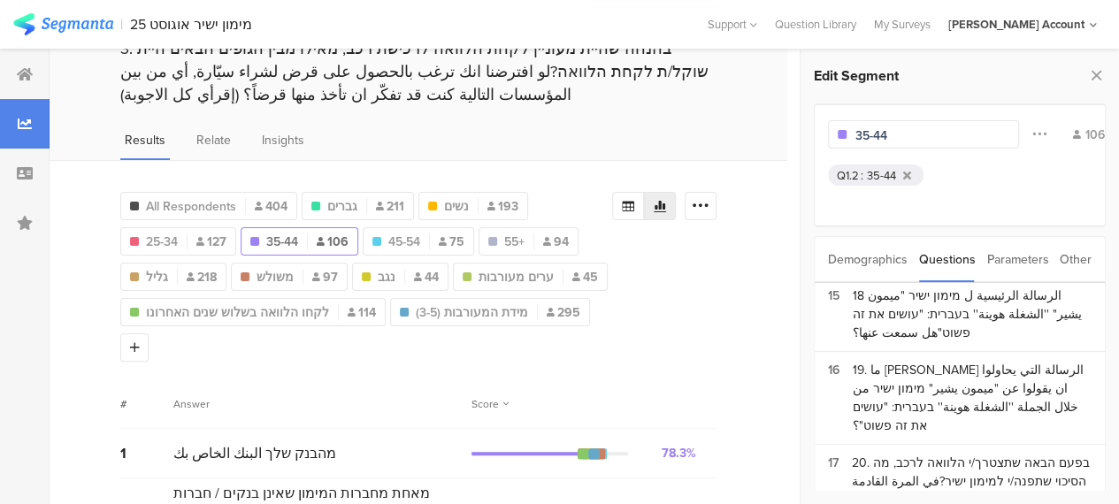
click at [884, 172] on div "35-44" at bounding box center [881, 175] width 29 height 17
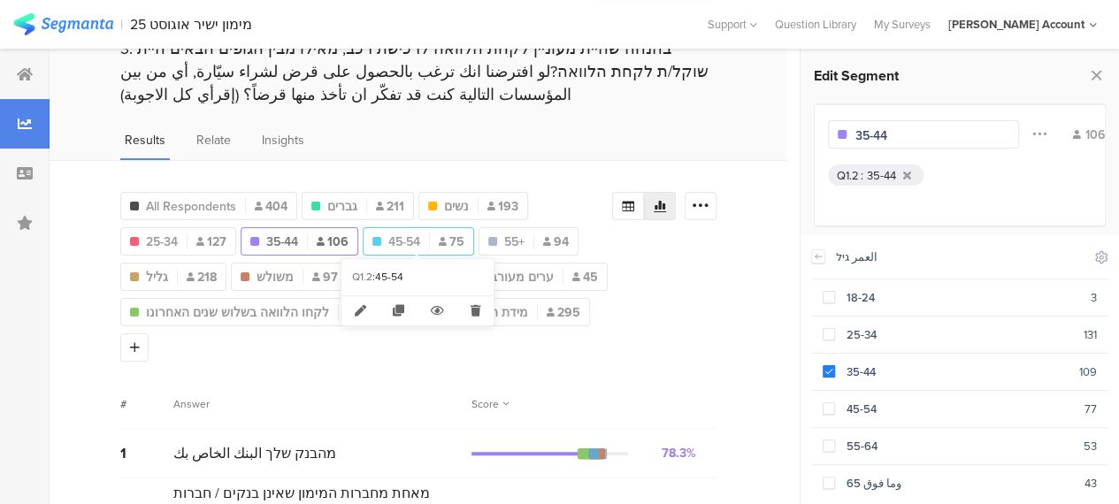
click at [407, 238] on span "45-54" at bounding box center [404, 242] width 32 height 19
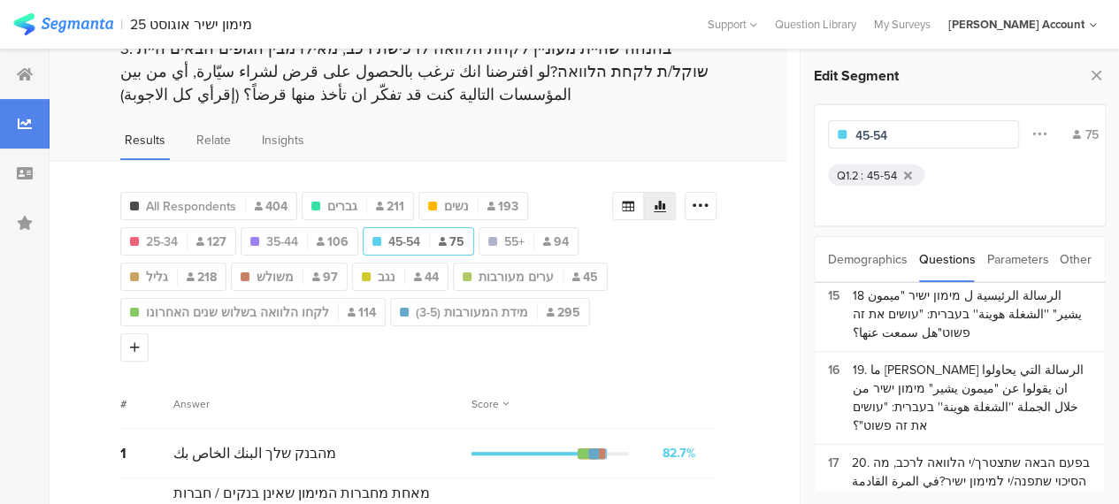
click at [872, 174] on div "45-54" at bounding box center [882, 175] width 30 height 17
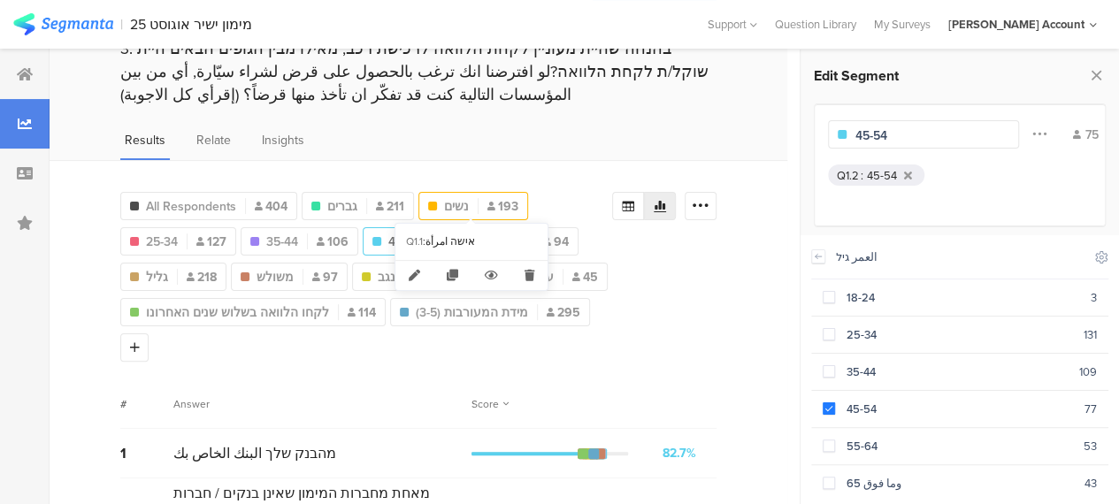
click at [463, 201] on span "נשים" at bounding box center [456, 206] width 25 height 19
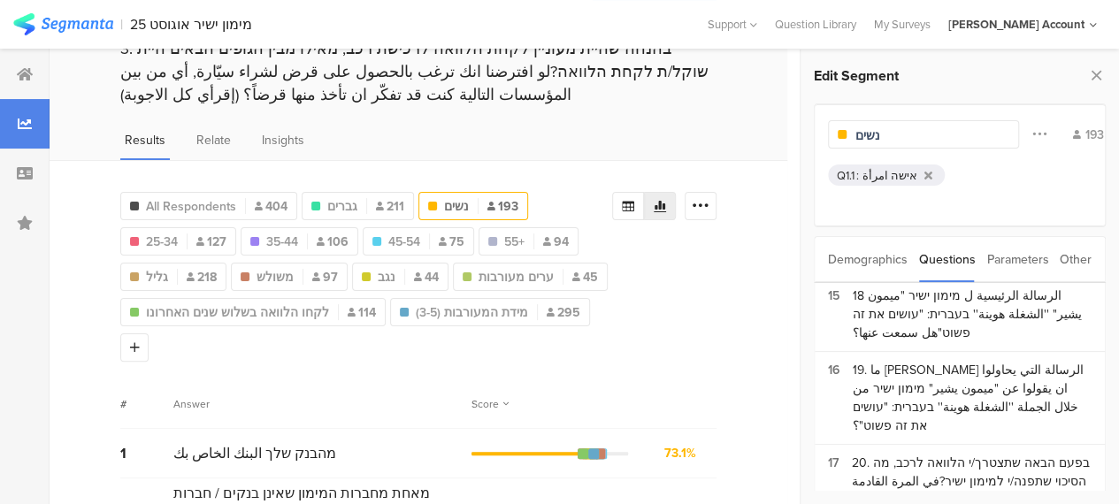
click at [890, 169] on div "אישה امرأة" at bounding box center [889, 175] width 55 height 17
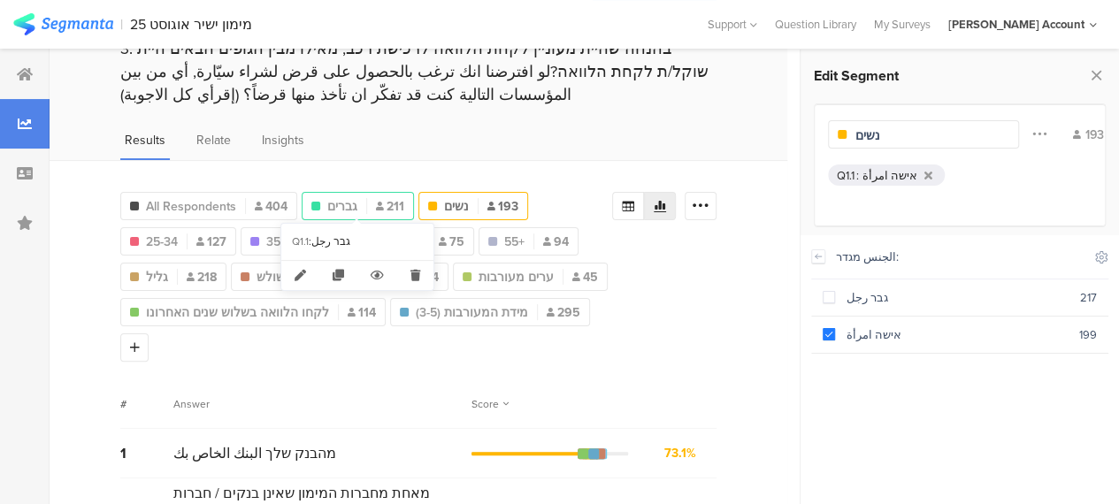
click at [341, 201] on span "גברים" at bounding box center [342, 206] width 30 height 19
type input "גברים"
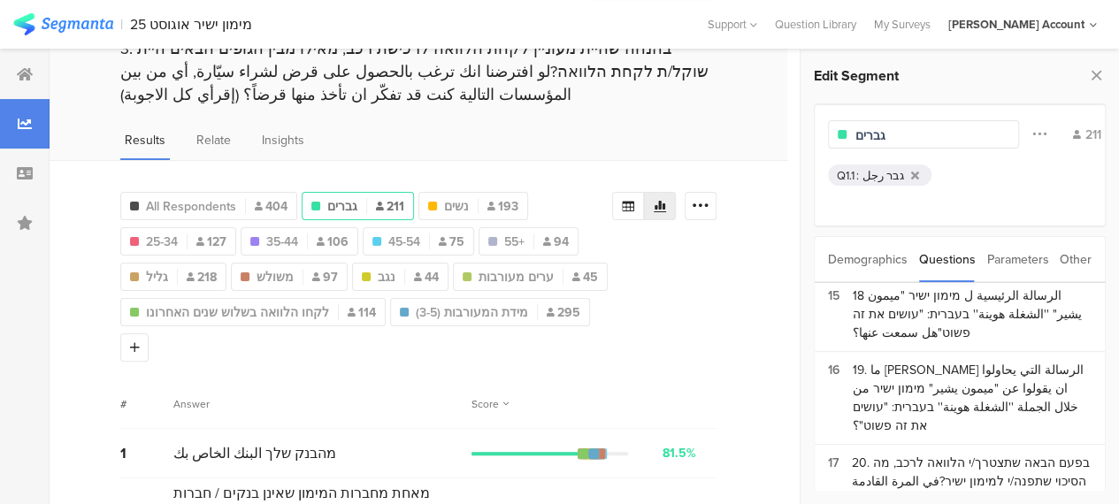
click at [886, 172] on div "גבר رجل" at bounding box center [883, 175] width 42 height 17
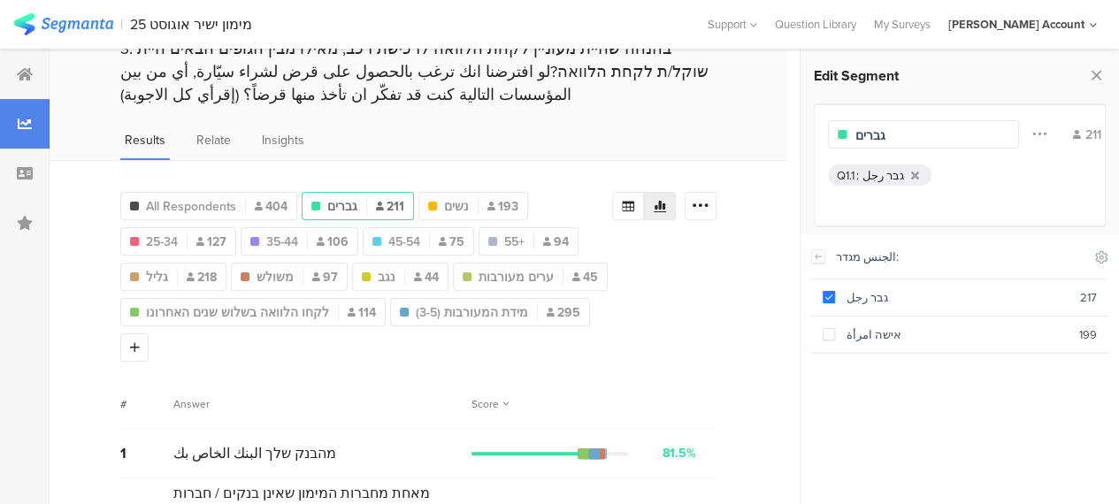
click at [196, 204] on span "All Respondents" at bounding box center [191, 206] width 90 height 19
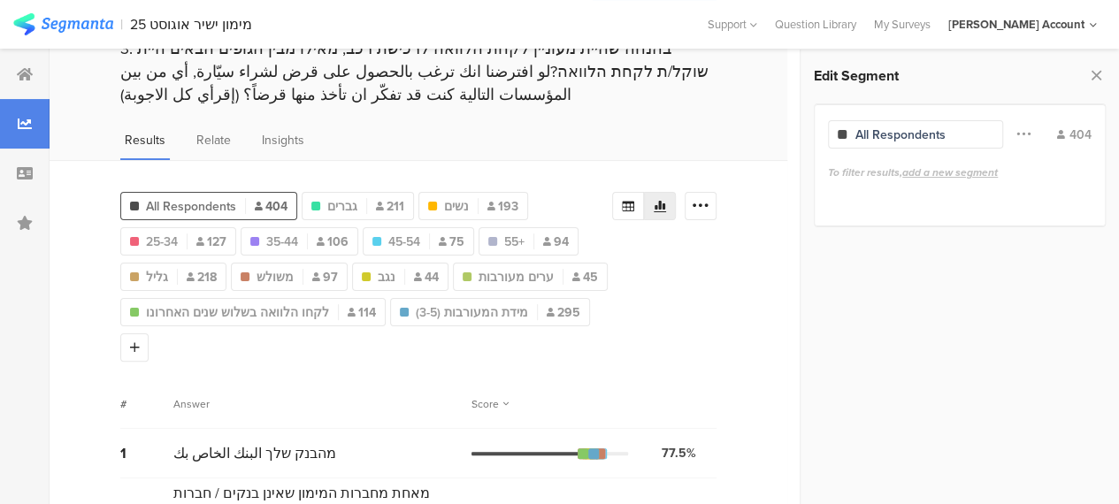
click at [635, 201] on icon at bounding box center [628, 206] width 14 height 14
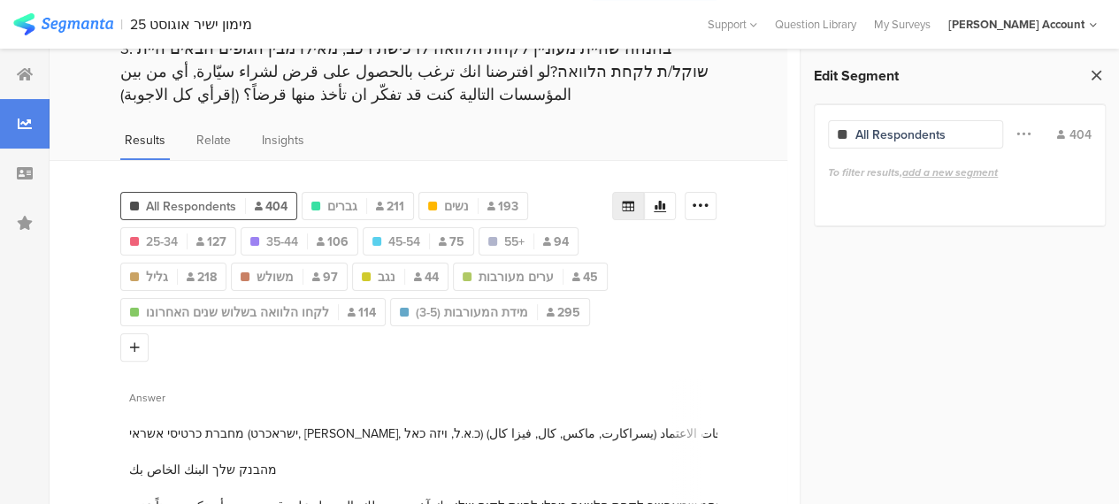
click at [1093, 77] on icon at bounding box center [1096, 75] width 19 height 25
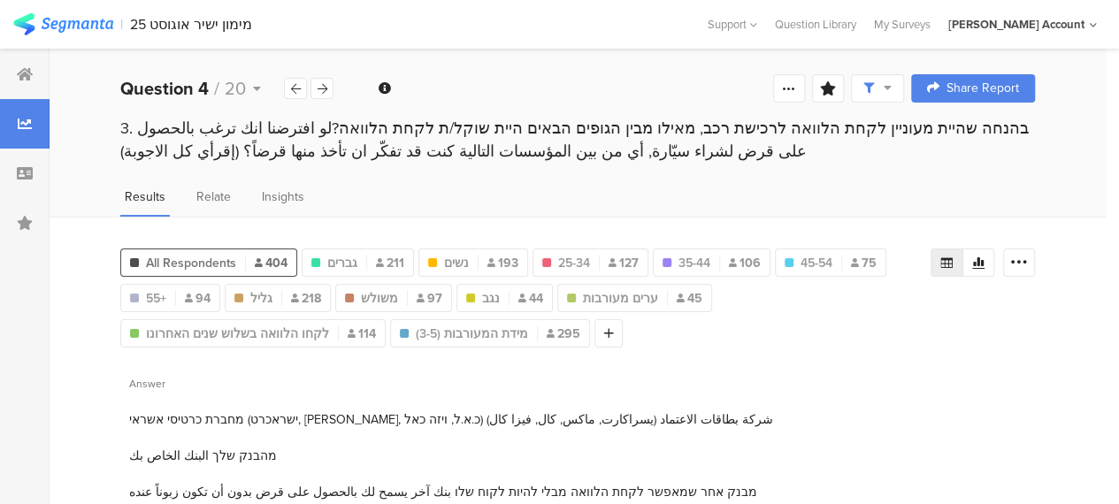
click at [952, 259] on icon at bounding box center [946, 262] width 12 height 11
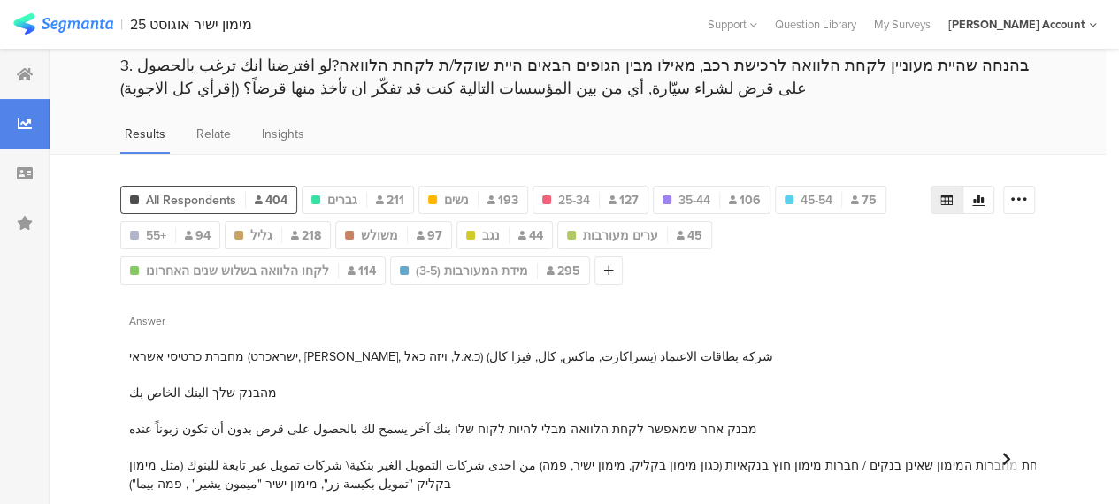
scroll to position [88, 0]
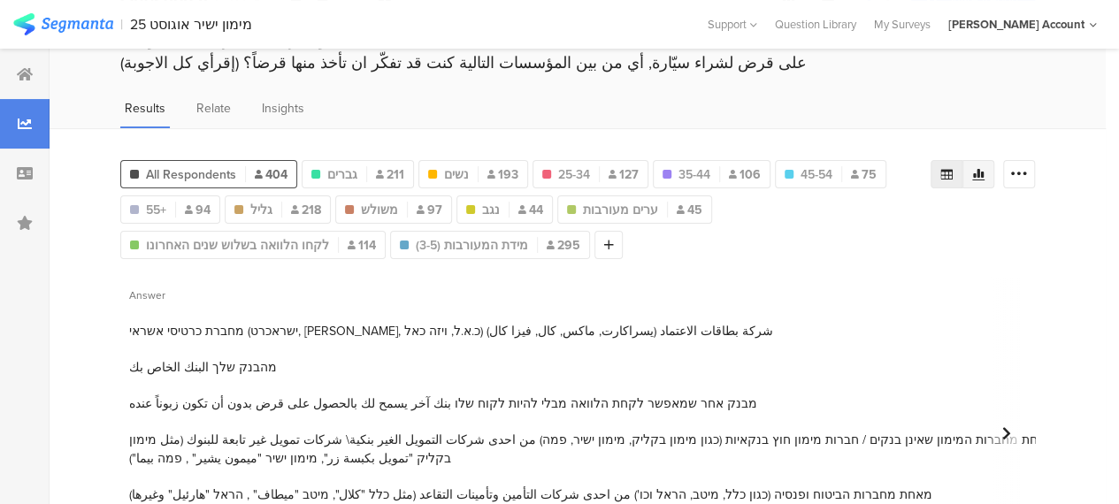
click at [984, 174] on icon at bounding box center [978, 174] width 12 height 11
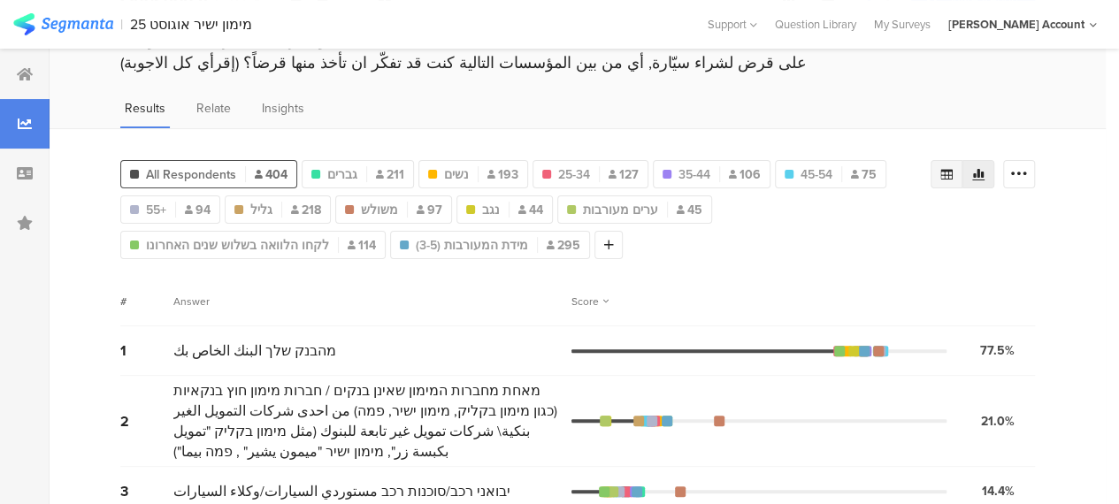
click at [952, 171] on icon at bounding box center [946, 174] width 12 height 11
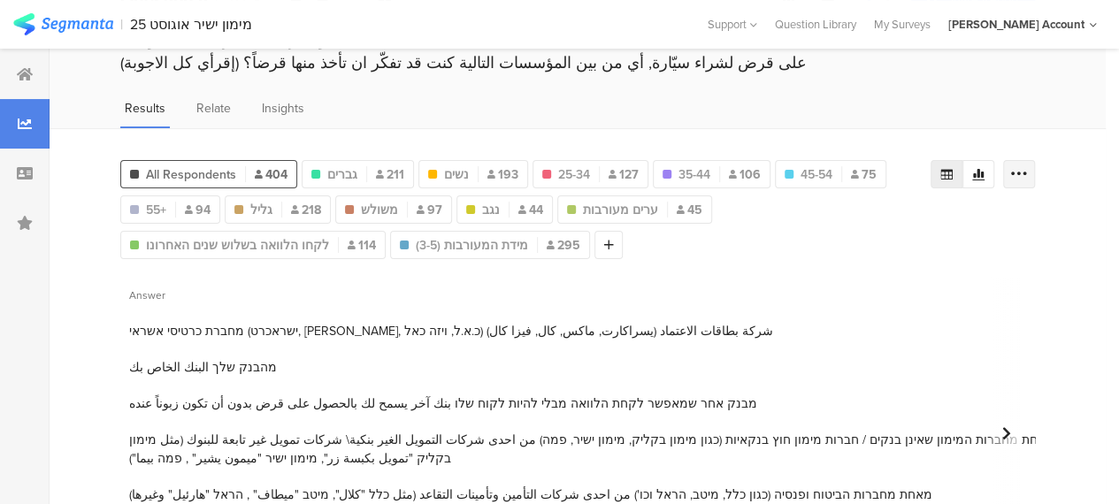
click at [1028, 165] on icon at bounding box center [1019, 174] width 18 height 18
click at [854, 223] on span "Export as Excel" at bounding box center [862, 224] width 84 height 18
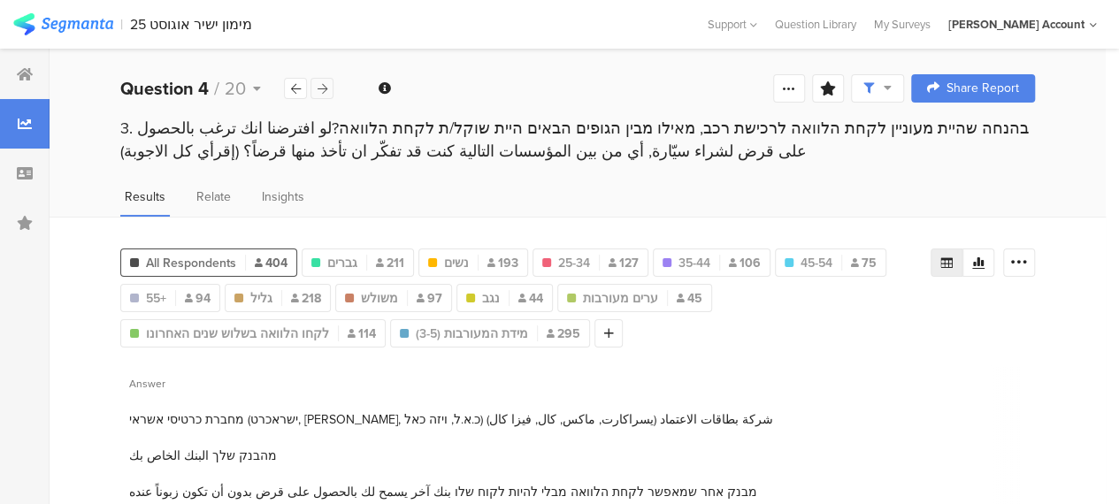
click at [324, 86] on icon at bounding box center [322, 88] width 10 height 11
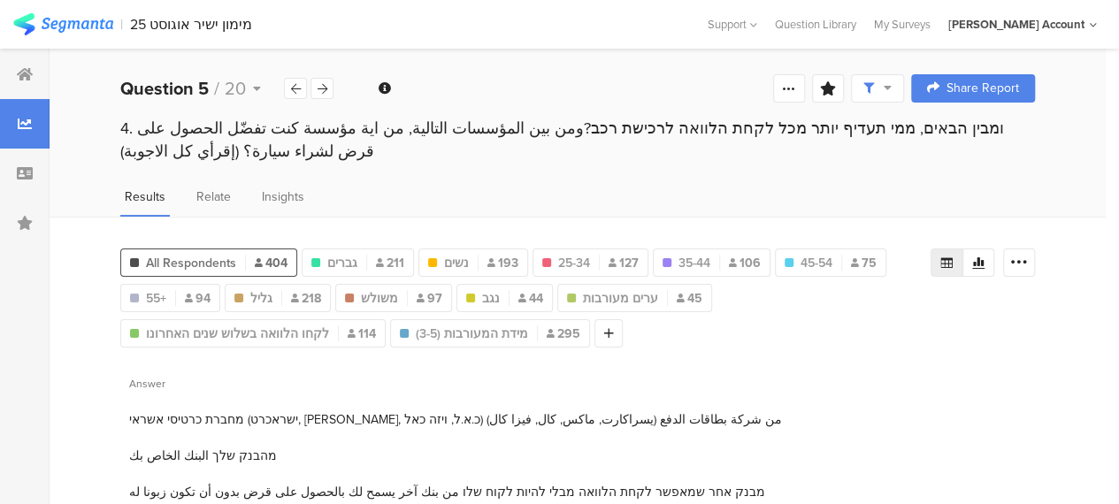
drag, startPoint x: 1035, startPoint y: 259, endPoint x: 1010, endPoint y: 273, distance: 28.5
click at [1028, 258] on icon at bounding box center [1019, 263] width 18 height 18
click at [861, 310] on span "Export as Excel" at bounding box center [862, 312] width 84 height 18
click at [322, 88] on icon at bounding box center [322, 88] width 10 height 11
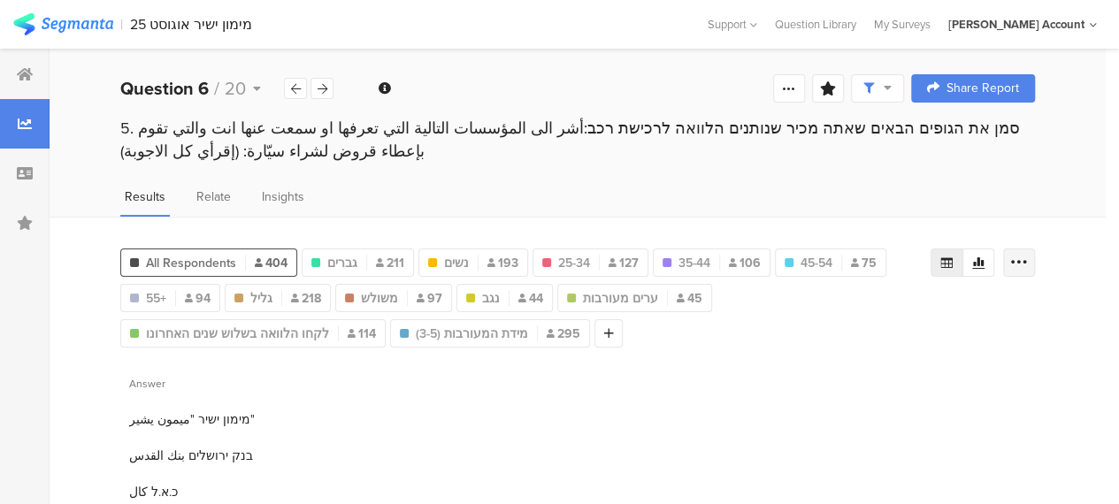
click at [1028, 263] on icon at bounding box center [1019, 263] width 18 height 18
click at [868, 313] on span "Export as Excel" at bounding box center [862, 312] width 84 height 18
click at [322, 84] on icon at bounding box center [322, 88] width 10 height 11
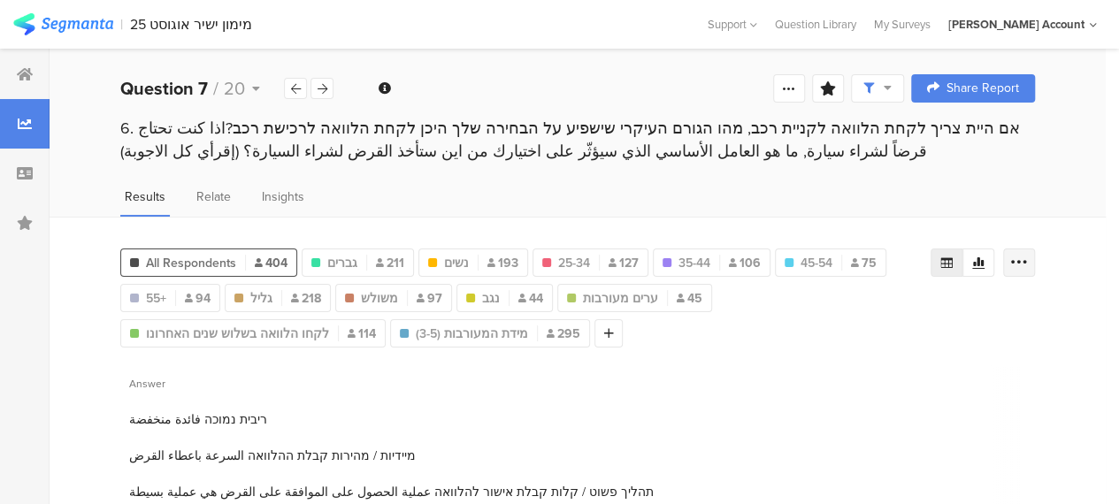
click at [1028, 254] on icon at bounding box center [1019, 263] width 18 height 18
click at [863, 307] on span "Export as Excel" at bounding box center [862, 312] width 84 height 18
click at [321, 87] on icon at bounding box center [322, 88] width 10 height 11
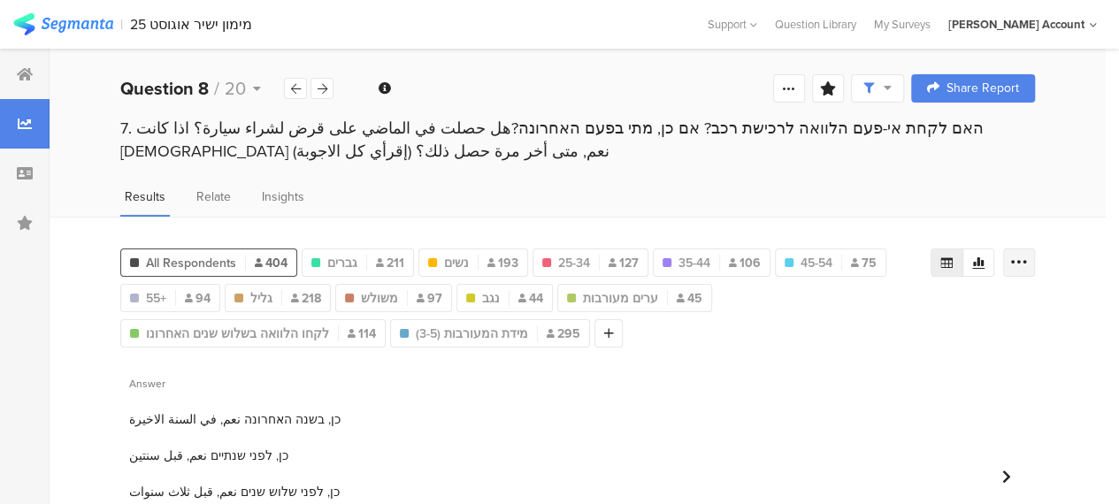
click at [1028, 261] on icon at bounding box center [1019, 263] width 18 height 18
click at [833, 308] on span "Export as Excel" at bounding box center [862, 312] width 84 height 18
click at [329, 86] on div at bounding box center [321, 88] width 23 height 21
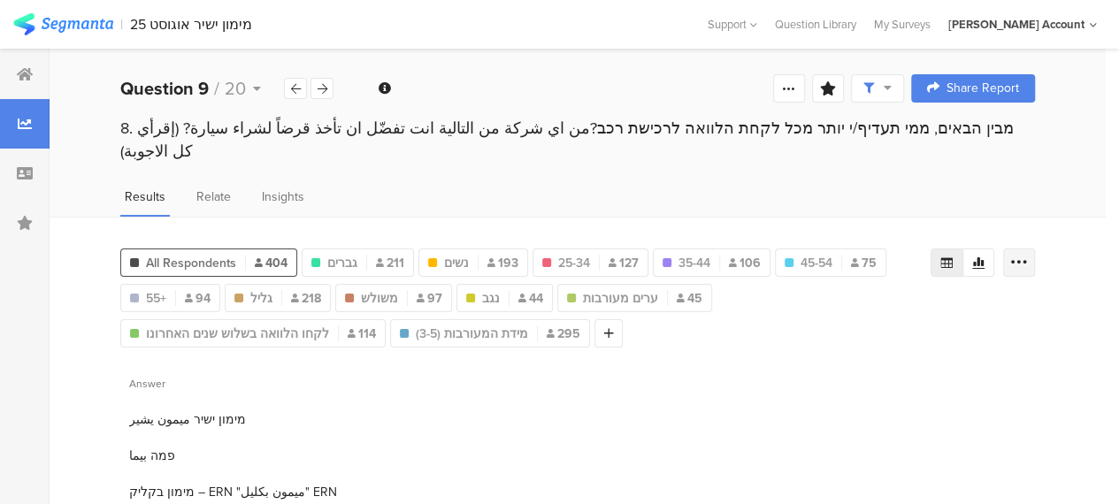
click at [1024, 254] on icon at bounding box center [1019, 263] width 18 height 18
click at [880, 293] on span "Export as Excel" at bounding box center [862, 290] width 84 height 18
click at [324, 85] on icon at bounding box center [322, 88] width 10 height 11
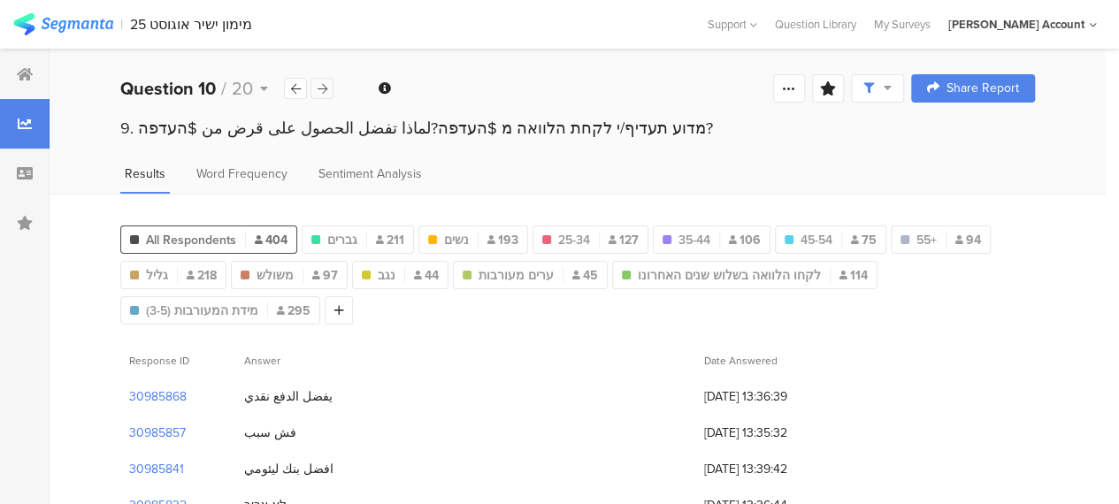
click at [320, 89] on icon at bounding box center [322, 88] width 10 height 11
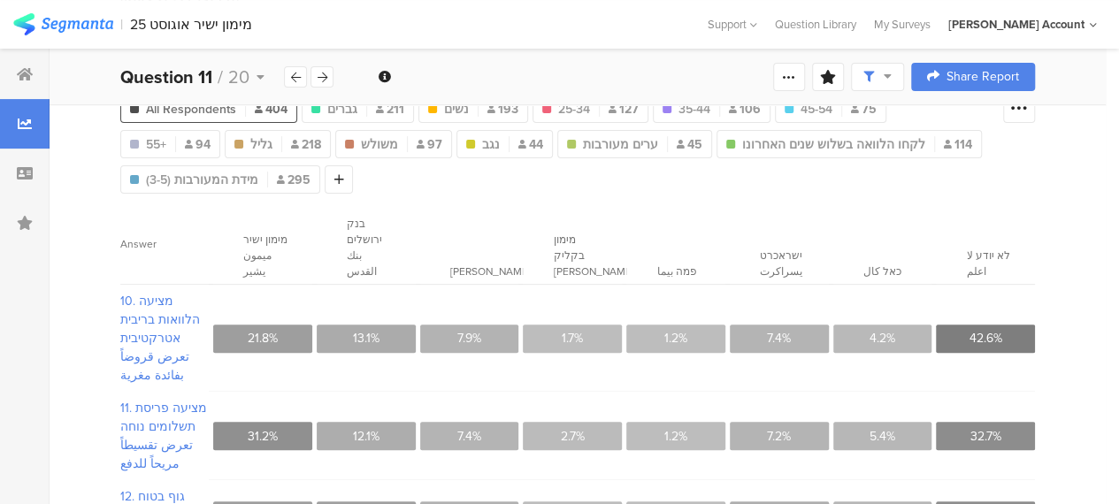
scroll to position [88, 0]
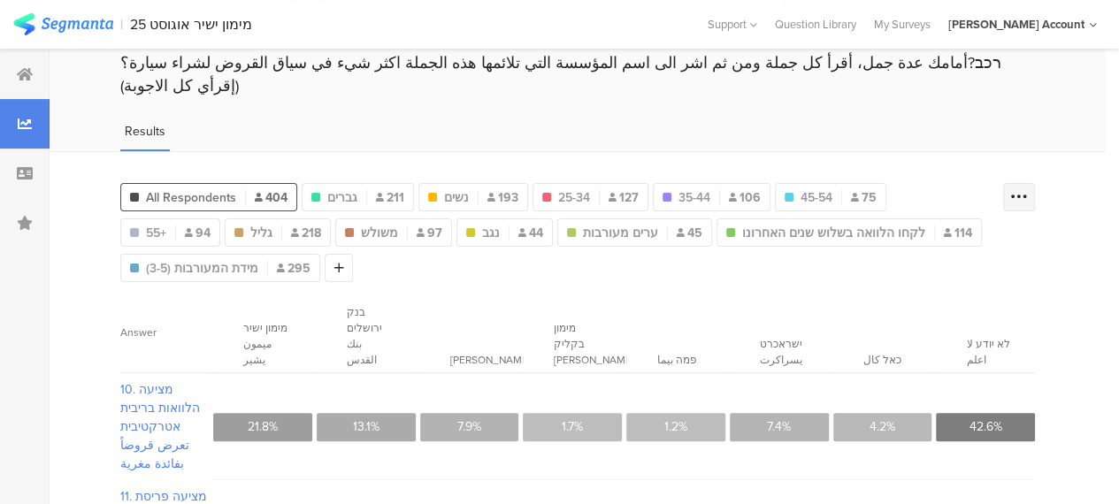
click at [1023, 188] on icon at bounding box center [1019, 197] width 18 height 18
click at [856, 299] on span "Export as Excel" at bounding box center [862, 299] width 84 height 18
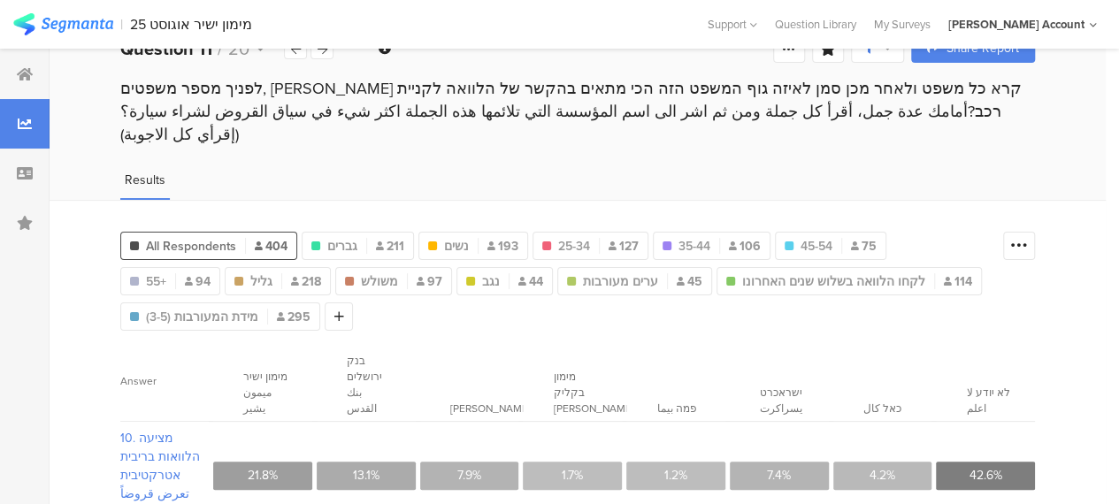
scroll to position [0, 0]
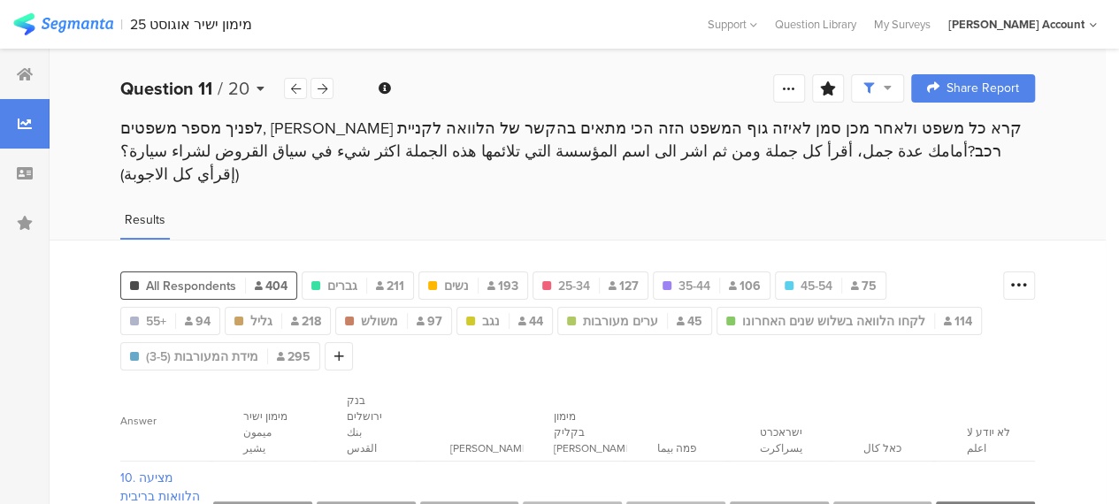
click at [261, 87] on icon at bounding box center [260, 88] width 8 height 12
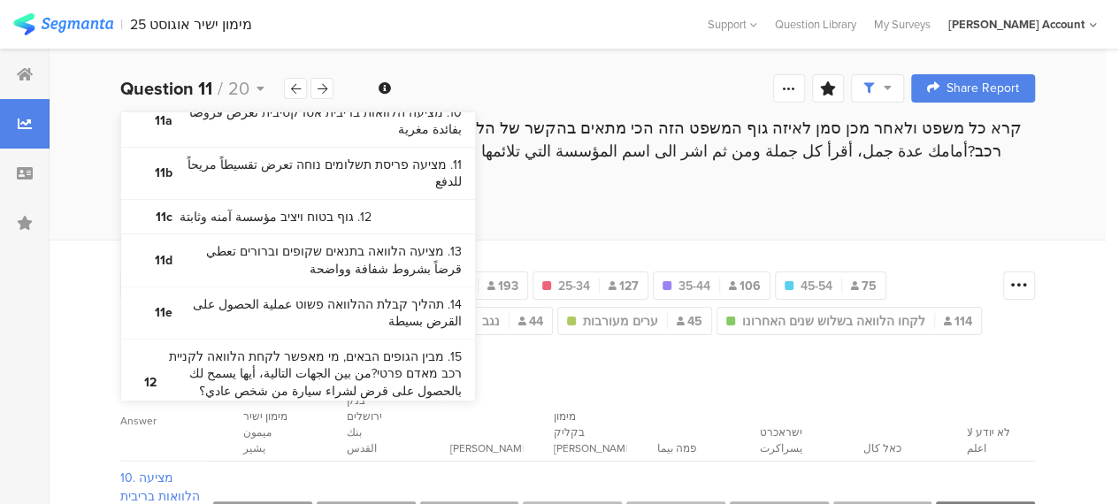
scroll to position [1169, 0]
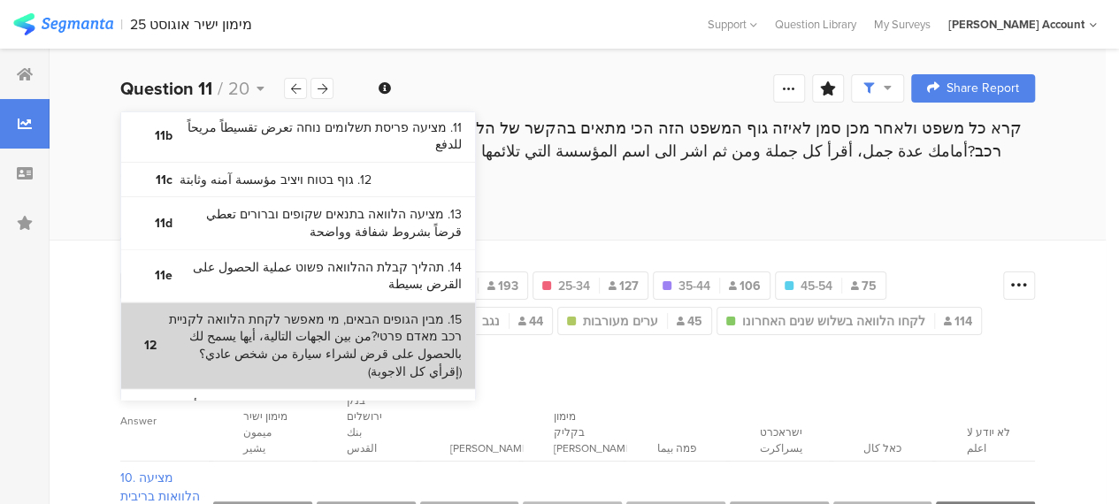
click at [391, 311] on bdi "15. מבין הגופים הבאים, מי מאפשר לקחת הלוואה לקניית רכב מאדם פרטי?من بين الجهات …" at bounding box center [313, 345] width 295 height 69
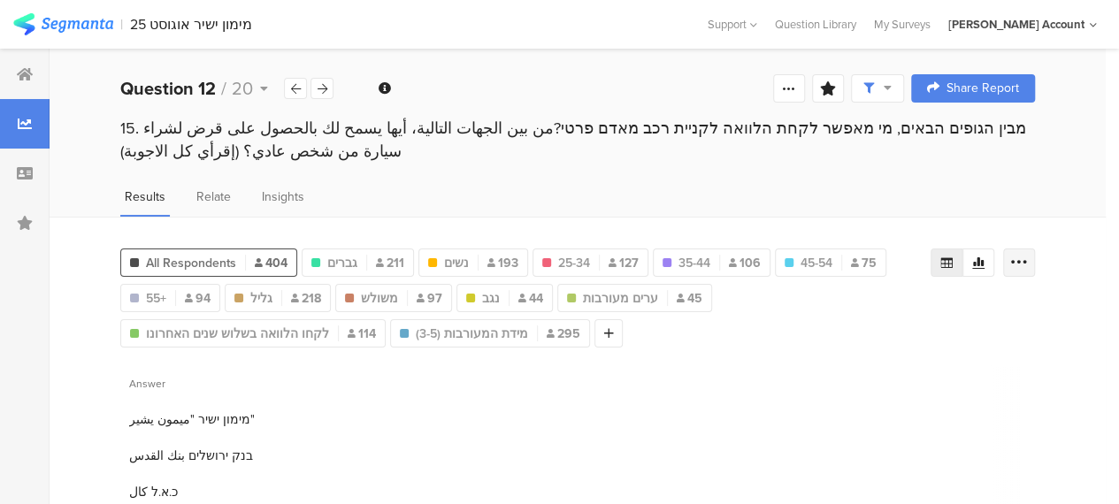
click at [1028, 254] on icon at bounding box center [1019, 263] width 18 height 18
click at [852, 315] on span "Export as Excel" at bounding box center [862, 312] width 84 height 18
click at [324, 86] on icon at bounding box center [322, 88] width 10 height 11
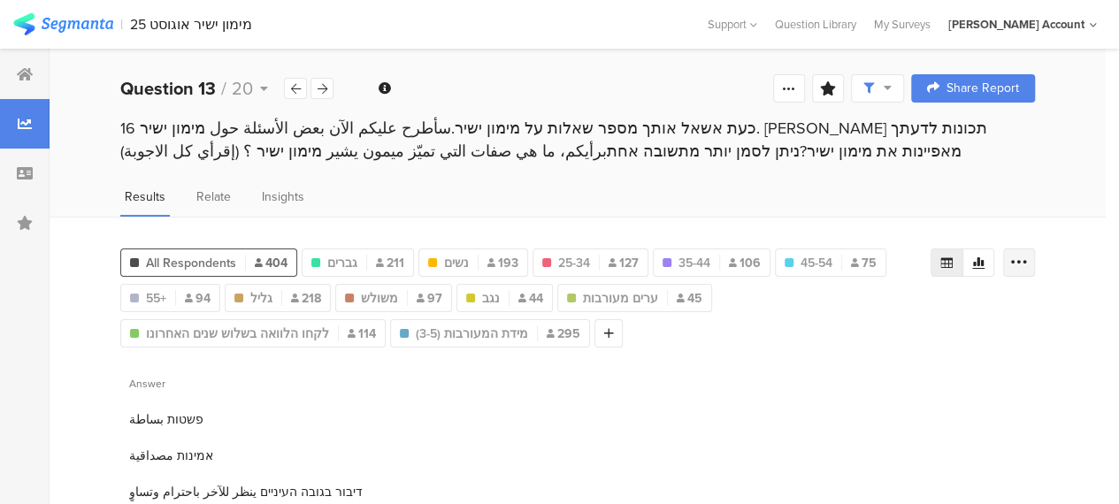
click at [1028, 262] on icon at bounding box center [1019, 263] width 18 height 18
click at [865, 307] on span "Export as Excel" at bounding box center [862, 312] width 84 height 18
click at [330, 93] on div at bounding box center [321, 88] width 23 height 21
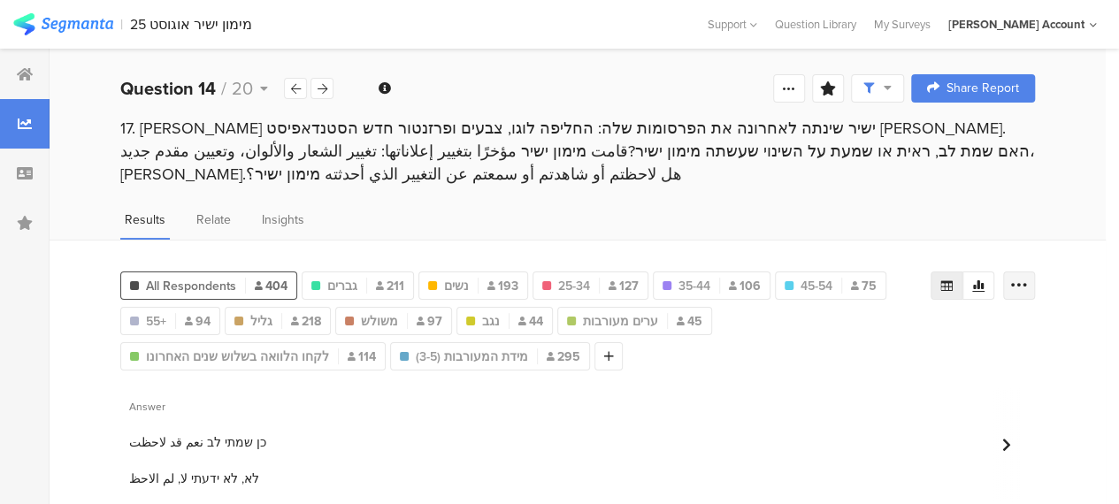
click at [1028, 283] on icon at bounding box center [1019, 286] width 18 height 18
click at [842, 337] on span "Export as Excel" at bounding box center [862, 334] width 84 height 18
click at [325, 87] on icon at bounding box center [322, 88] width 10 height 11
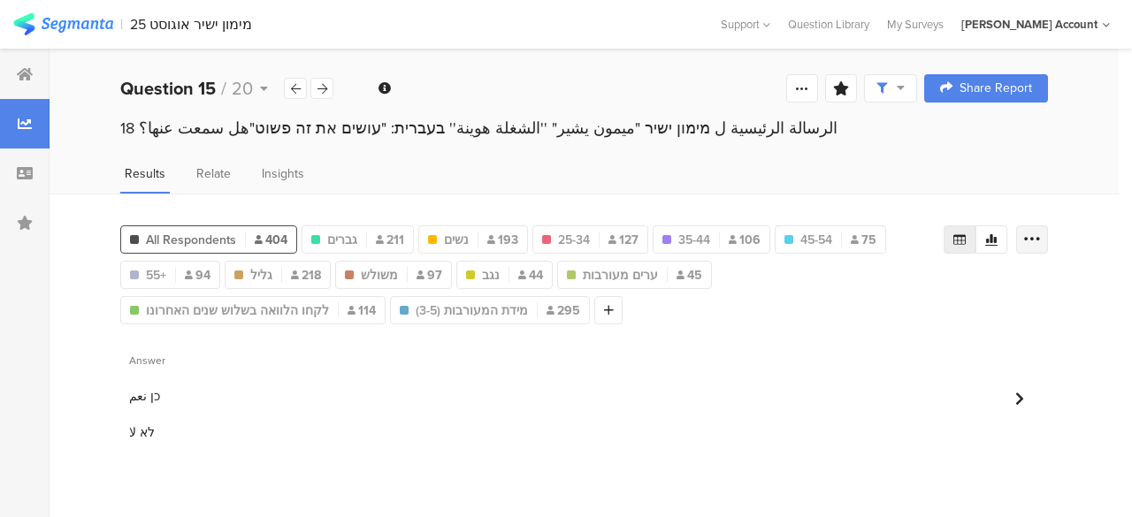
click at [1037, 236] on icon at bounding box center [1032, 240] width 18 height 18
click at [851, 287] on span "Export as Excel" at bounding box center [862, 290] width 84 height 18
click at [324, 88] on icon at bounding box center [322, 88] width 10 height 11
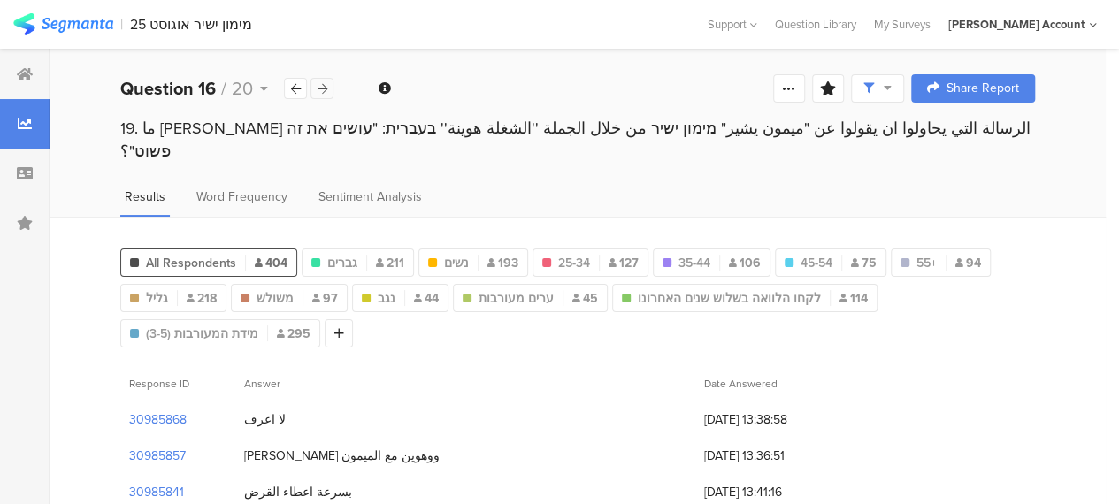
click at [322, 88] on icon at bounding box center [322, 88] width 10 height 11
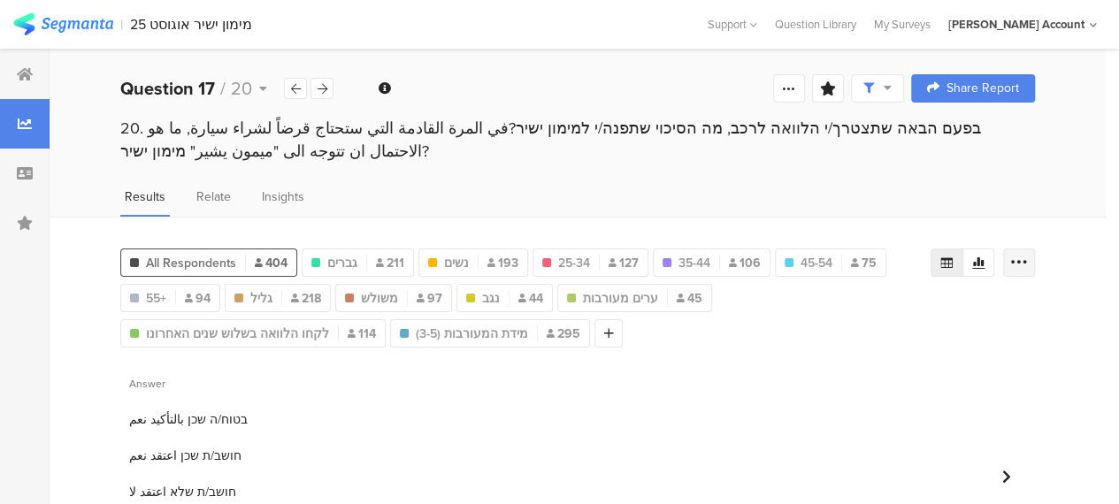
click at [1028, 262] on icon at bounding box center [1019, 263] width 18 height 18
click at [858, 310] on span "Export as Excel" at bounding box center [862, 312] width 84 height 18
click at [325, 88] on icon at bounding box center [322, 88] width 10 height 11
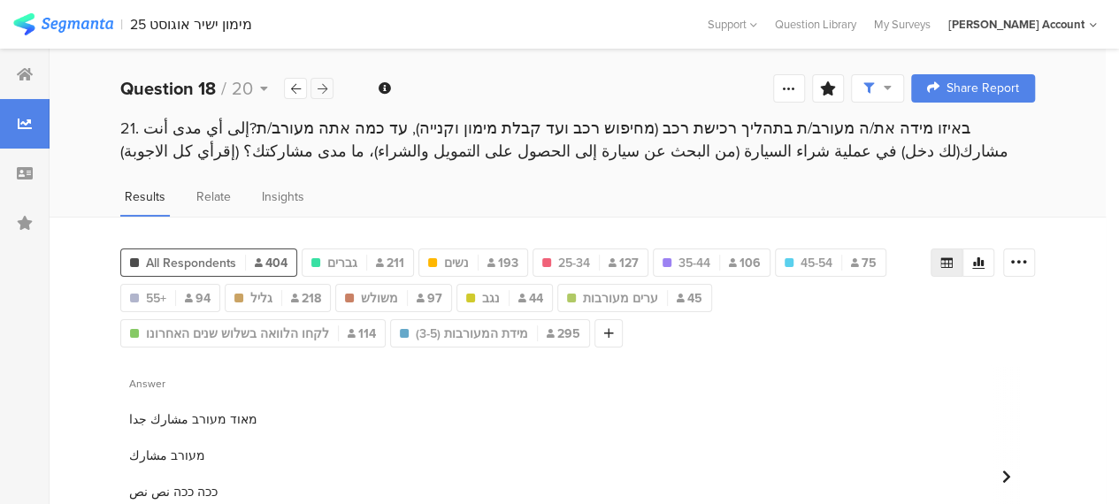
click at [324, 90] on icon at bounding box center [322, 88] width 10 height 11
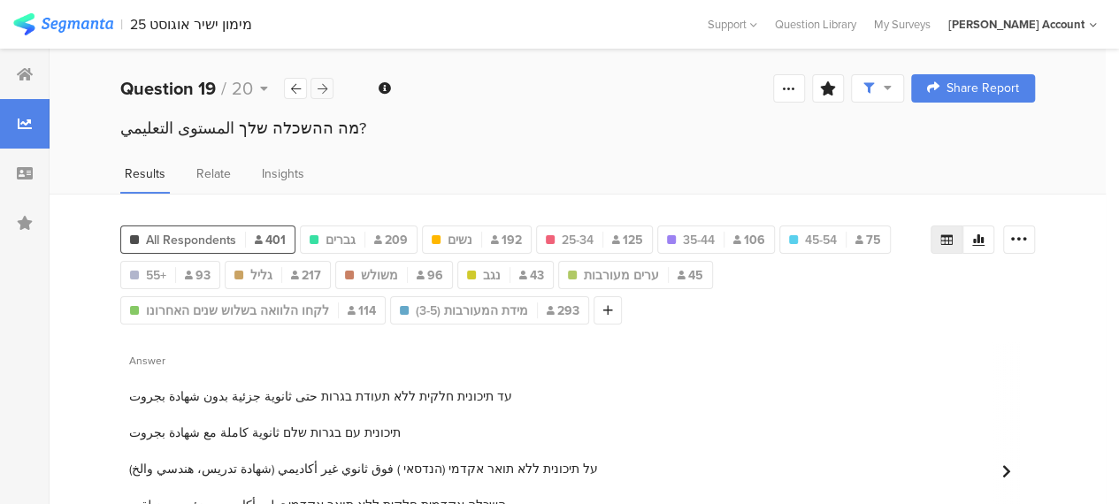
click at [324, 90] on icon at bounding box center [322, 88] width 10 height 11
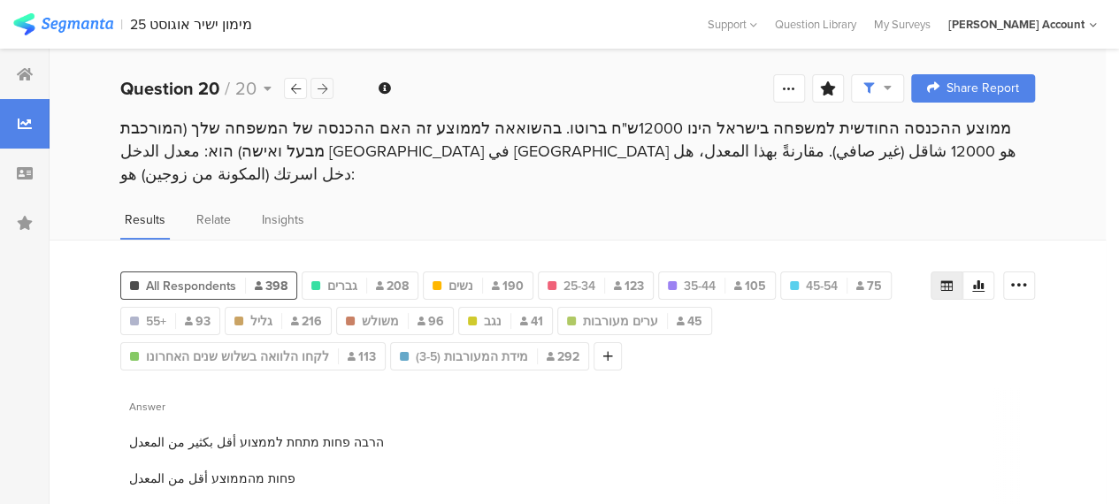
click at [324, 90] on icon at bounding box center [322, 88] width 10 height 11
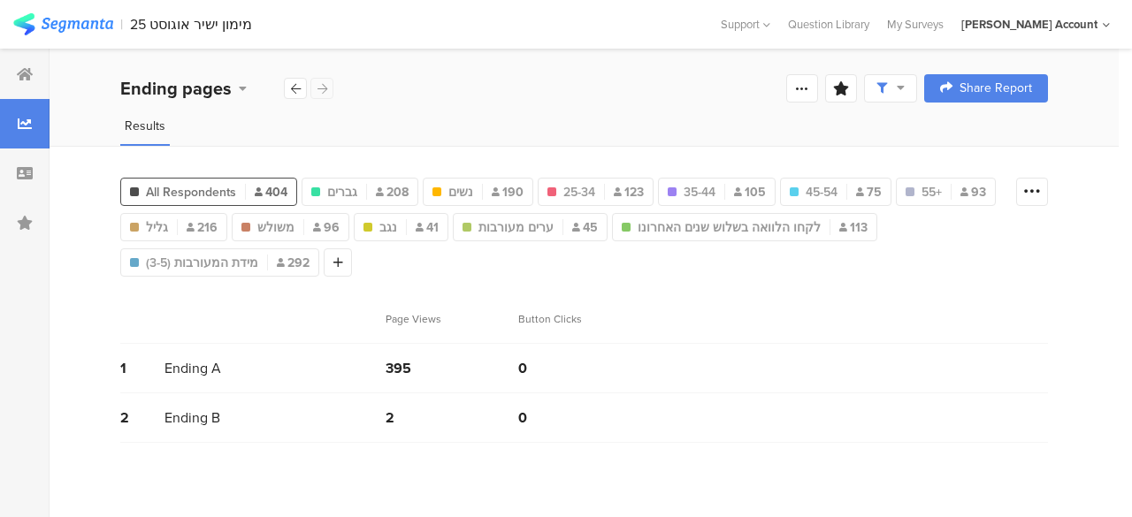
click at [324, 90] on div "Ending pages" at bounding box center [227, 88] width 214 height 27
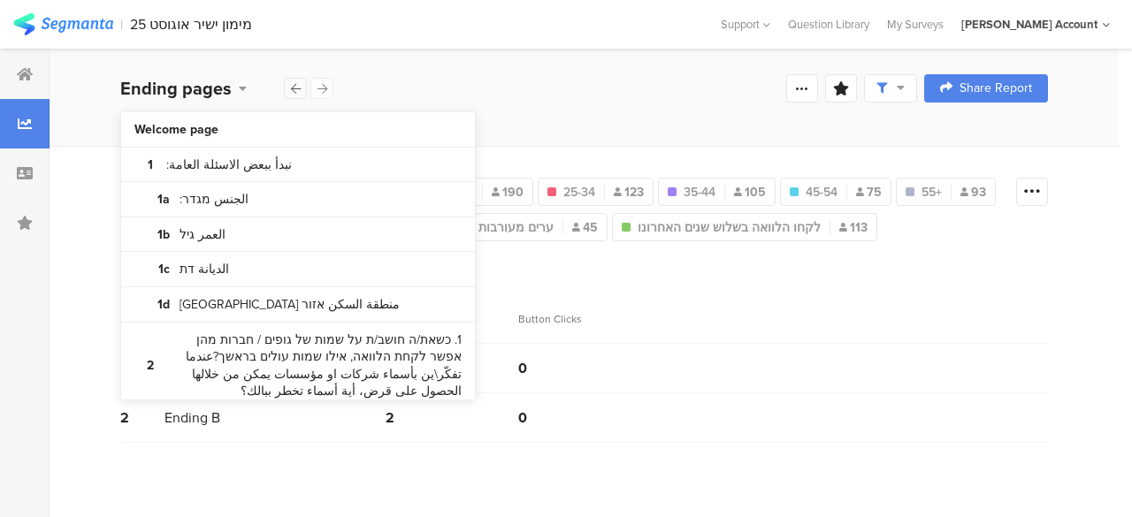
click at [294, 94] on icon at bounding box center [296, 88] width 10 height 11
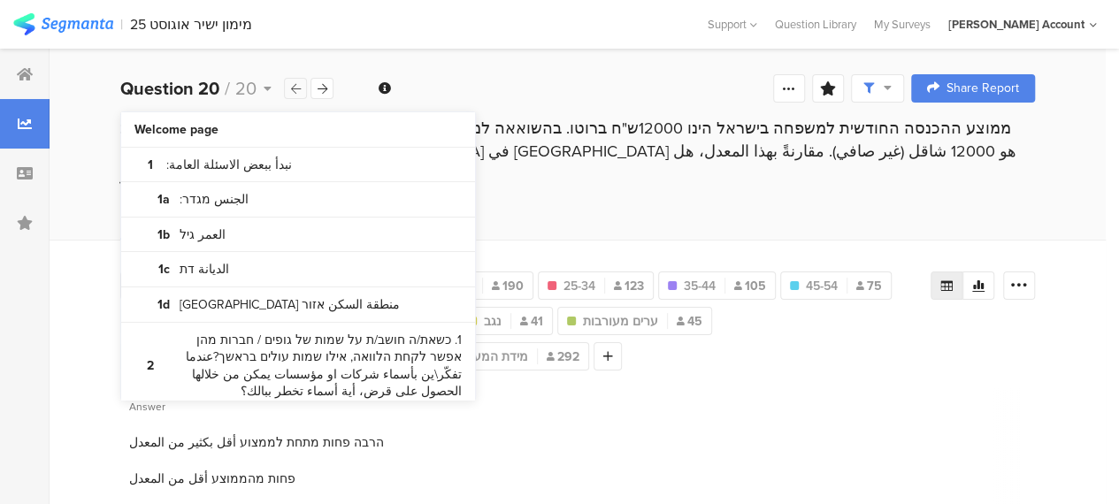
click at [294, 94] on icon at bounding box center [296, 88] width 10 height 11
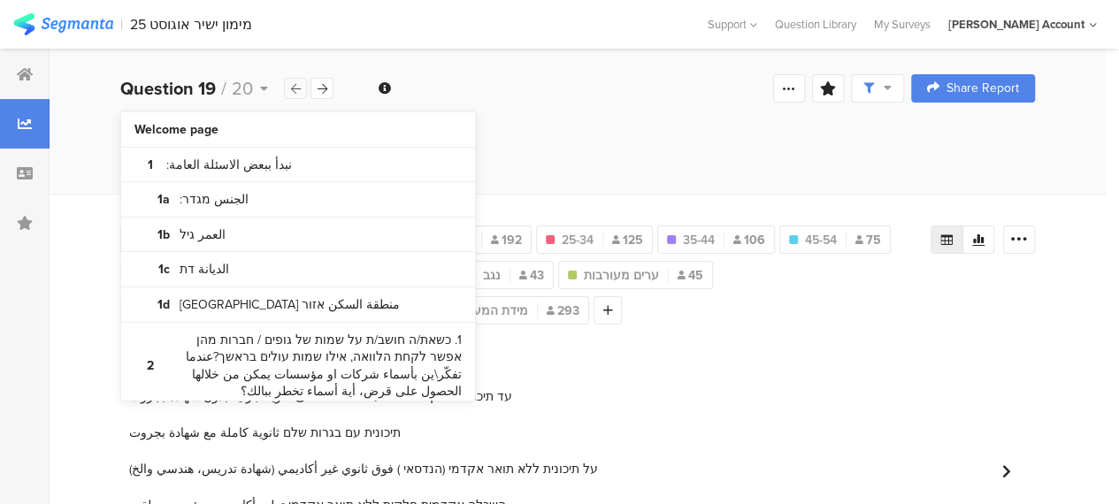
click at [294, 94] on icon at bounding box center [296, 88] width 10 height 11
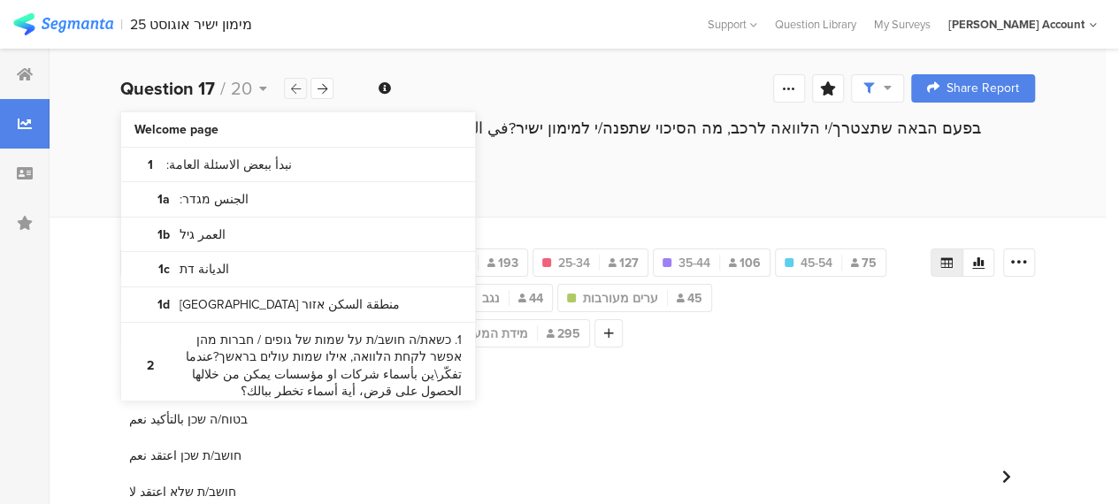
click at [294, 94] on icon at bounding box center [296, 88] width 10 height 11
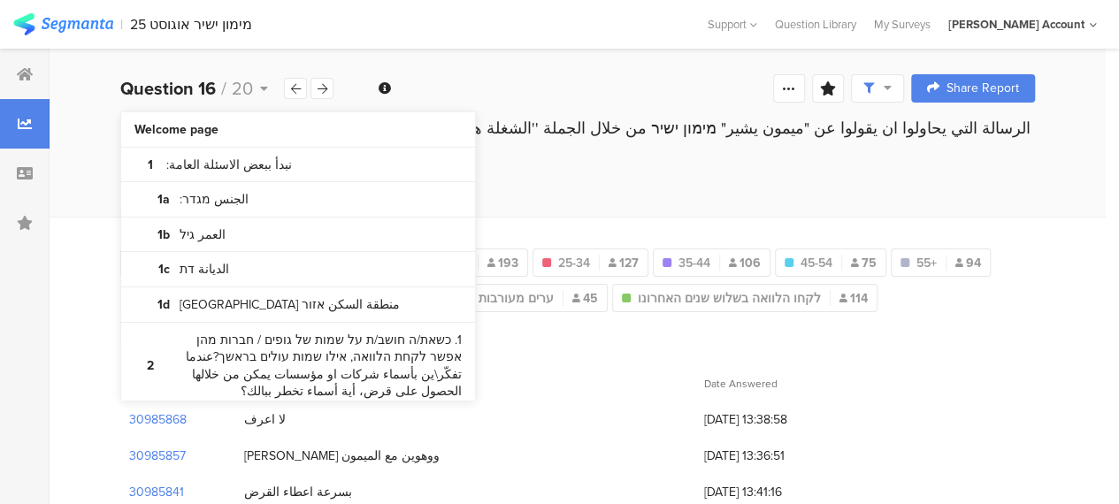
click at [857, 187] on div "Results Word Frequency Sentiment Analysis" at bounding box center [578, 201] width 1056 height 29
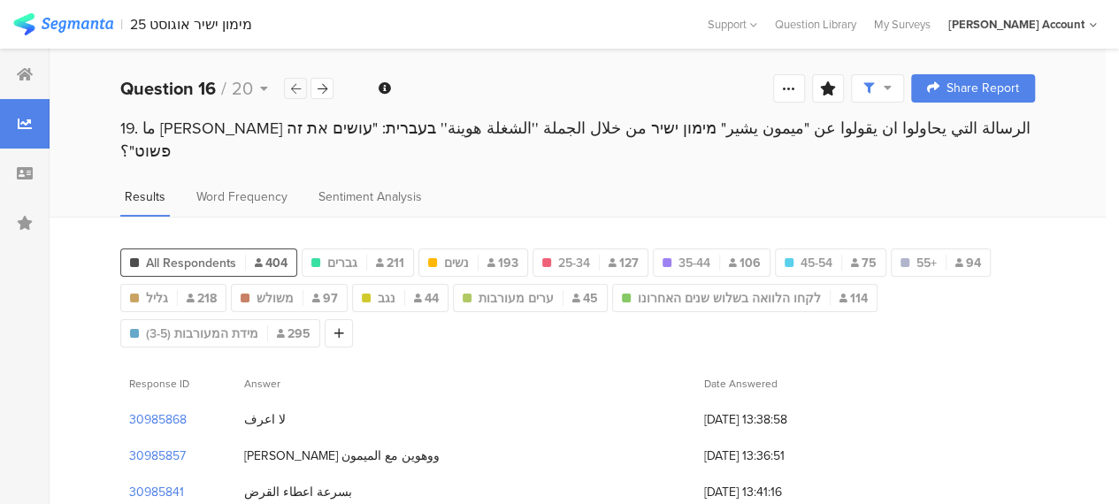
click at [293, 93] on icon at bounding box center [296, 88] width 10 height 11
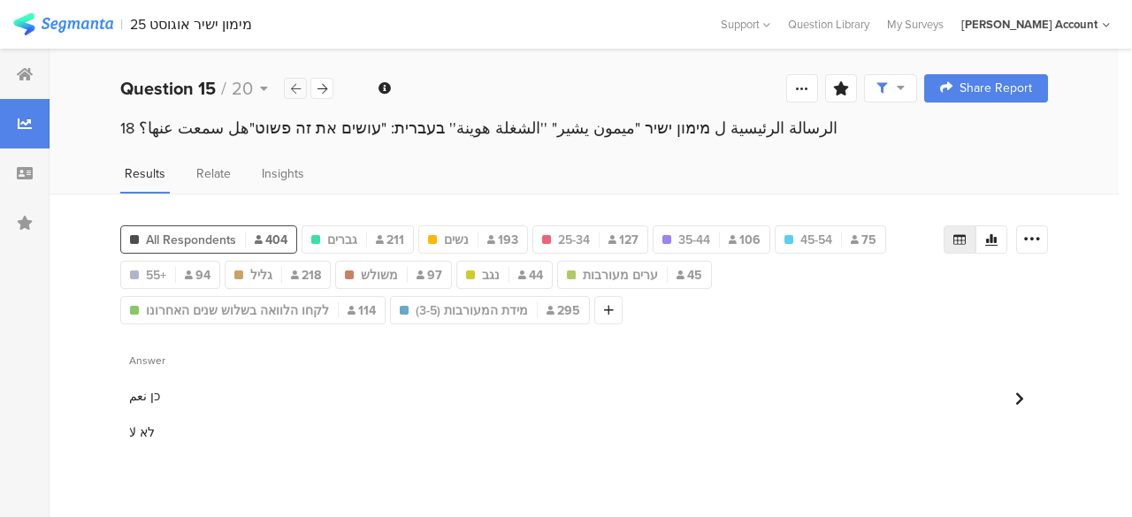
click at [293, 93] on icon at bounding box center [296, 88] width 10 height 11
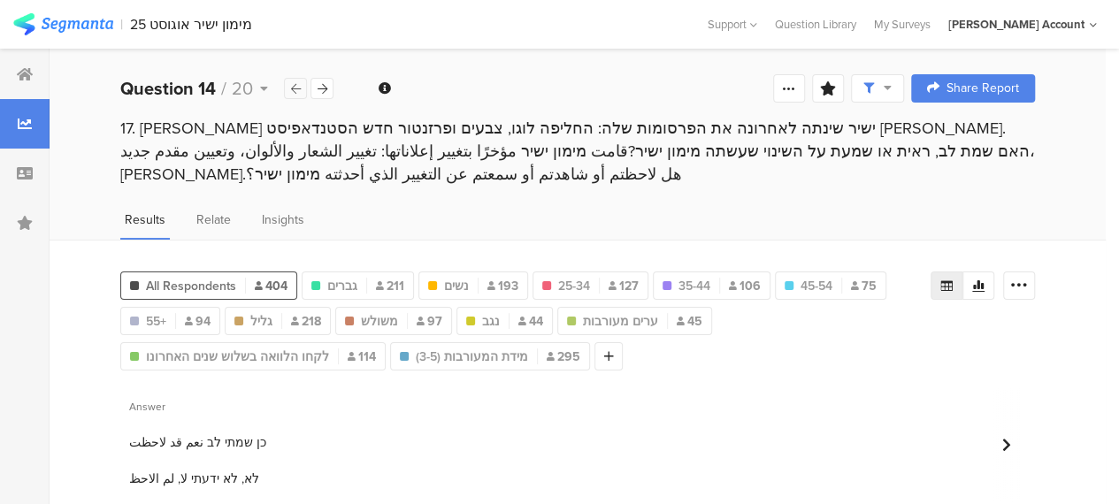
click at [296, 86] on icon at bounding box center [296, 88] width 10 height 11
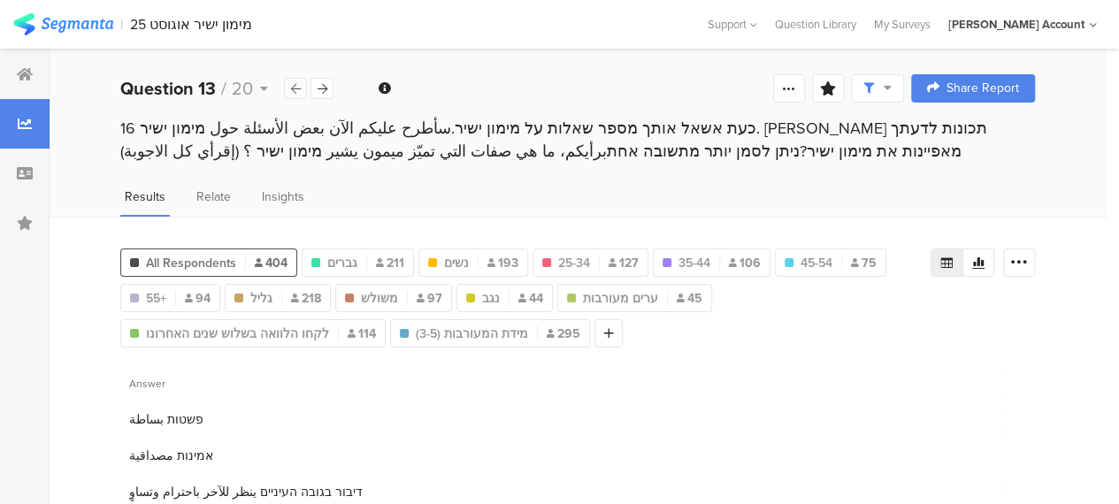
click at [296, 86] on icon at bounding box center [296, 88] width 10 height 11
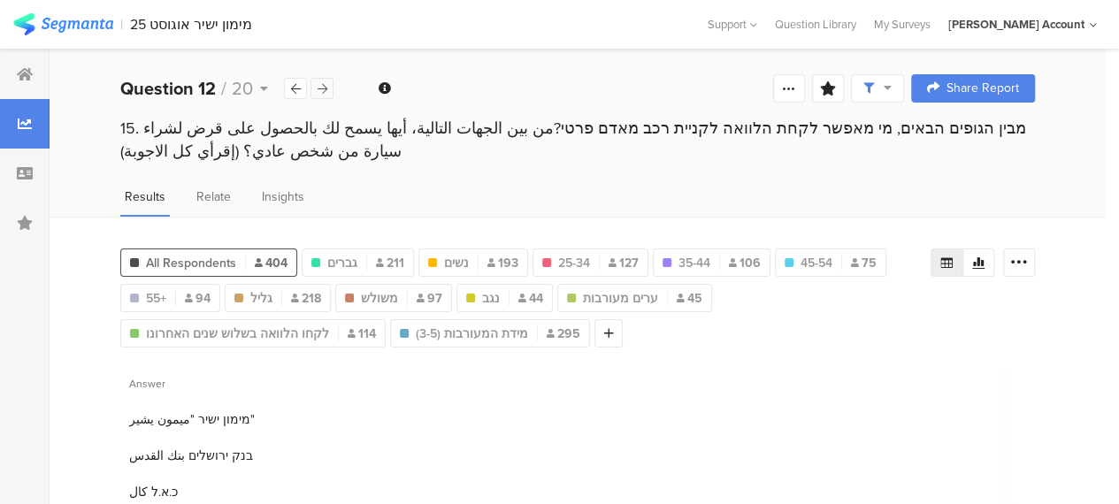
click at [322, 93] on icon at bounding box center [322, 88] width 10 height 11
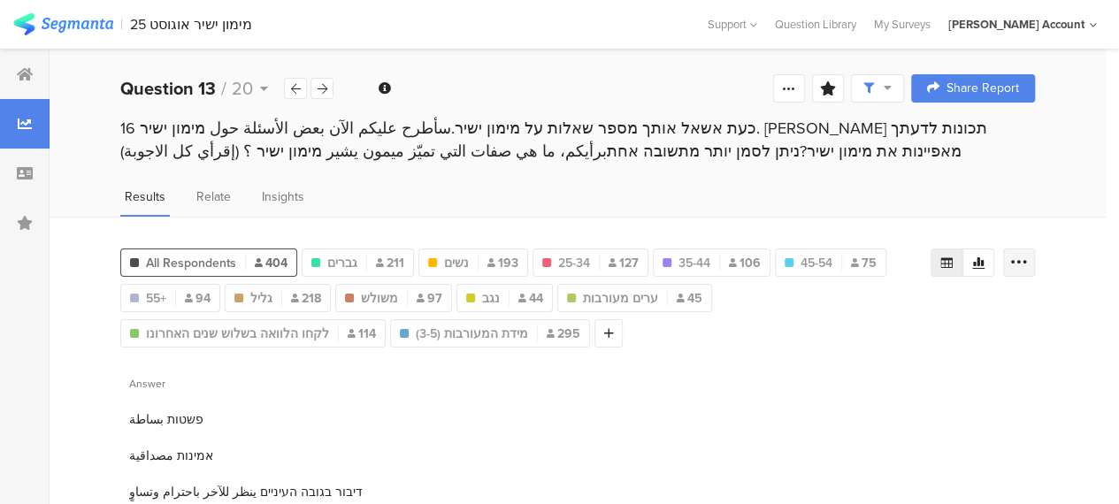
click at [1028, 259] on icon at bounding box center [1019, 263] width 18 height 18
click at [985, 263] on icon at bounding box center [978, 263] width 14 height 14
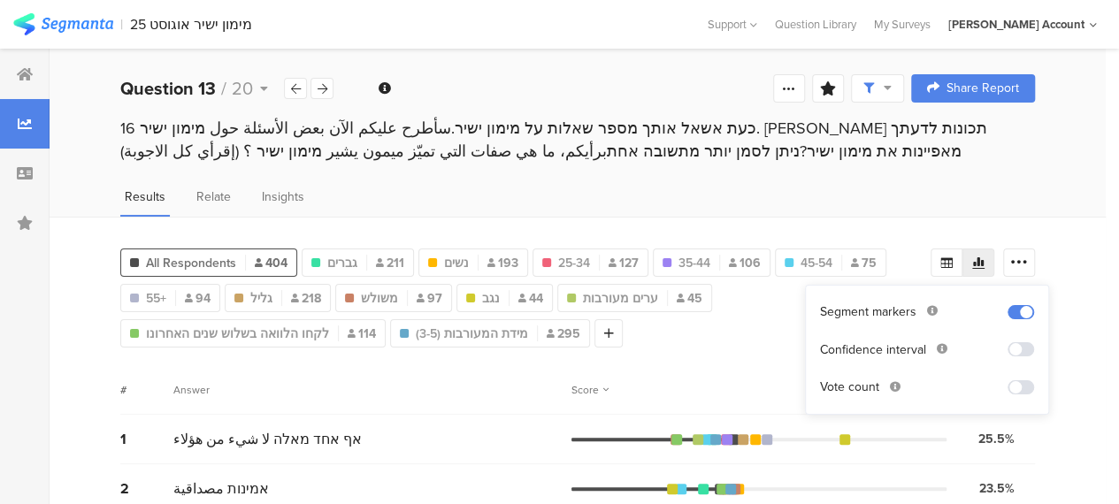
click at [209, 254] on span "All Respondents" at bounding box center [191, 263] width 90 height 19
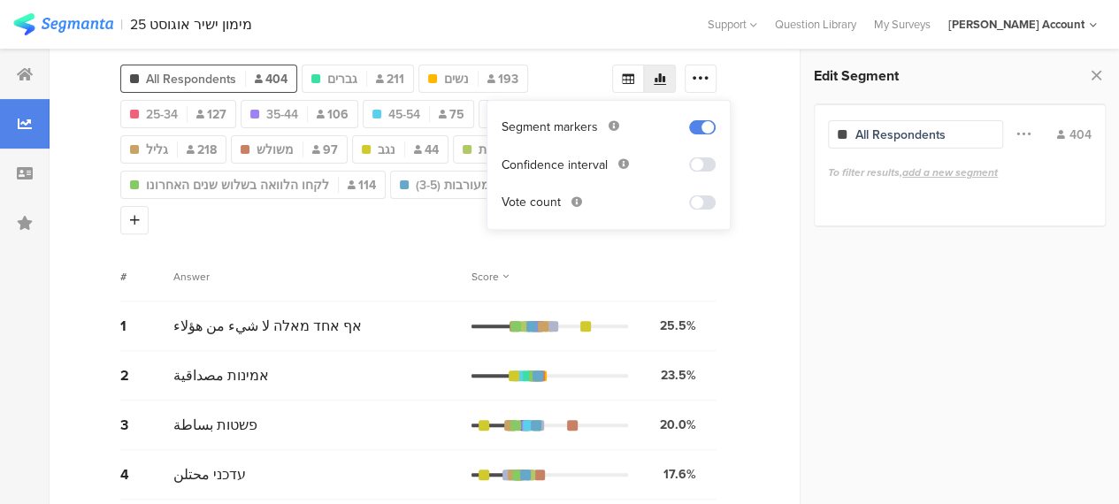
scroll to position [88, 0]
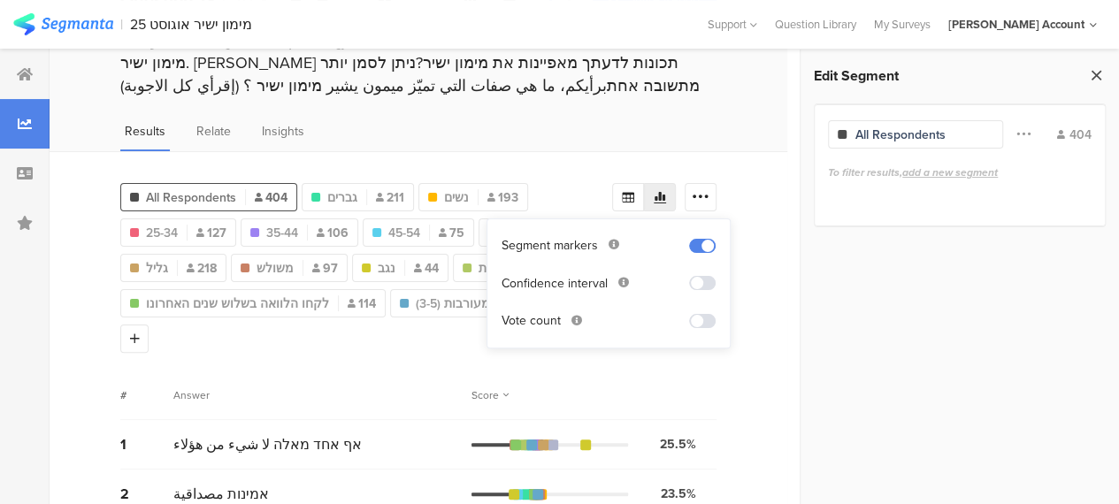
click at [1094, 74] on icon at bounding box center [1096, 75] width 19 height 25
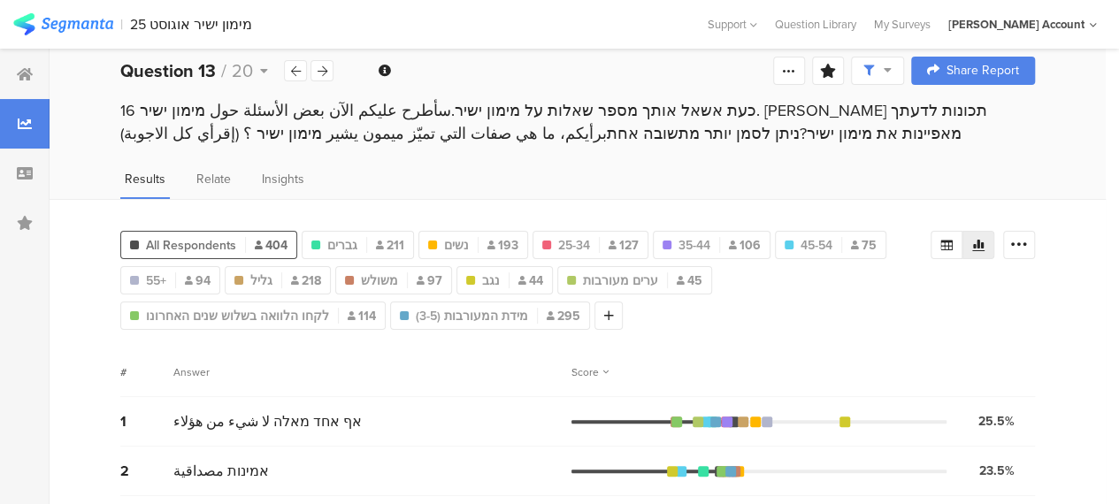
scroll to position [13, 0]
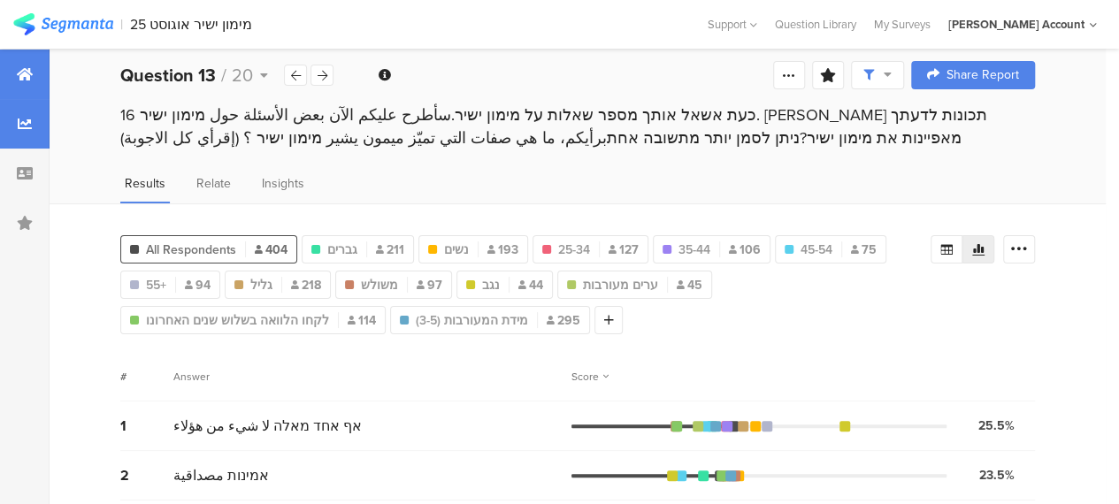
click at [33, 74] on div at bounding box center [25, 75] width 50 height 50
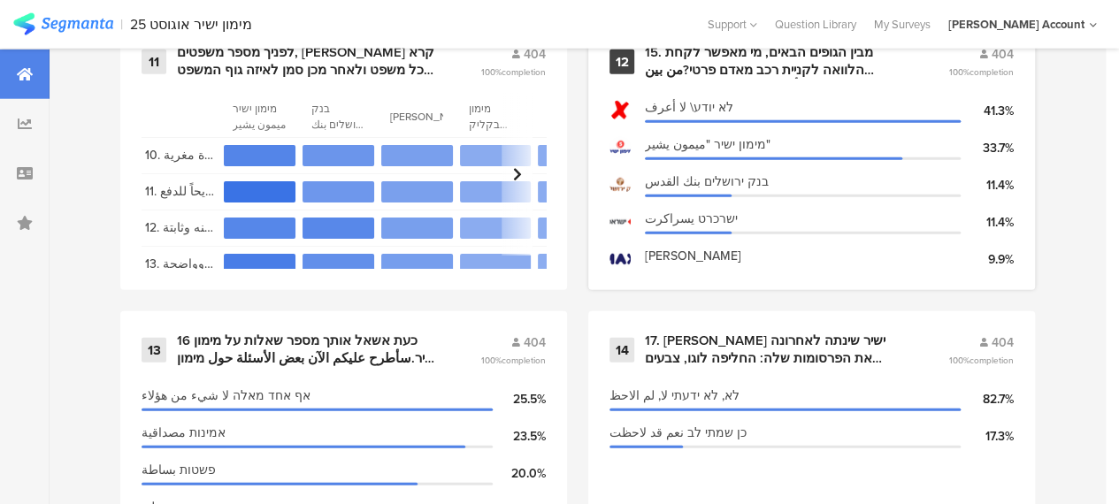
scroll to position [2299, 0]
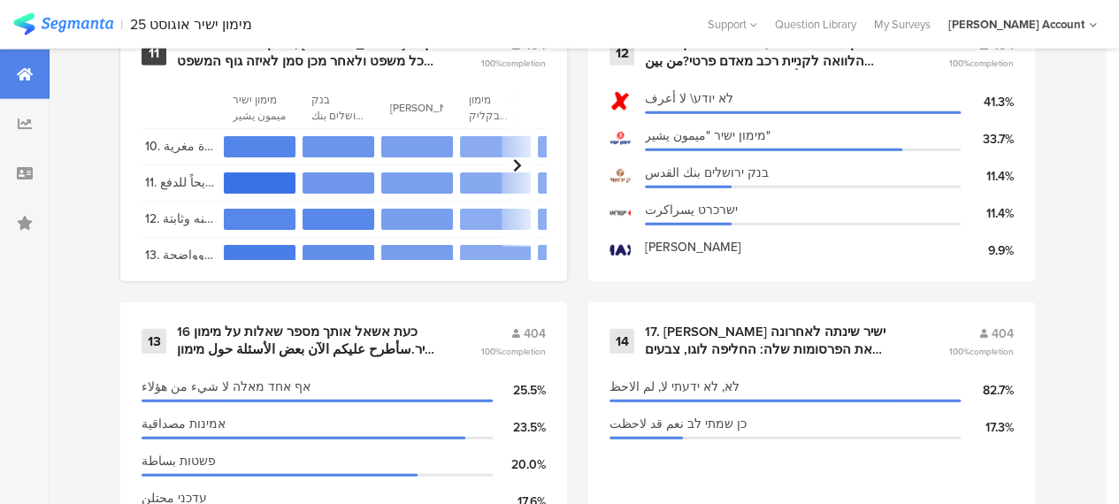
click at [324, 51] on div "לפניך מספר משפטים, [PERSON_NAME] קרא כל משפט ולאחר מכן סמן לאיזה גוף המשפט הזה …" at bounding box center [307, 52] width 261 height 34
